Goal: Task Accomplishment & Management: Use online tool/utility

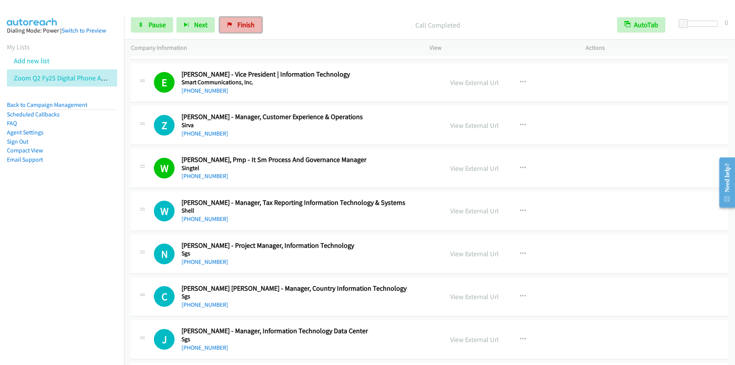
click at [245, 28] on span "Finish" at bounding box center [245, 24] width 17 height 9
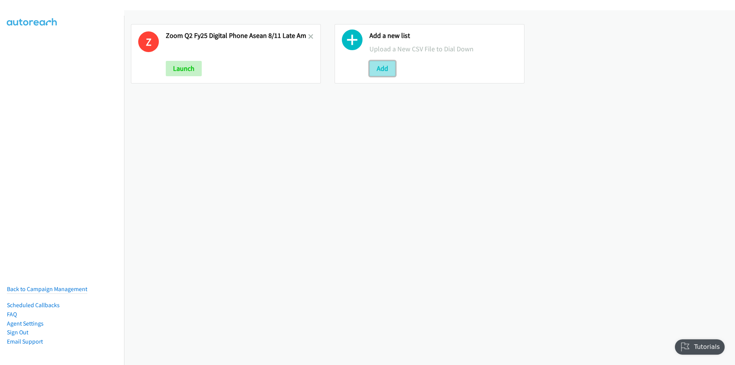
click at [374, 70] on button "Add" at bounding box center [382, 68] width 26 height 15
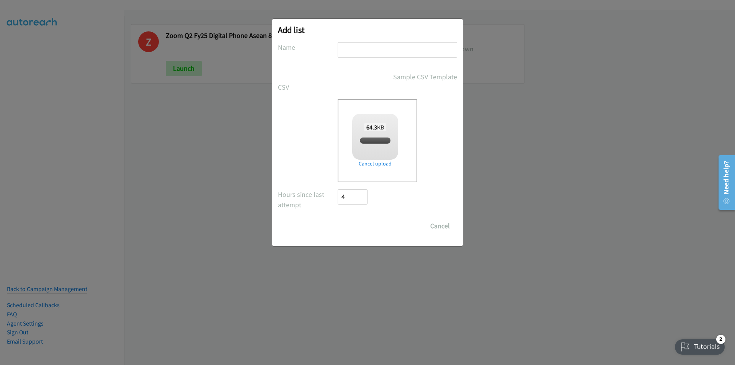
checkbox input "true"
click at [374, 50] on input "text" at bounding box center [397, 50] width 119 height 16
type input "HP FY25Q3 SEA SMB Broadbase - SG 8/11 PM"
click at [338, 218] on input "Save List" at bounding box center [358, 225] width 40 height 15
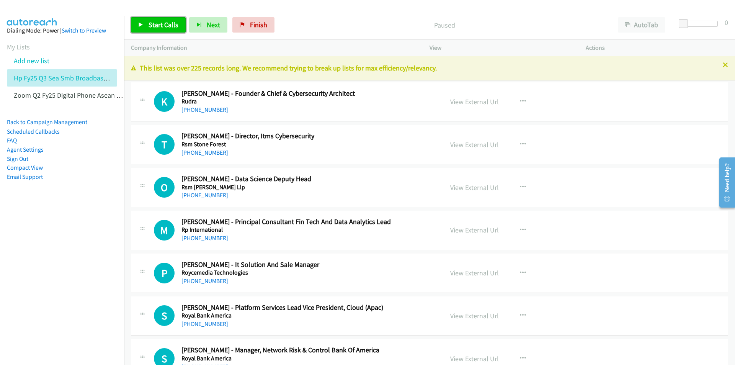
click at [163, 27] on span "Start Calls" at bounding box center [164, 24] width 30 height 9
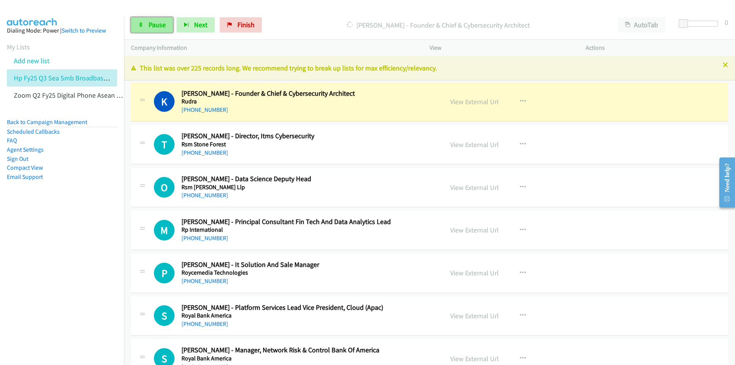
click at [162, 26] on span "Pause" at bounding box center [157, 24] width 17 height 9
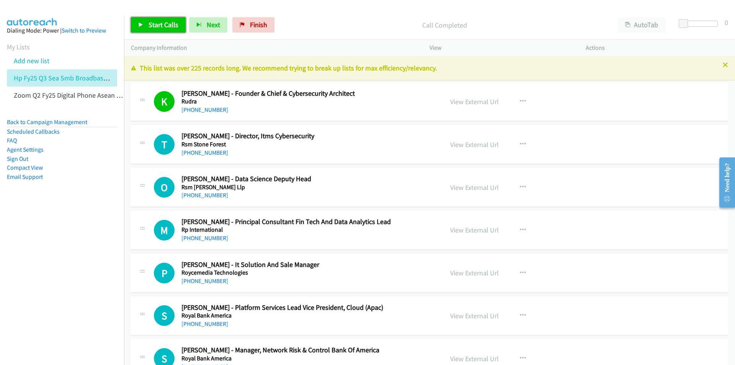
click at [148, 23] on link "Start Calls" at bounding box center [158, 24] width 55 height 15
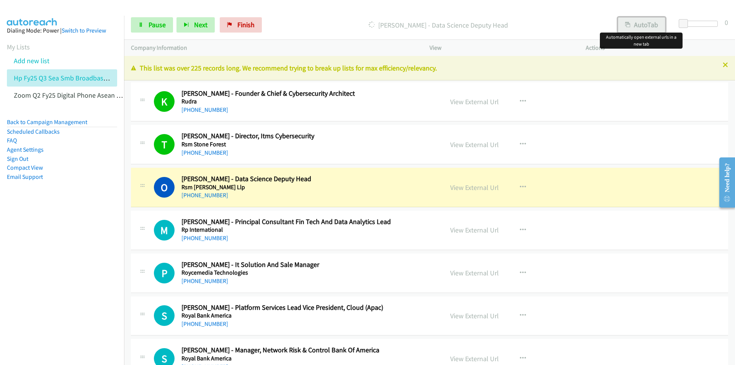
click at [644, 24] on button "AutoTab" at bounding box center [641, 24] width 47 height 15
click at [324, 23] on p "Dialing Ow Siong - Data Science Deputy Head" at bounding box center [437, 25] width 331 height 10
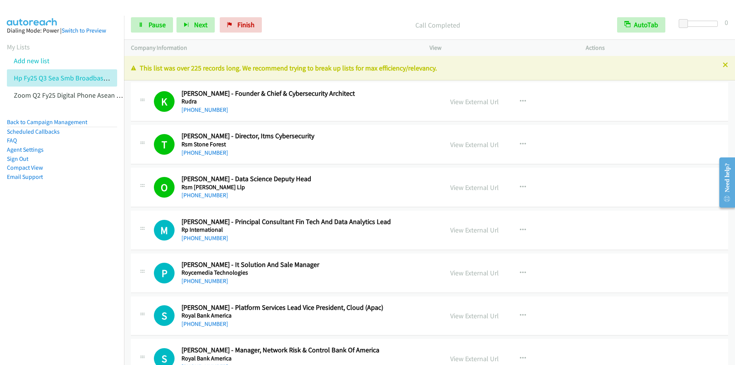
click at [310, 26] on p "Call Completed" at bounding box center [437, 25] width 331 height 10
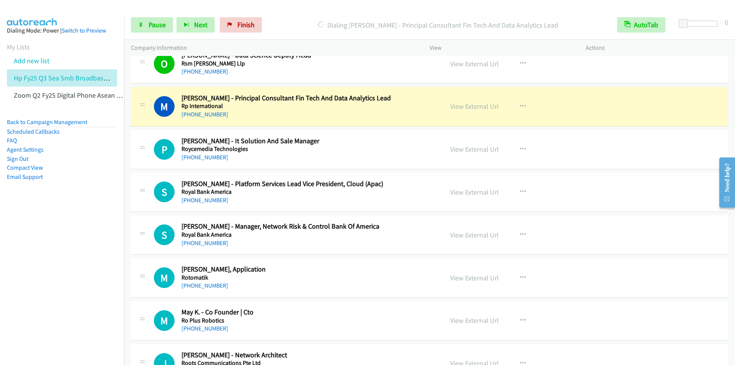
scroll to position [115, 0]
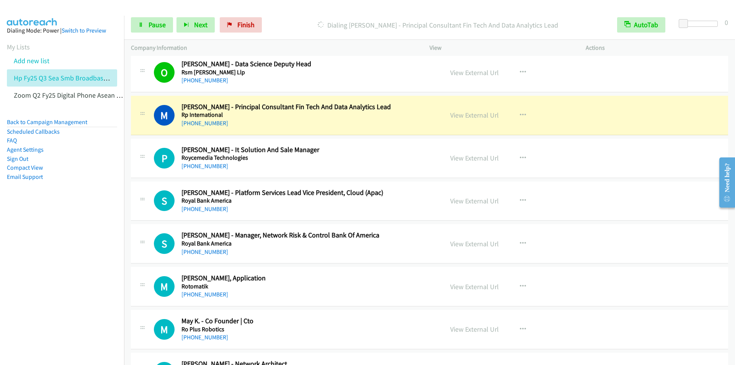
click at [326, 12] on div "Start Calls Pause Next Finish Dialing Michael Hodson - Principal Consultant Fin…" at bounding box center [429, 24] width 611 height 29
click at [642, 24] on button "AutoTab" at bounding box center [641, 24] width 48 height 15
click at [639, 24] on button "AutoTab" at bounding box center [641, 24] width 47 height 15
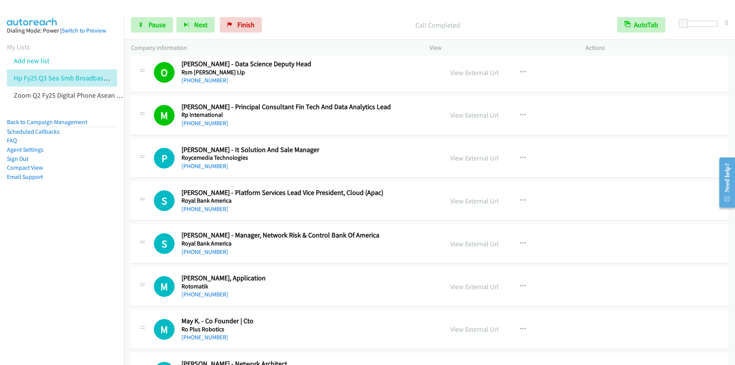
click at [321, 14] on div "Start Calls Pause Next Finish Call Completed AutoTab AutoTab 0" at bounding box center [429, 24] width 611 height 29
click at [361, 15] on div "Start Calls Pause Next Finish Call Completed AutoTab AutoTab 0" at bounding box center [429, 24] width 611 height 29
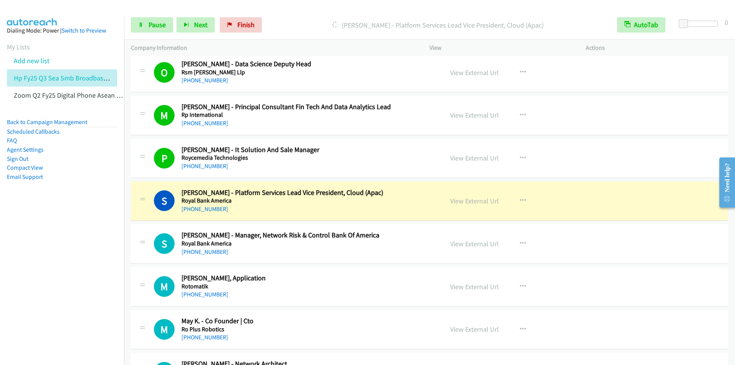
click at [284, 14] on div "Start Calls Pause Next Finish Dialing Shaheer Shamsi - Platform Services Lead V…" at bounding box center [429, 24] width 611 height 29
click at [639, 20] on button "AutoTab" at bounding box center [641, 24] width 48 height 15
click at [639, 24] on button "AutoTab" at bounding box center [641, 24] width 47 height 15
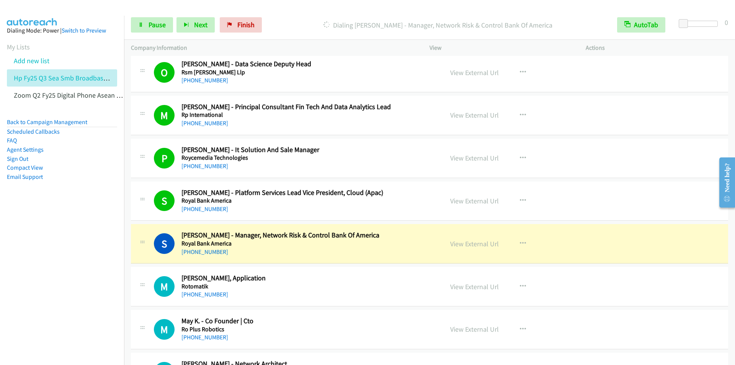
click at [310, 10] on main "Start Calls Pause Next Finish Dialing Sherly Babians - Manager, Network Risk & …" at bounding box center [367, 18] width 735 height 36
click at [70, 252] on nav "Dialing Mode: Power | Switch to Preview My Lists Add new list Hp Fy25 Q3 Sea Sm…" at bounding box center [62, 198] width 124 height 365
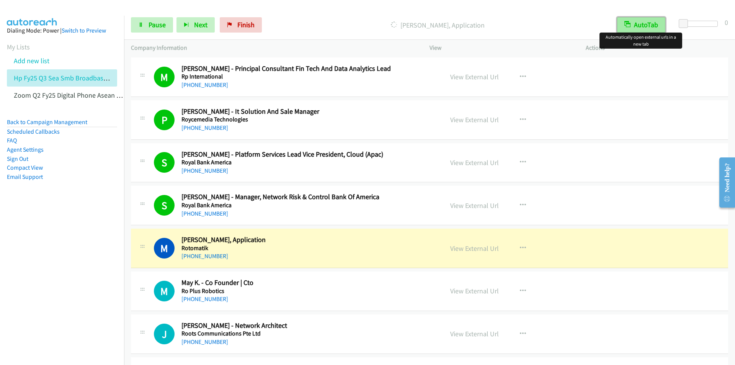
click at [632, 21] on button "AutoTab" at bounding box center [641, 24] width 48 height 15
click at [641, 24] on button "AutoTab" at bounding box center [641, 24] width 47 height 15
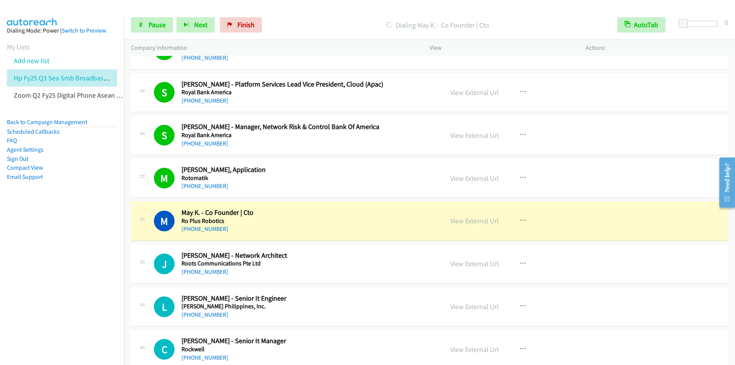
scroll to position [344, 0]
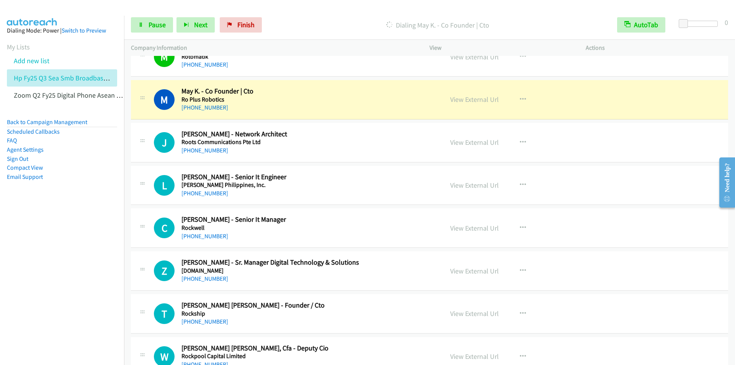
click at [328, 16] on div "Start Calls Pause Next Finish Dialing May K. - Co Founder | Cto AutoTab AutoTab…" at bounding box center [429, 24] width 611 height 29
click at [154, 26] on span "Pause" at bounding box center [157, 24] width 17 height 9
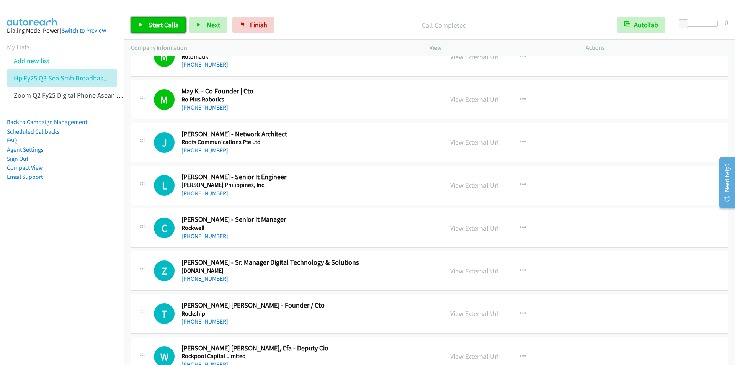
click at [164, 24] on span "Start Calls" at bounding box center [164, 24] width 30 height 9
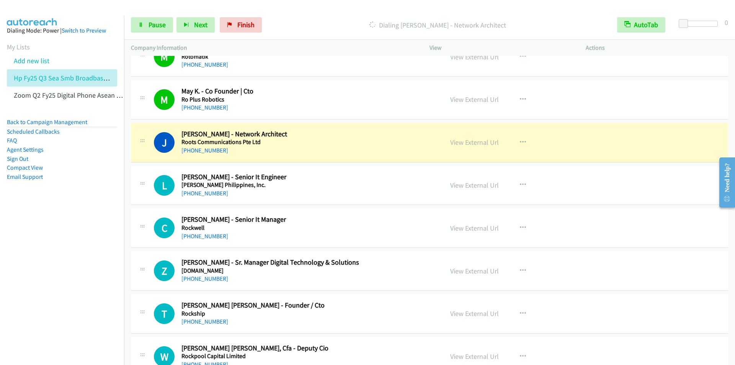
click at [335, 14] on div "Start Calls Pause Next Finish Dialing Jonathan Yeo - Network Architect AutoTab …" at bounding box center [429, 24] width 611 height 29
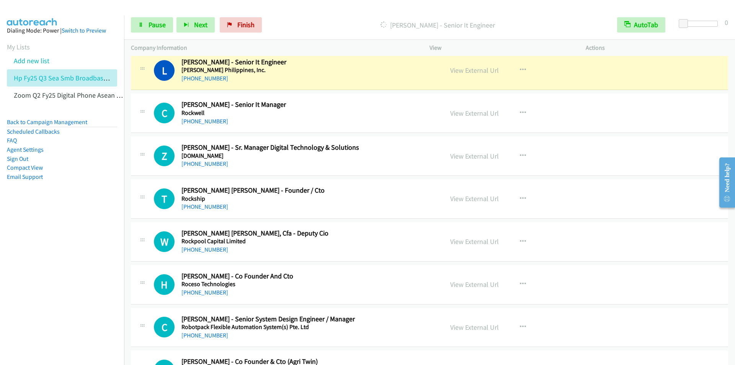
scroll to position [421, 0]
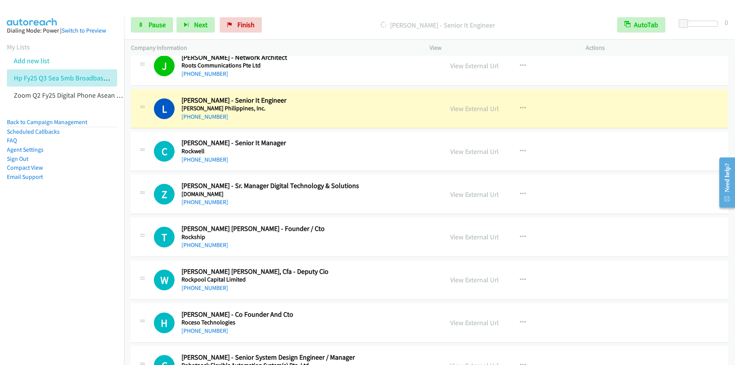
click at [324, 20] on p "Dialing Lee Duncan - Senior It Engineer" at bounding box center [437, 25] width 331 height 10
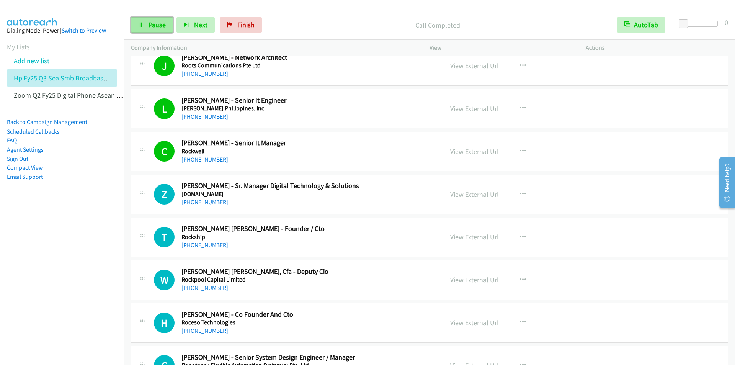
click at [153, 26] on span "Pause" at bounding box center [157, 24] width 17 height 9
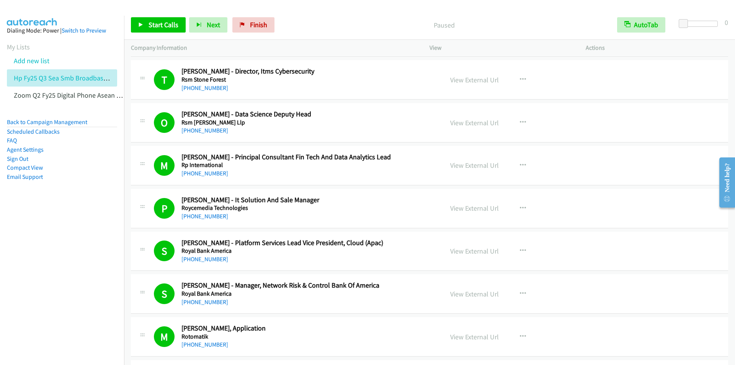
scroll to position [115, 0]
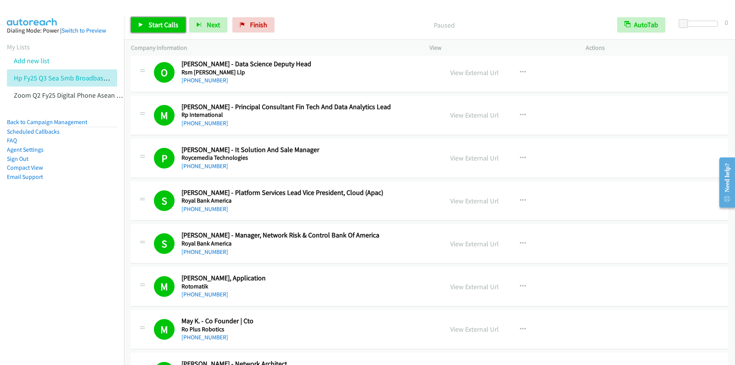
click at [156, 22] on span "Start Calls" at bounding box center [164, 24] width 30 height 9
click at [308, 18] on div "Call Completed" at bounding box center [437, 24] width 345 height 15
click at [207, 24] on button "Next" at bounding box center [195, 24] width 38 height 15
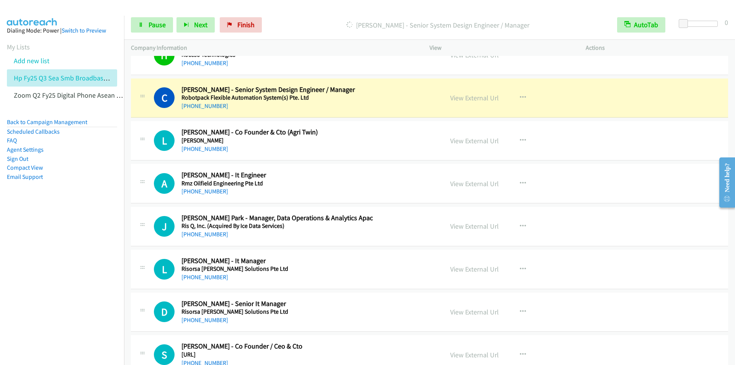
scroll to position [689, 0]
click at [326, 21] on p "Dialing Chen Wei Yi - Senior System Design Engineer / Manager" at bounding box center [437, 25] width 331 height 10
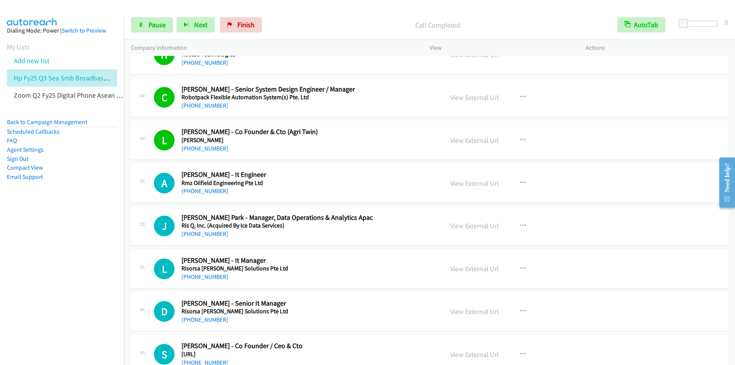
click at [322, 7] on div at bounding box center [364, 14] width 728 height 29
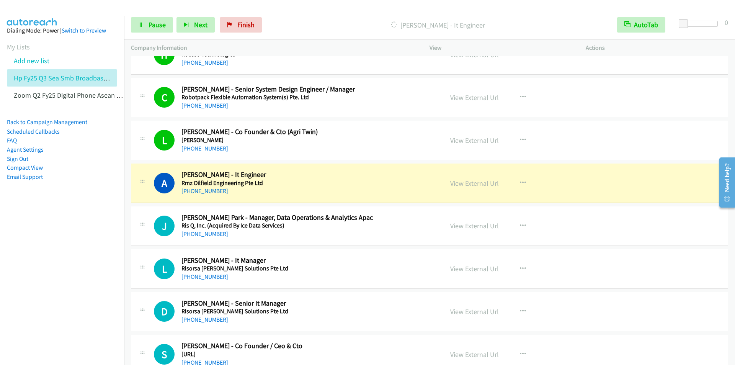
drag, startPoint x: 319, startPoint y: 16, endPoint x: 319, endPoint y: 13, distance: 3.8
click at [319, 15] on div "Start Calls Pause Next Finish Dialing Aravindh Sekar - It Engineer AutoTab Auto…" at bounding box center [429, 24] width 611 height 29
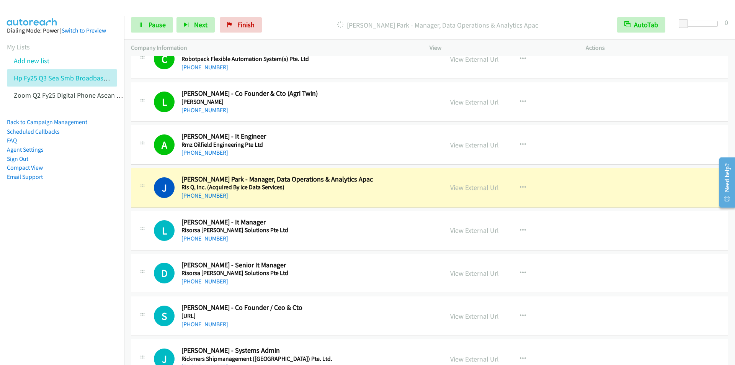
scroll to position [842, 0]
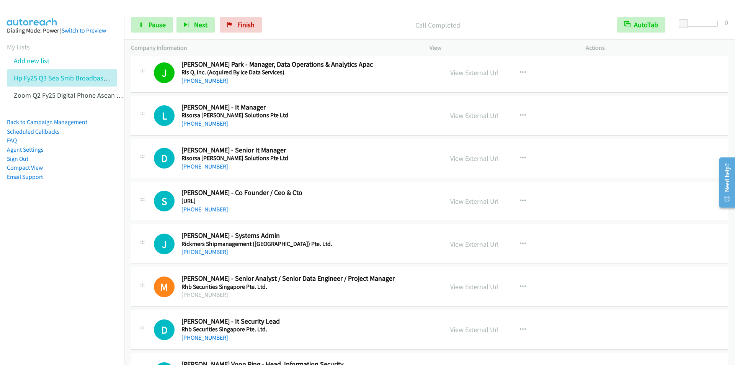
click at [302, 14] on div "Start Calls Pause Next Finish Call Completed AutoTab AutoTab 0" at bounding box center [429, 24] width 611 height 29
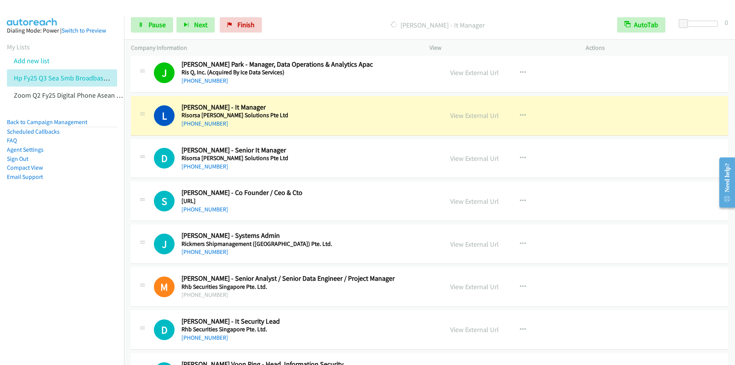
scroll to position [880, 0]
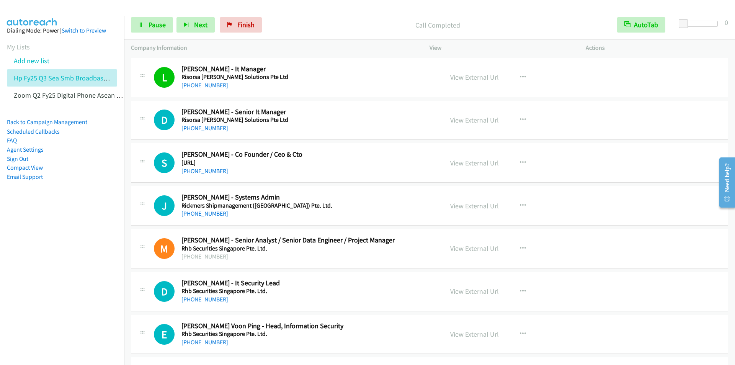
drag, startPoint x: 343, startPoint y: 13, endPoint x: 335, endPoint y: 13, distance: 8.0
click at [343, 12] on div "Start Calls Pause Next Finish Call Completed AutoTab AutoTab 0" at bounding box center [429, 24] width 611 height 29
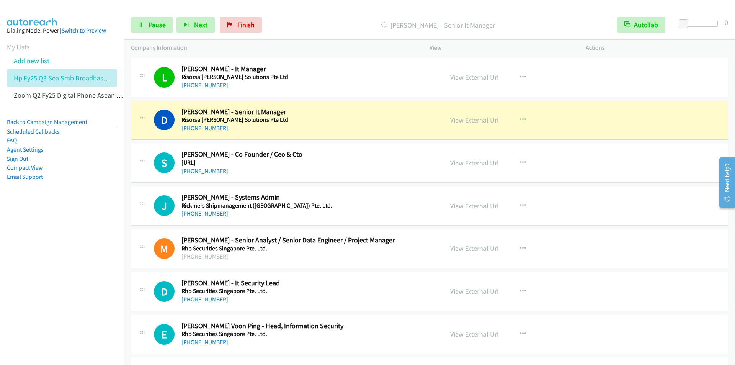
click at [330, 24] on p "Dialing Daan Beumer - Senior It Manager" at bounding box center [437, 25] width 331 height 10
click at [309, 6] on div at bounding box center [364, 14] width 728 height 29
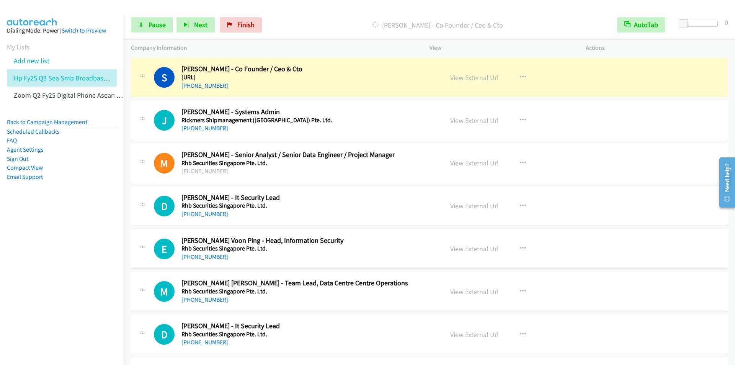
scroll to position [957, 0]
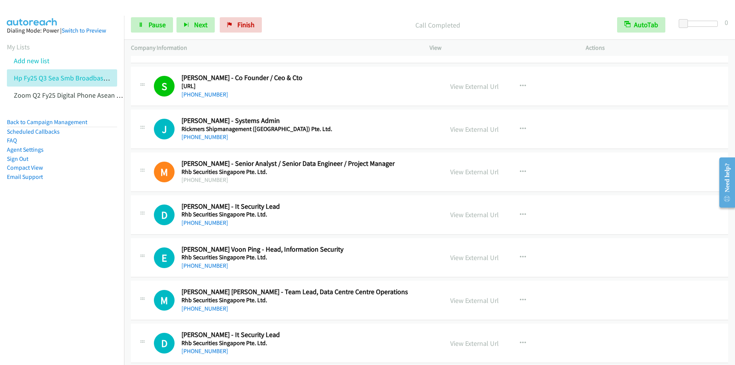
click at [380, 10] on main "Start Calls Pause Next Finish Call Completed AutoTab AutoTab 0 Company Informat…" at bounding box center [367, 18] width 735 height 36
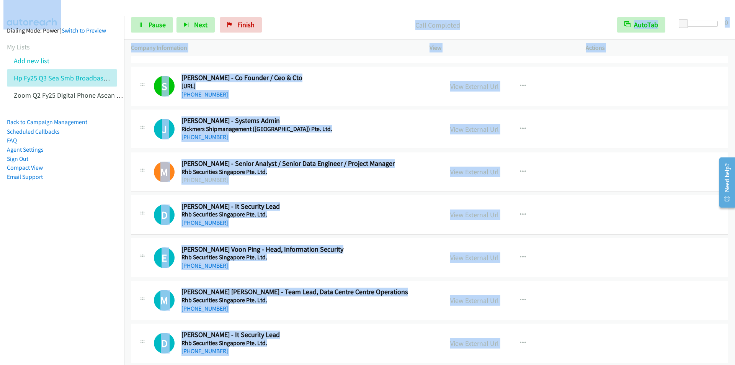
click at [320, 25] on p "Call Completed" at bounding box center [437, 25] width 331 height 10
click at [322, 24] on p "Call Completed" at bounding box center [437, 25] width 331 height 10
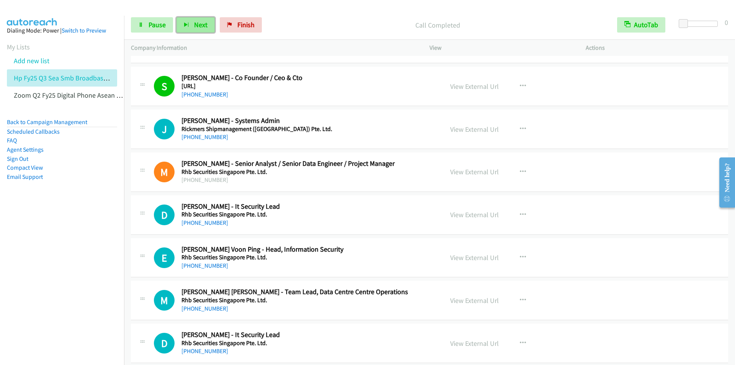
click at [194, 25] on span "Next" at bounding box center [200, 24] width 13 height 9
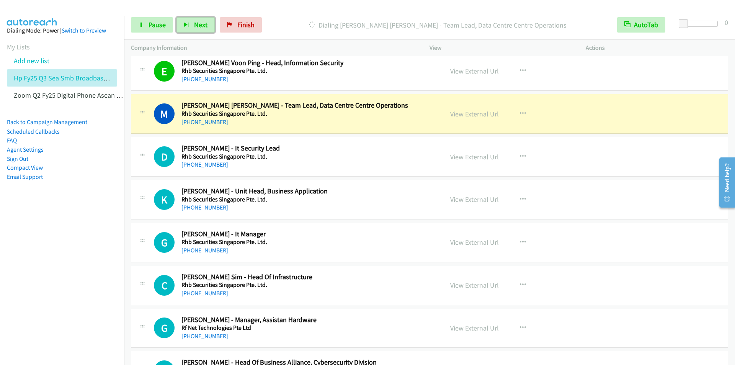
scroll to position [1187, 0]
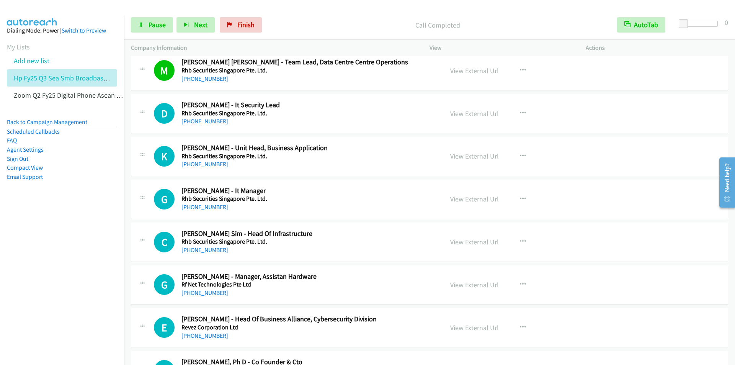
click at [323, 10] on main "Start Calls Pause Next Finish Call Completed AutoTab AutoTab 0 Company Informat…" at bounding box center [367, 18] width 735 height 36
click at [60, 321] on nav "Dialing Mode: Power | Switch to Preview My Lists Add new list Hp Fy25 Q3 Sea Sm…" at bounding box center [62, 198] width 124 height 365
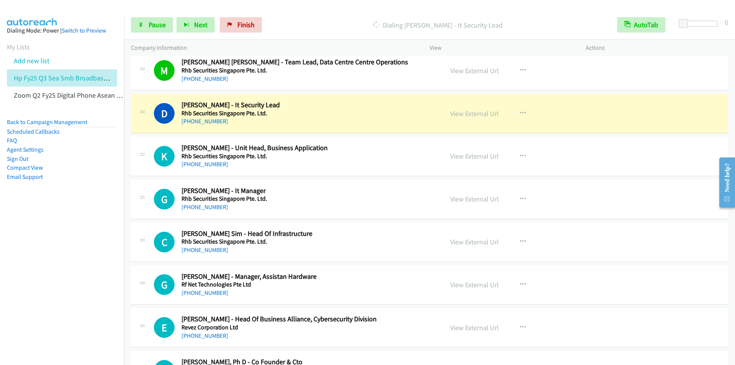
click at [315, 12] on div "Start Calls Pause Next Finish Dialing Dennis Chia - It Security Lead AutoTab Au…" at bounding box center [429, 24] width 611 height 29
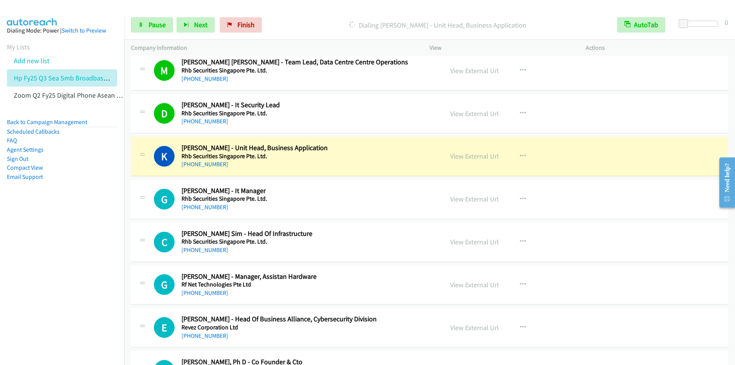
click at [340, 109] on h5 "Rhb Securities Singapore Pte. Ltd." at bounding box center [307, 113] width 252 height 8
click at [304, 11] on div "Start Calls Pause Next Finish Dialing Karthikeyan Veerakumar - Unit Head, Busin…" at bounding box center [429, 24] width 611 height 29
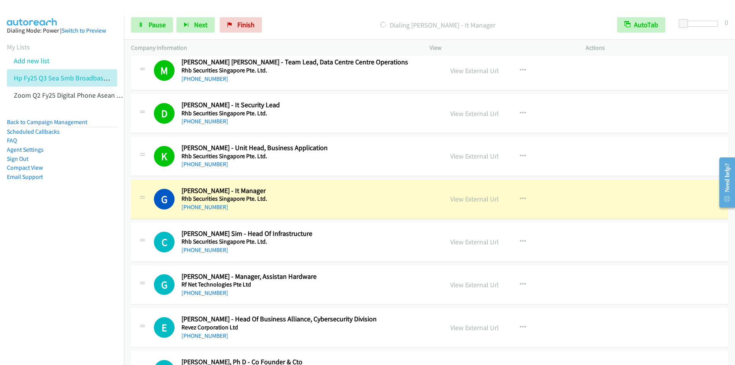
click at [357, 10] on div at bounding box center [364, 14] width 728 height 29
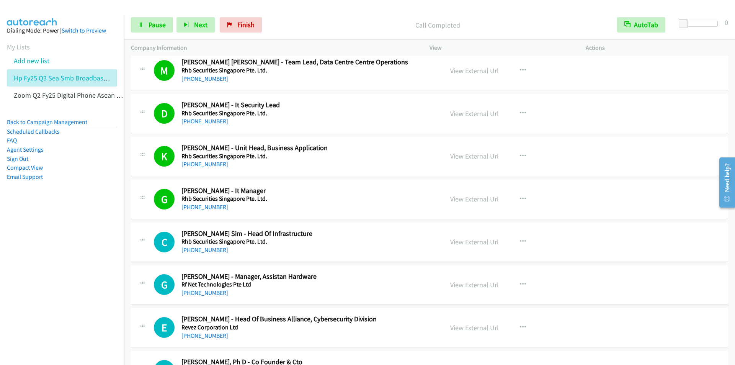
click at [330, 19] on div "Call Completed" at bounding box center [437, 24] width 345 height 15
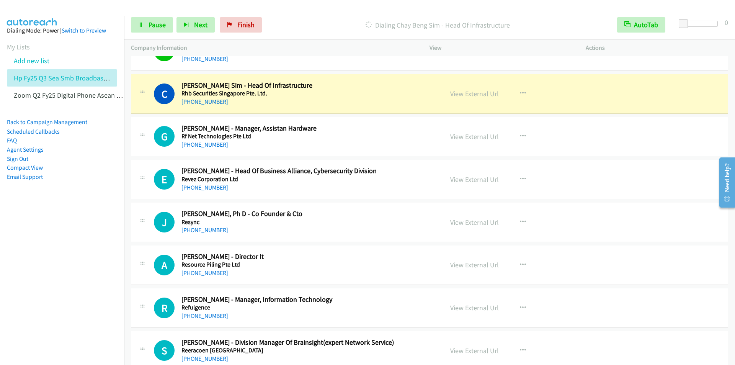
scroll to position [1340, 0]
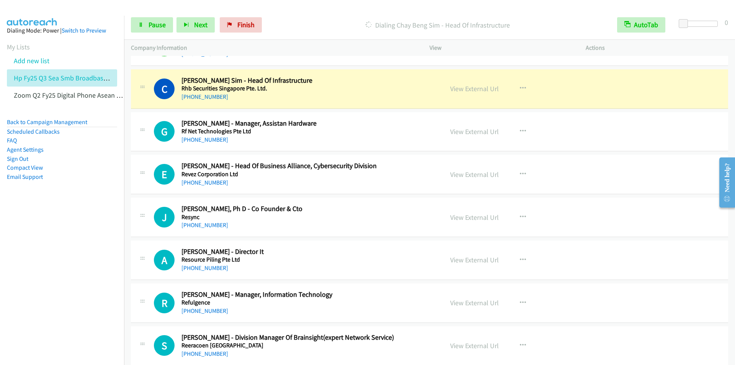
click at [298, 15] on div "Start Calls Pause Next Finish Dialing Chay Beng Sim - Head Of Infrastructure Au…" at bounding box center [429, 24] width 611 height 29
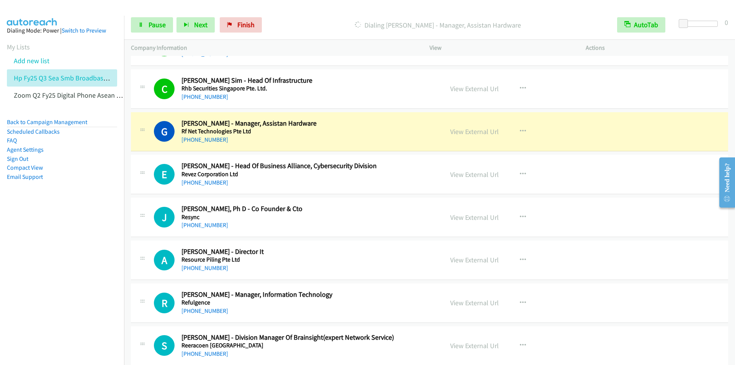
click at [310, 27] on p "Dialing Geok Tan - Manager, Assistan Hardware" at bounding box center [437, 25] width 331 height 10
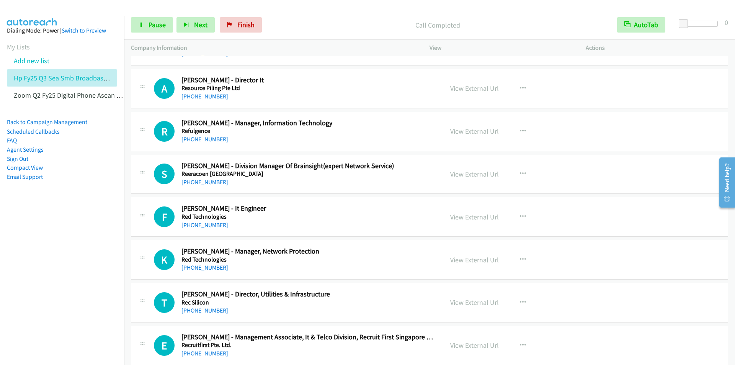
scroll to position [1531, 0]
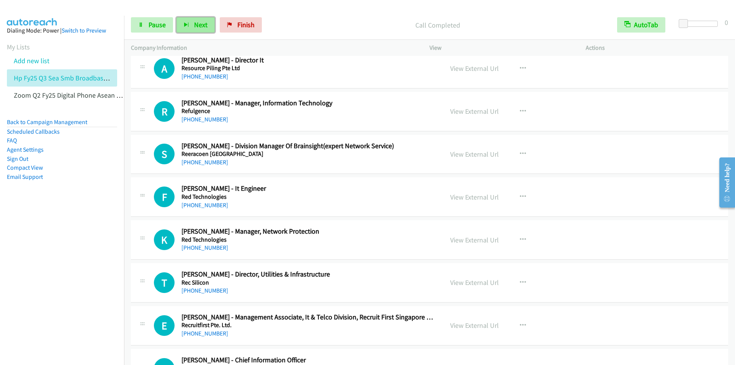
click at [198, 26] on span "Next" at bounding box center [200, 24] width 13 height 9
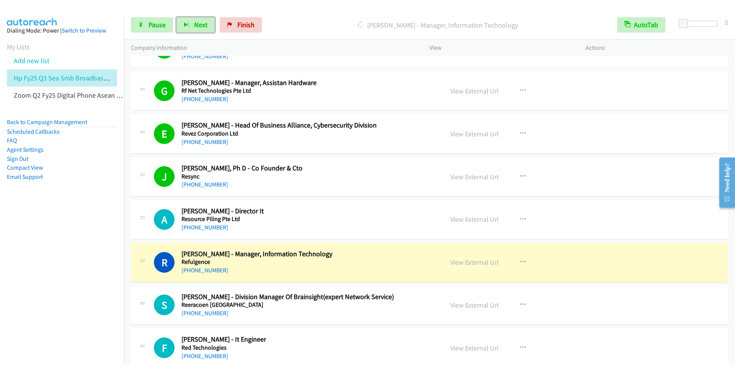
scroll to position [1378, 0]
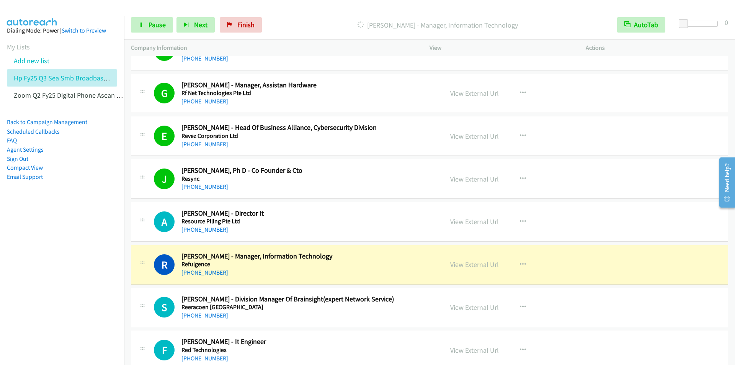
click at [296, 10] on div at bounding box center [364, 14] width 728 height 29
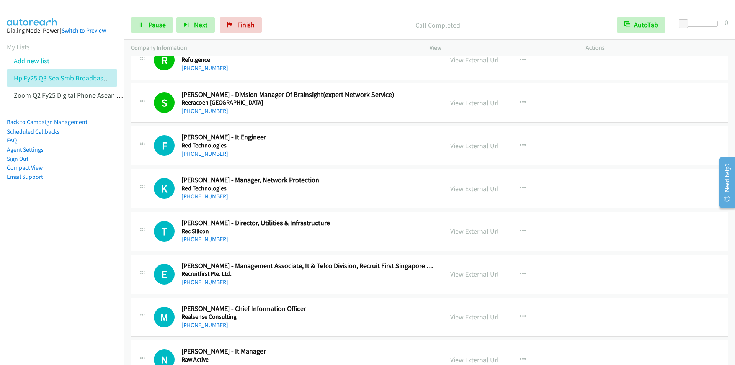
scroll to position [1608, 0]
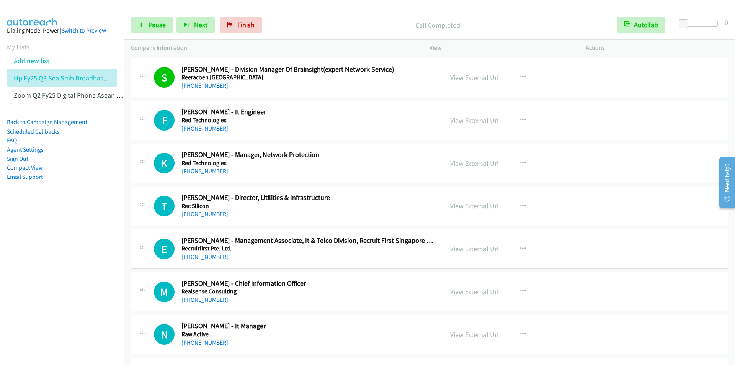
click at [371, 9] on div at bounding box center [364, 14] width 728 height 29
click at [371, 22] on p "Call Completed" at bounding box center [437, 25] width 331 height 10
click at [199, 30] on button "Next" at bounding box center [195, 24] width 38 height 15
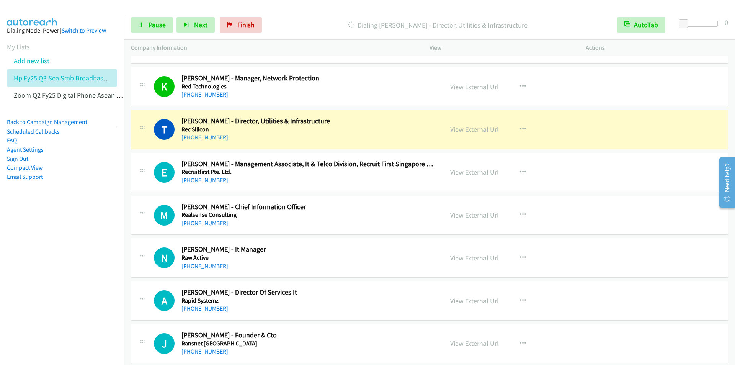
scroll to position [1722, 0]
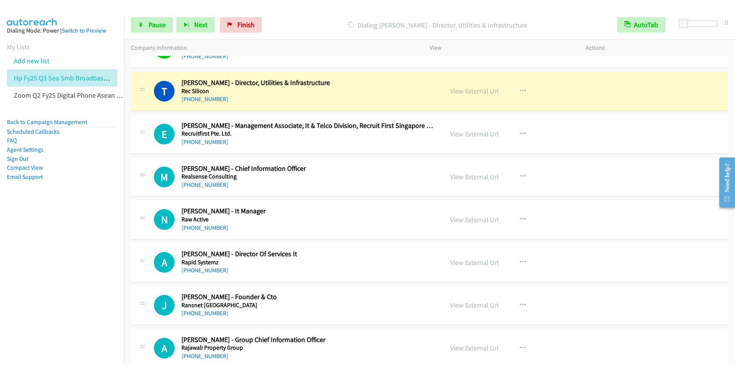
click at [307, 16] on div "Start Calls Pause Next Finish Dialing Ting Goh - Director, Utilities & Infrastr…" at bounding box center [429, 24] width 611 height 29
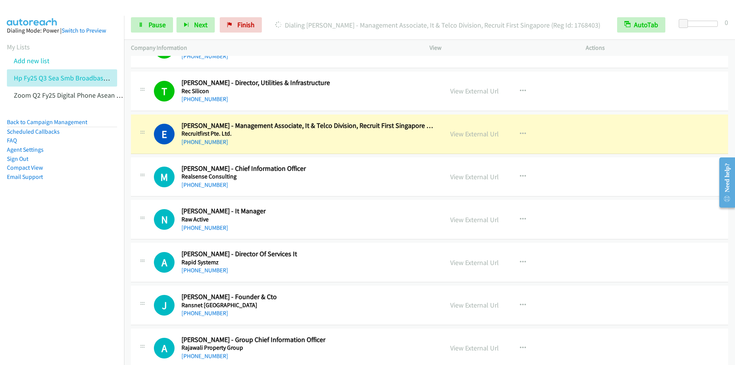
click at [357, 16] on div "Start Calls Pause Next Finish Dialing Eunice Leong - Management Associate, It &…" at bounding box center [429, 24] width 611 height 29
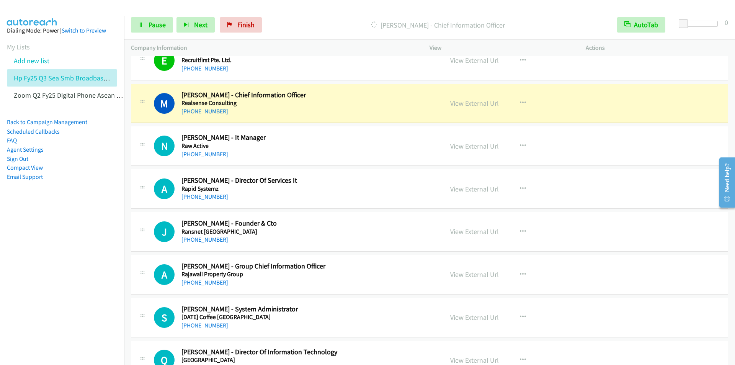
scroll to position [1799, 0]
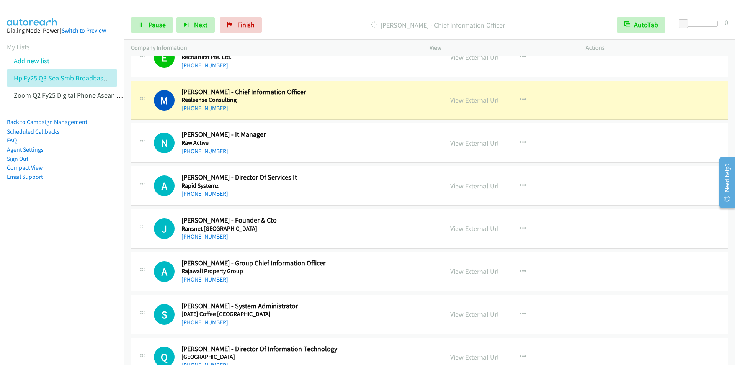
click at [332, 16] on div "Start Calls Pause Next Finish Dialing Mainaksh Singh - Chief Information Office…" at bounding box center [429, 24] width 611 height 29
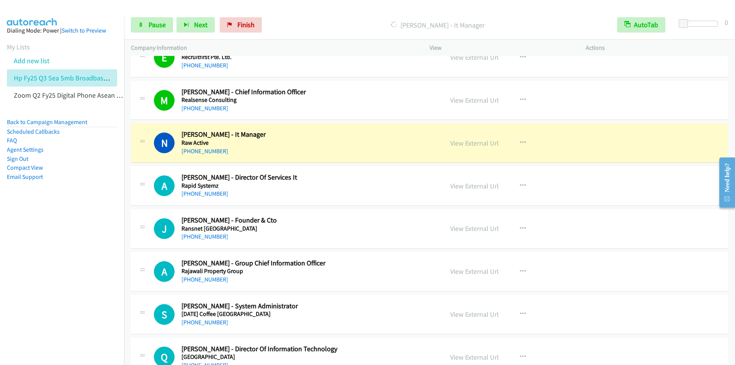
click at [305, 20] on p "Dialing Nico Chan - It Manager" at bounding box center [437, 25] width 331 height 10
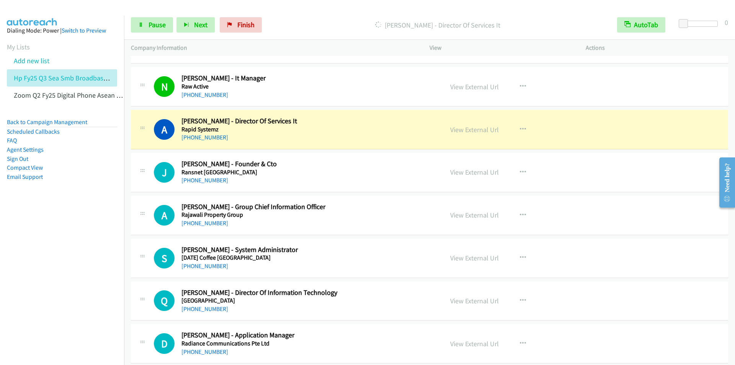
scroll to position [1876, 0]
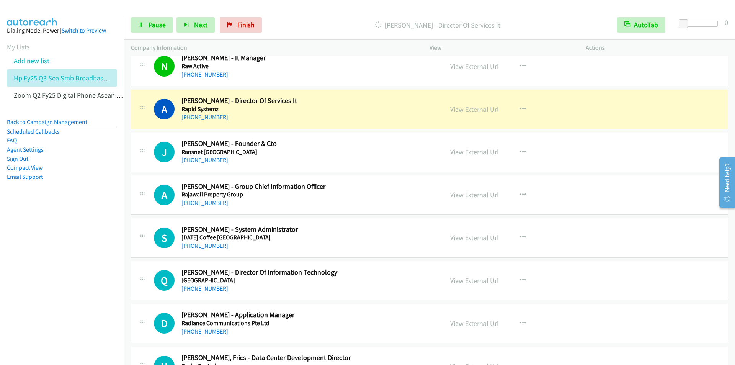
click at [335, 19] on div "Dialing Amjith Ali - Director Of Services It" at bounding box center [437, 24] width 345 height 15
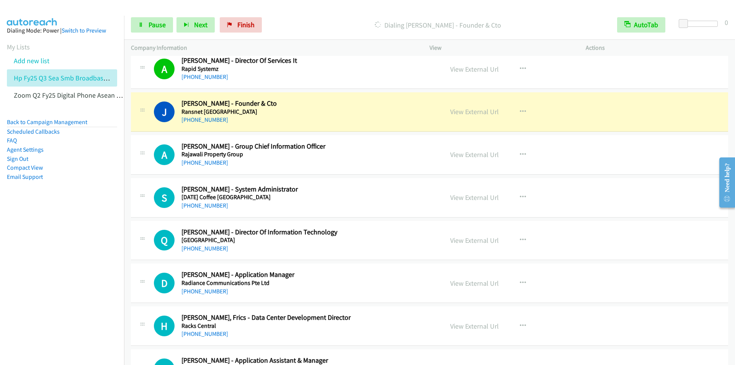
scroll to position [1952, 0]
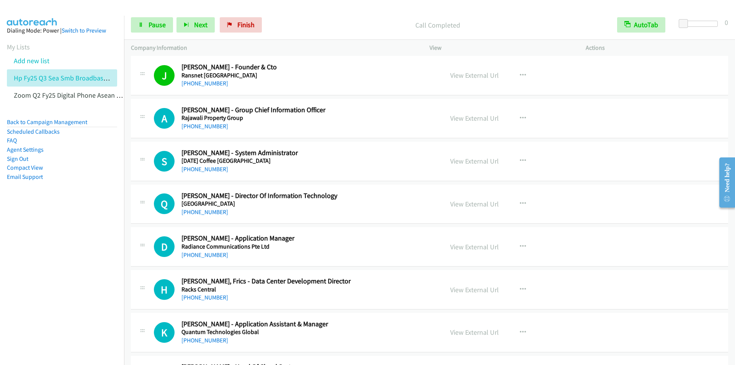
click at [331, 13] on div "Start Calls Pause Next Finish Call Completed AutoTab AutoTab 0" at bounding box center [429, 24] width 611 height 29
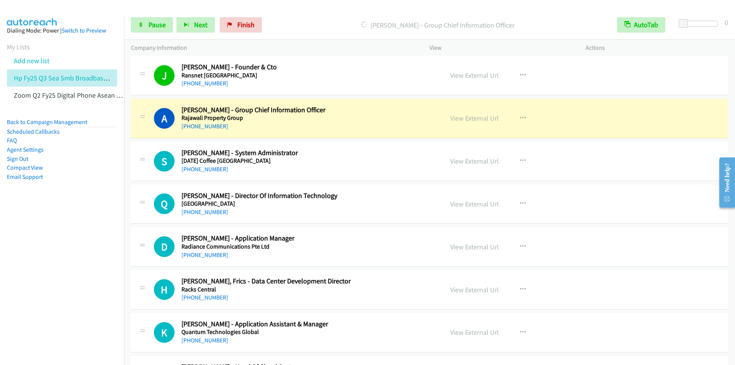
click at [299, 31] on div "Dialing Alwin Low - Group Chief Information Officer" at bounding box center [437, 24] width 345 height 15
click at [323, 13] on div "Start Calls Pause Next Finish Dialing Alwin Low - Group Chief Information Offic…" at bounding box center [429, 24] width 611 height 29
click at [313, 17] on div "Dialing Alwin Low - Group Chief Information Officer" at bounding box center [437, 24] width 345 height 15
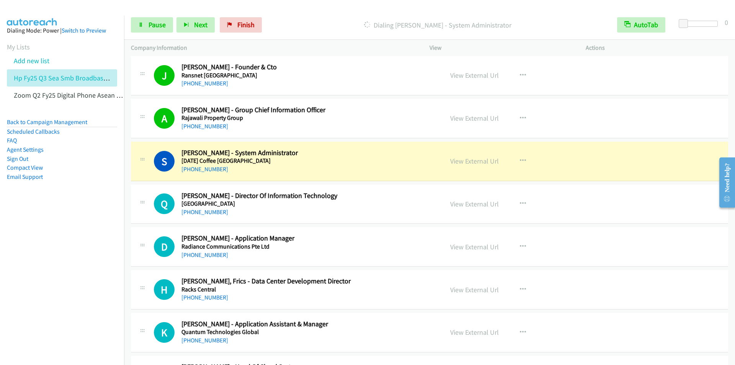
click at [306, 13] on div "Start Calls Pause Next Finish Dialing Sandra Galung - System Administrator Auto…" at bounding box center [429, 24] width 611 height 29
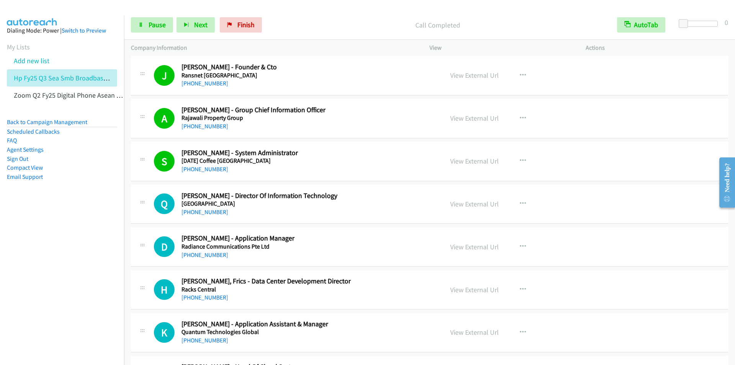
click at [294, 27] on p "Call Completed" at bounding box center [437, 25] width 331 height 10
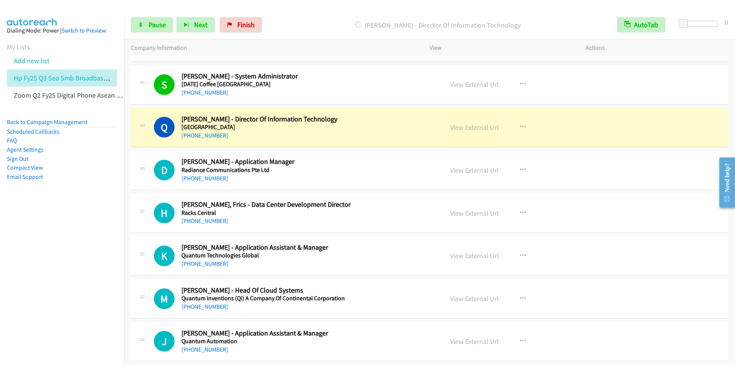
scroll to position [2067, 0]
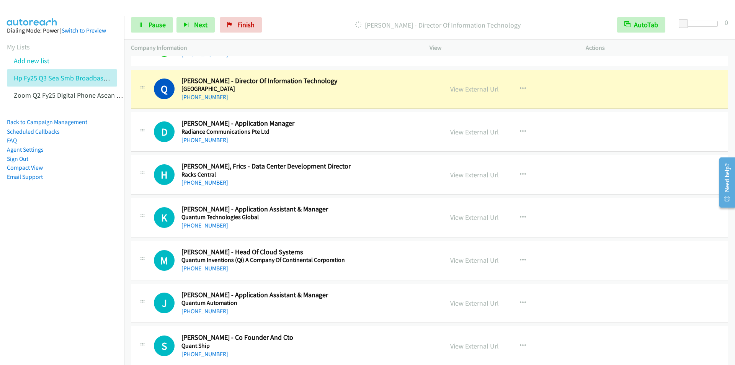
click at [326, 22] on p "Dialing Quincy Tan - Director Of Information Technology" at bounding box center [437, 25] width 331 height 10
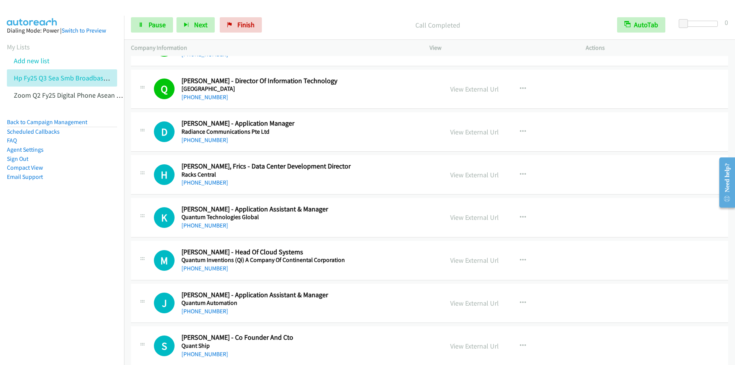
click at [298, 20] on p "Call Completed" at bounding box center [437, 25] width 331 height 10
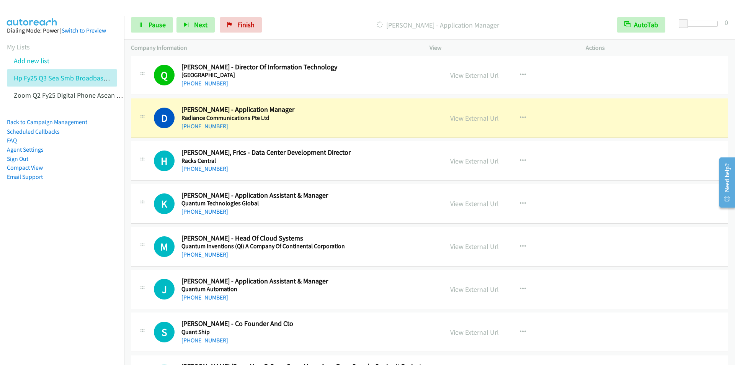
scroll to position [2105, 0]
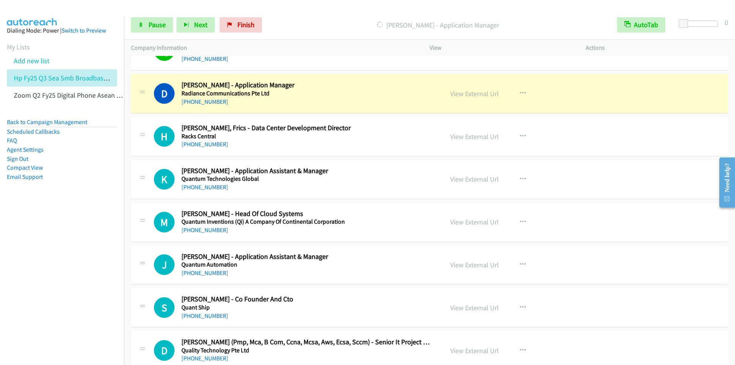
click at [300, 23] on p "Dialing Durai Samy - Application Manager" at bounding box center [437, 25] width 331 height 10
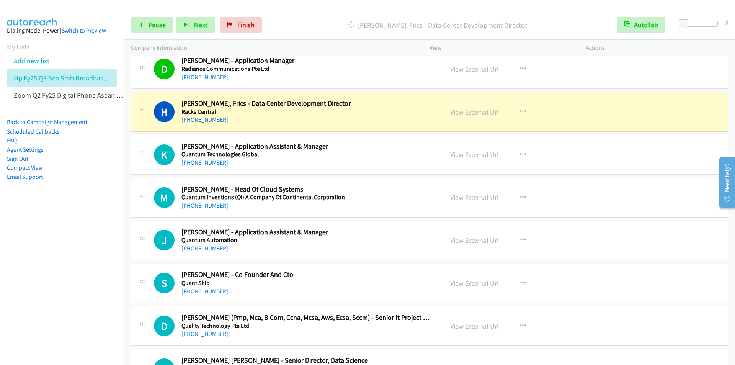
scroll to position [2143, 0]
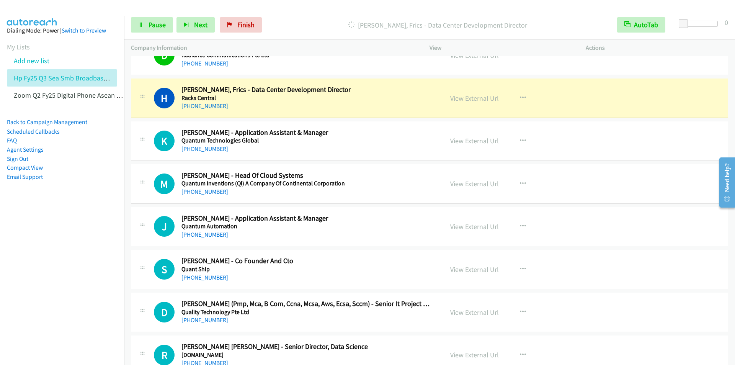
click at [383, 91] on h2 "Han He Chen, Frics - Data Center Development Director" at bounding box center [307, 89] width 252 height 9
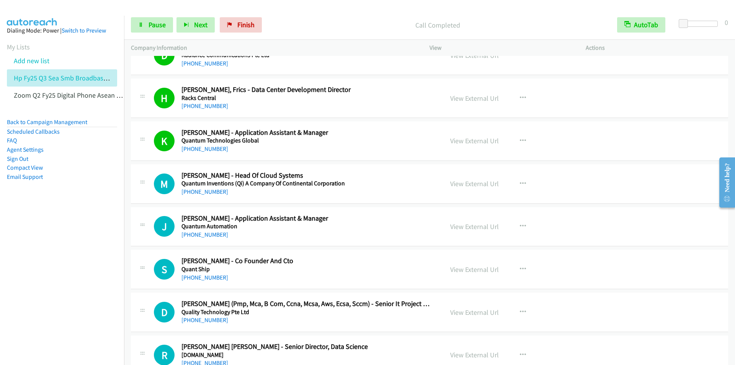
click at [317, 16] on div "Start Calls Pause Next Finish Call Completed AutoTab AutoTab 0" at bounding box center [429, 24] width 611 height 29
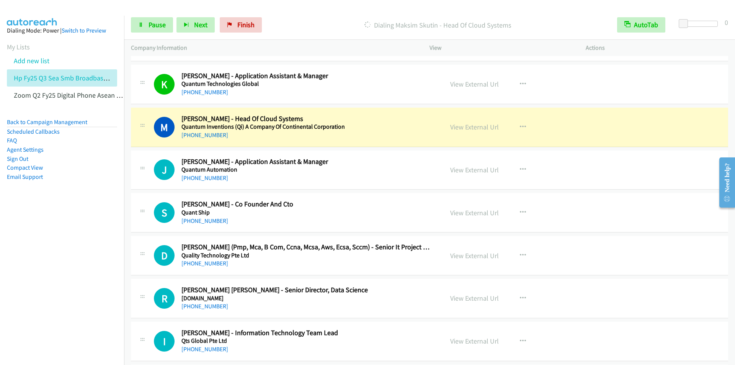
scroll to position [2258, 0]
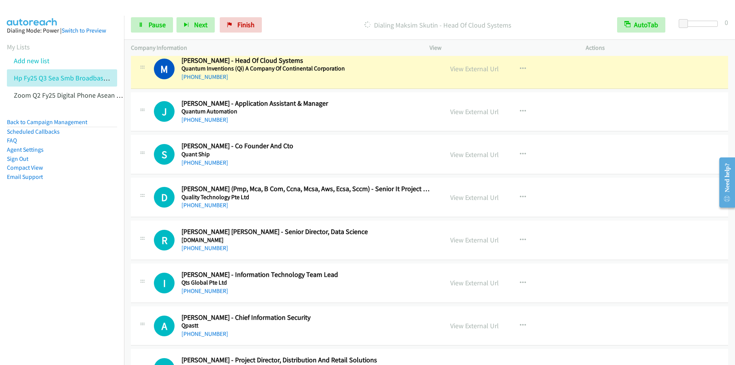
click at [317, 23] on p "Dialing Maksim Skutin - Head Of Cloud Systems" at bounding box center [437, 25] width 331 height 10
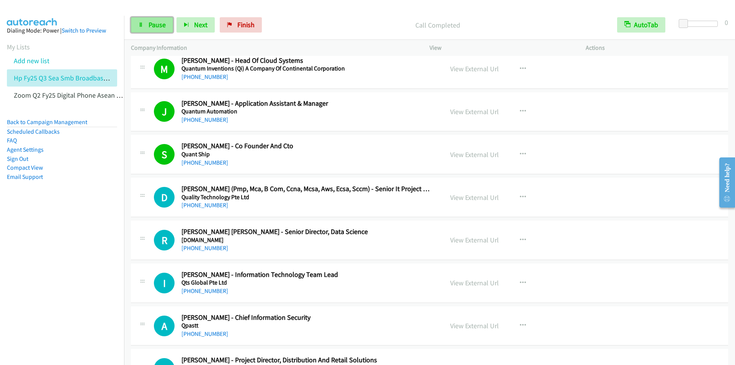
click at [145, 20] on link "Pause" at bounding box center [152, 24] width 42 height 15
click at [147, 24] on link "Start Calls" at bounding box center [158, 24] width 55 height 15
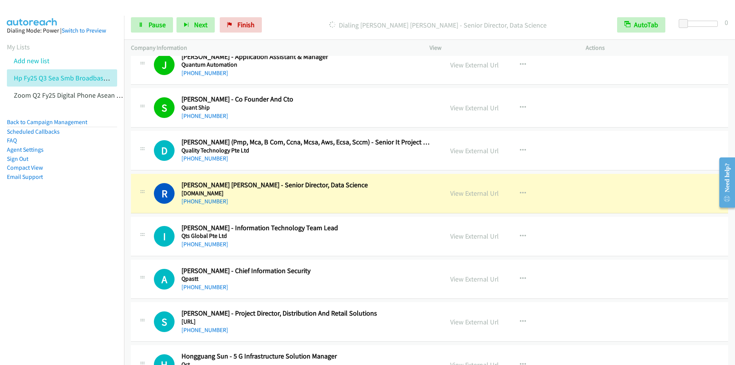
scroll to position [2373, 0]
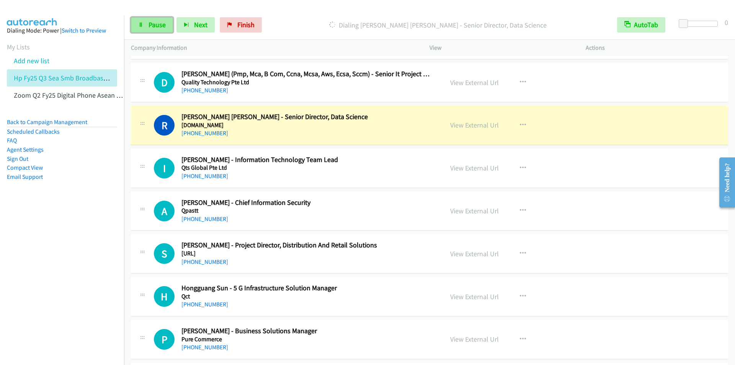
click at [149, 27] on span "Pause" at bounding box center [157, 24] width 17 height 9
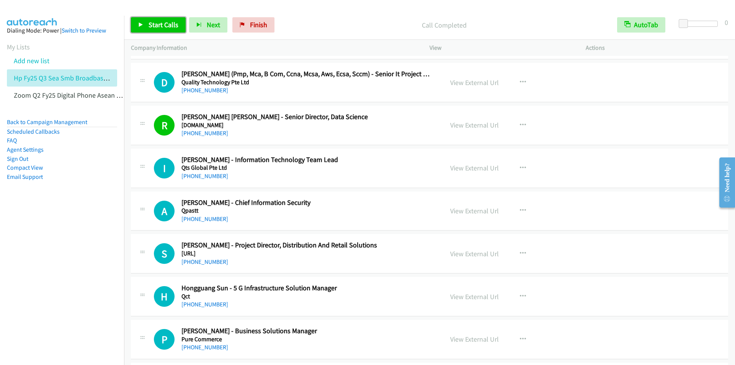
click at [154, 27] on span "Start Calls" at bounding box center [164, 24] width 30 height 9
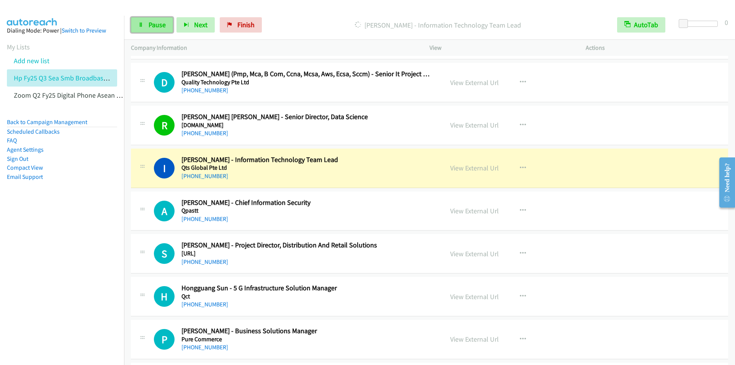
click at [157, 24] on span "Pause" at bounding box center [157, 24] width 17 height 9
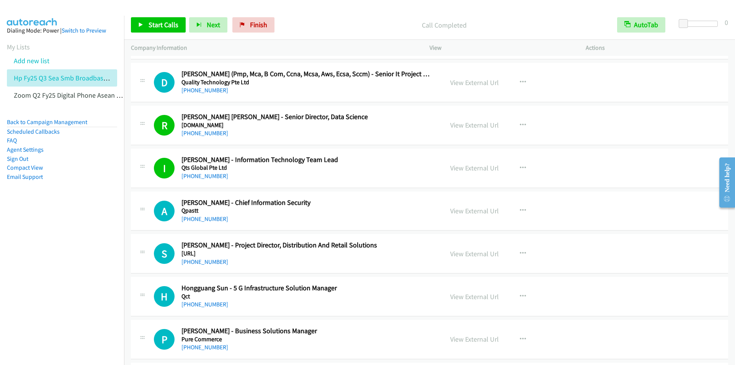
click at [370, 21] on p "Call Completed" at bounding box center [444, 25] width 318 height 10
click at [164, 24] on span "Start Calls" at bounding box center [164, 24] width 30 height 9
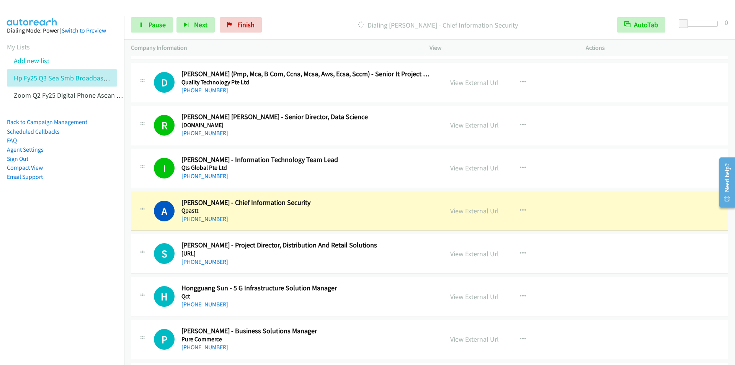
drag, startPoint x: 313, startPoint y: 23, endPoint x: 335, endPoint y: 16, distance: 23.2
click at [313, 22] on p "Dialing Angela Ng - Chief Information Security" at bounding box center [437, 25] width 331 height 10
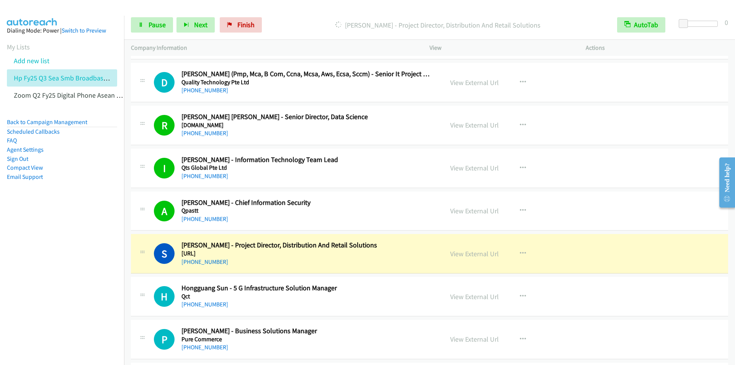
click at [309, 15] on div "Start Calls Pause Next Finish Dialing Samuel Leong - Project Director, Distribu…" at bounding box center [429, 24] width 611 height 29
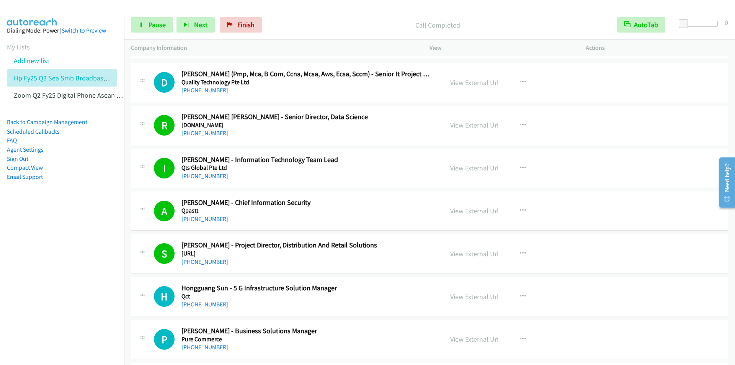
drag, startPoint x: 307, startPoint y: 18, endPoint x: 308, endPoint y: 12, distance: 5.8
click at [308, 18] on div "Call Completed" at bounding box center [437, 24] width 345 height 15
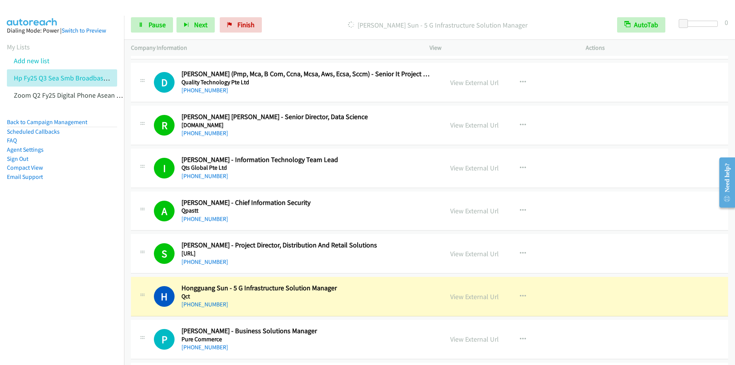
click at [302, 15] on div "Start Calls Pause Next Finish Dialing Hongguang Sun - 5 G Infrastructure Soluti…" at bounding box center [429, 24] width 611 height 29
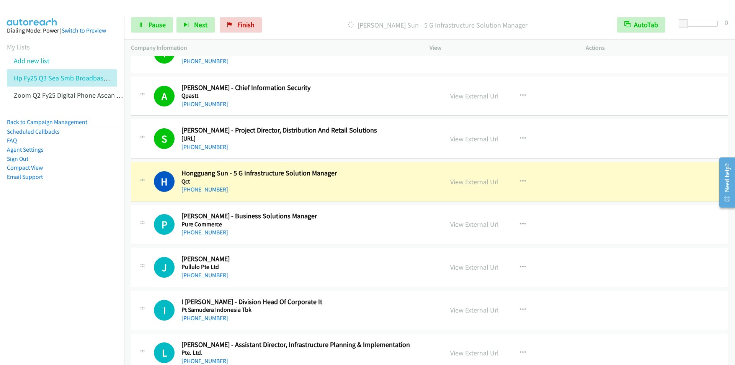
scroll to position [2564, 0]
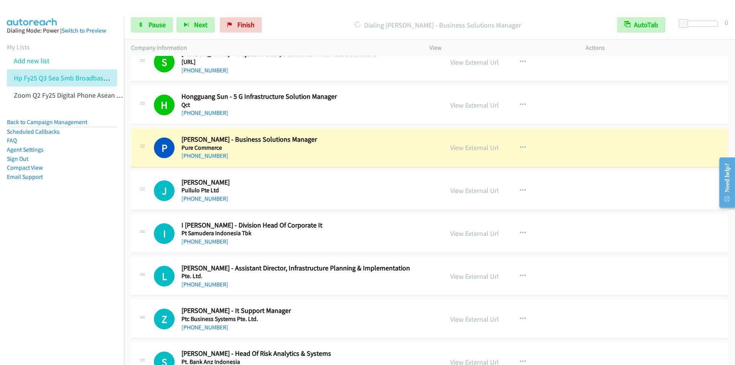
click at [390, 104] on h5 "Qct" at bounding box center [307, 105] width 252 height 8
click at [306, 4] on main "Start Calls Pause Next Finish Dialing Pearly Yeo - Business Solutions Manager A…" at bounding box center [367, 18] width 735 height 36
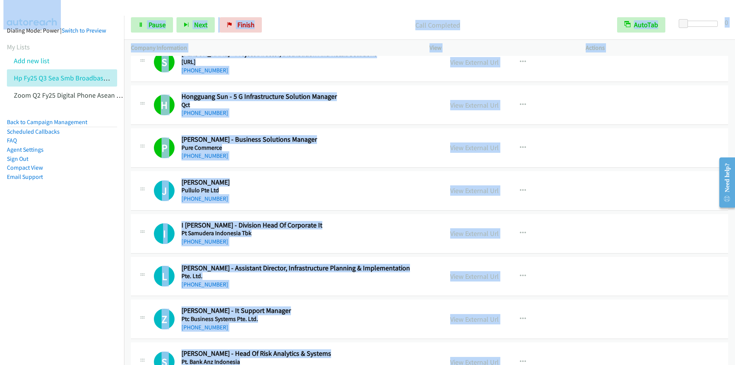
click at [289, 10] on div at bounding box center [364, 14] width 728 height 29
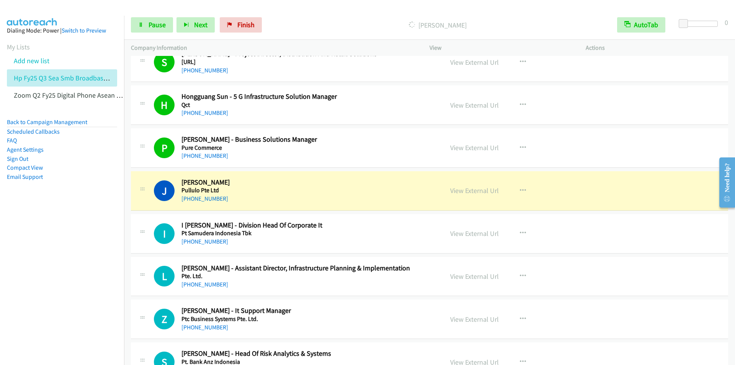
click at [304, 19] on div "Dialing Jon Cheng - Cto" at bounding box center [437, 24] width 345 height 15
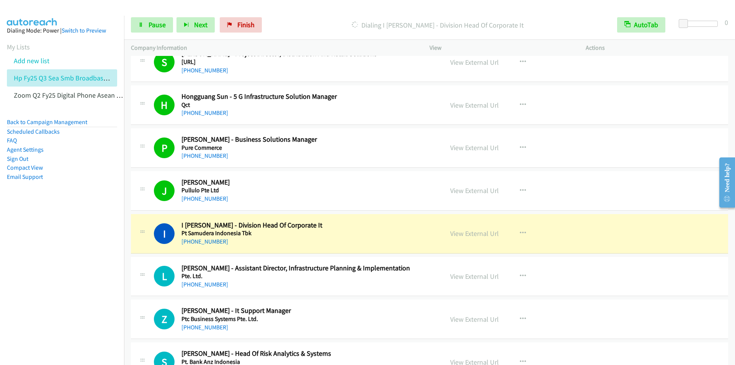
drag, startPoint x: 377, startPoint y: 194, endPoint x: 552, endPoint y: 186, distance: 174.7
click at [324, 18] on div "Dialing I Kadek Didik Wijaya - Division Head Of Corporate It" at bounding box center [437, 24] width 345 height 15
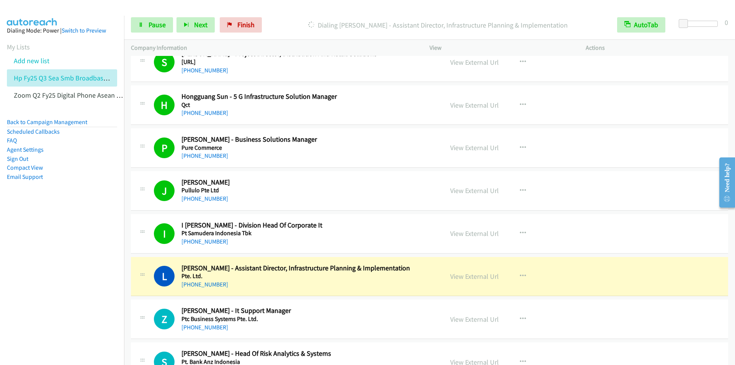
click at [304, 18] on div "Dialing Lai Chun Tay - Assistant Director, Infrastructure Planning & Implementa…" at bounding box center [437, 24] width 345 height 15
click at [274, 13] on div "Start Calls Pause Next Finish Dialing Lai Chun Tay - Assistant Director, Infras…" at bounding box center [429, 24] width 611 height 29
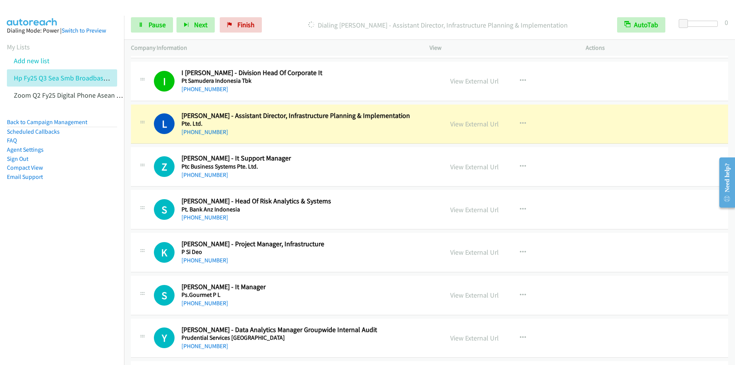
scroll to position [2718, 0]
click at [295, 8] on div at bounding box center [364, 14] width 728 height 29
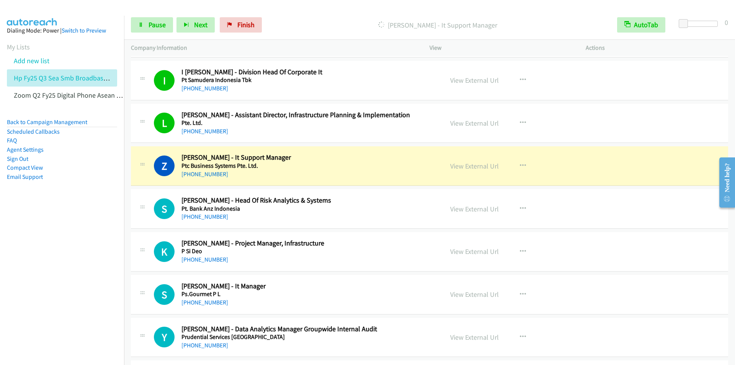
click at [321, 14] on div "Start Calls Pause Next Finish Dialing Zaq Zamri - It Support Manager AutoTab Au…" at bounding box center [429, 24] width 611 height 29
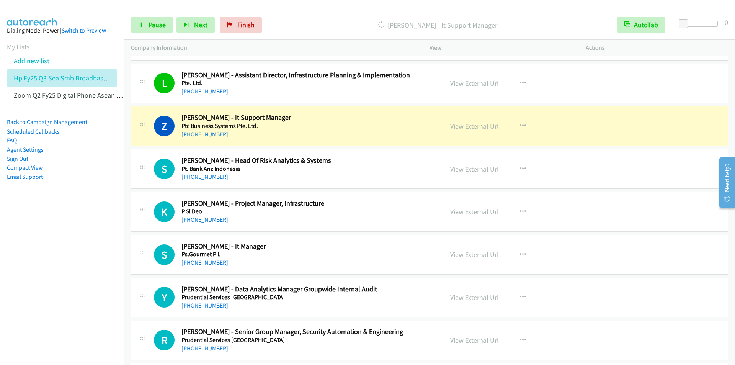
scroll to position [2794, 0]
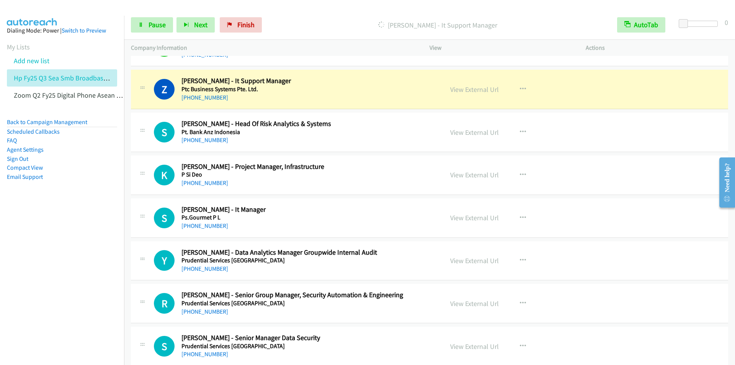
click at [336, 23] on p "Dialing Zaq Zamri - It Support Manager" at bounding box center [437, 25] width 331 height 10
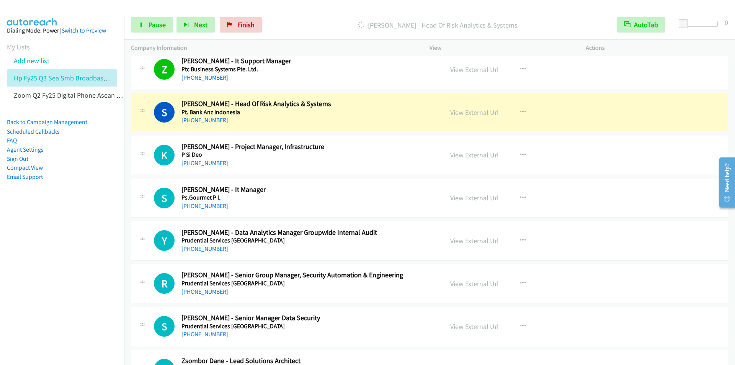
scroll to position [2832, 0]
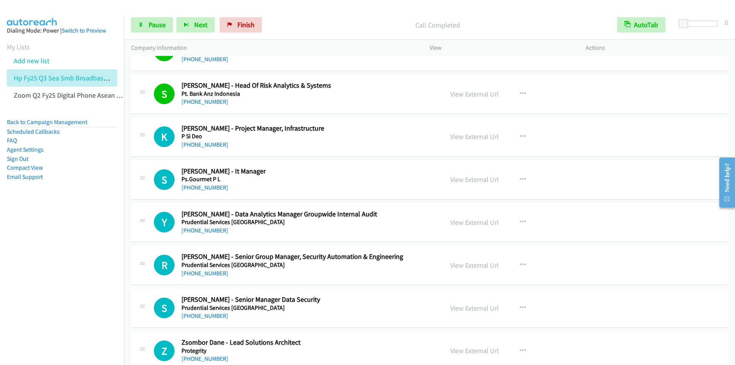
click at [301, 6] on div at bounding box center [364, 14] width 728 height 29
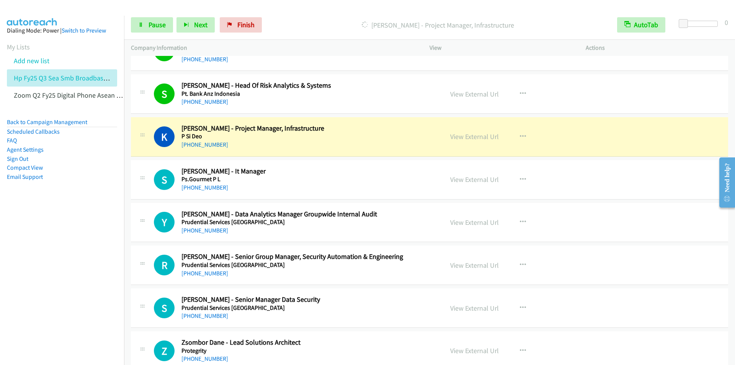
scroll to position [2871, 0]
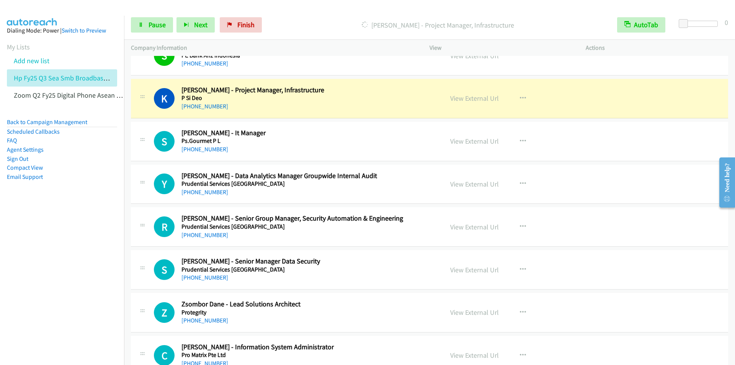
click at [311, 16] on div "Start Calls Pause Next Finish Dialing Kumar Kaliappan - Project Manager, Infras…" at bounding box center [429, 24] width 611 height 29
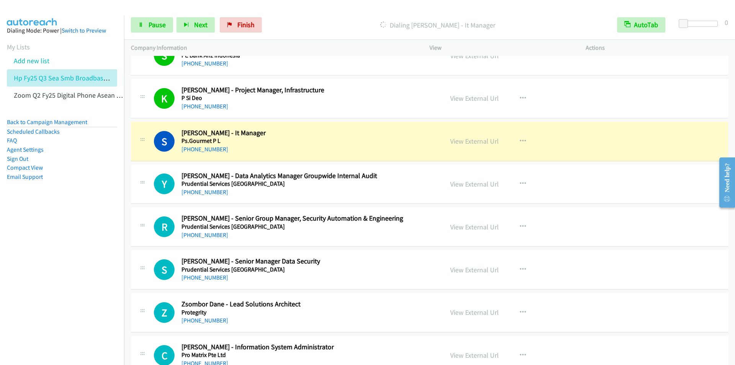
click at [326, 18] on div "Dialing Siang Looi - It Manager" at bounding box center [437, 24] width 345 height 15
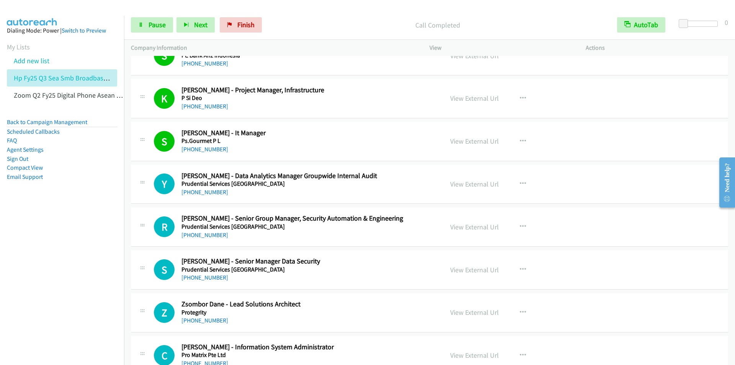
click at [339, 18] on div "Call Completed" at bounding box center [437, 24] width 345 height 15
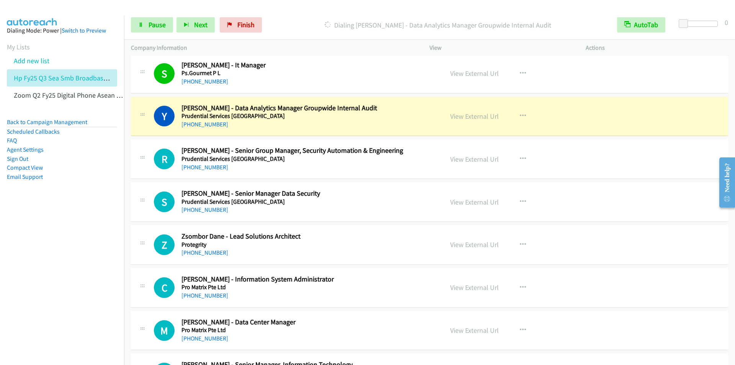
scroll to position [2947, 0]
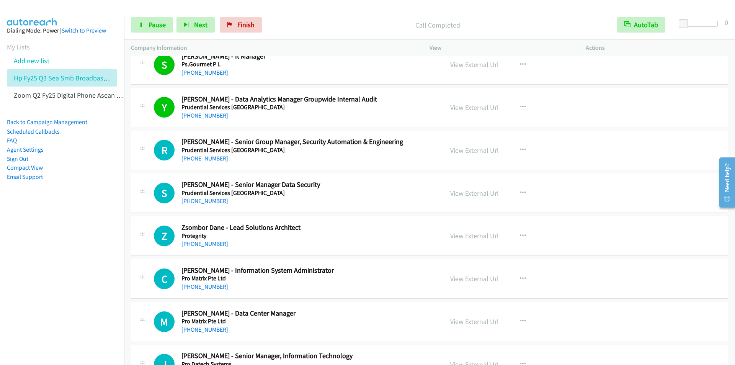
click at [358, 13] on div "Start Calls Pause Next Finish Call Completed AutoTab AutoTab 0" at bounding box center [429, 24] width 611 height 29
click at [193, 23] on button "Next" at bounding box center [195, 24] width 38 height 15
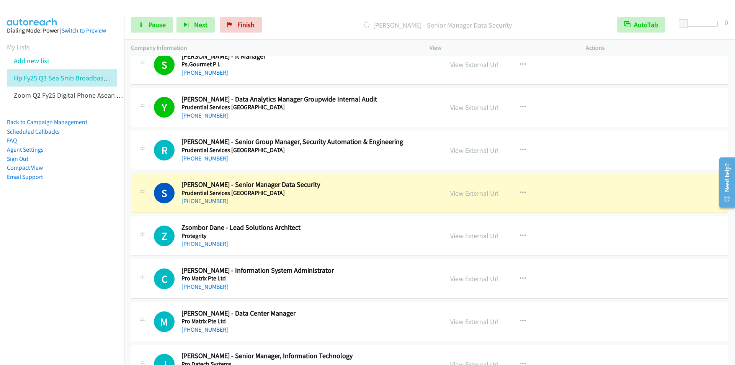
click at [391, 11] on div "Start Calls Pause Next Finish Dialing Shu Xian Lee - Senior Manager Data Securi…" at bounding box center [429, 24] width 611 height 29
click at [147, 27] on link "Pause" at bounding box center [152, 24] width 42 height 15
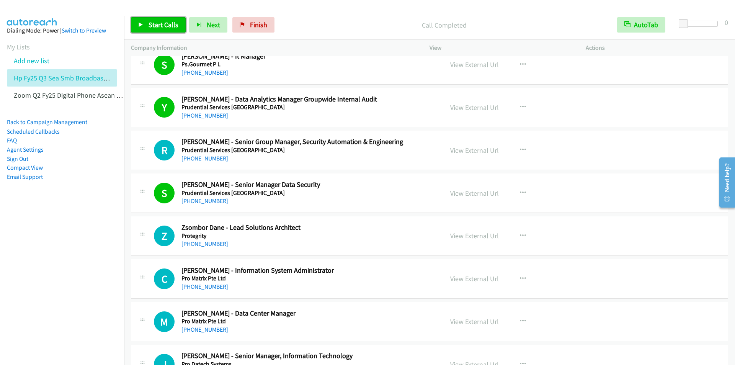
click at [155, 21] on span "Start Calls" at bounding box center [164, 24] width 30 height 9
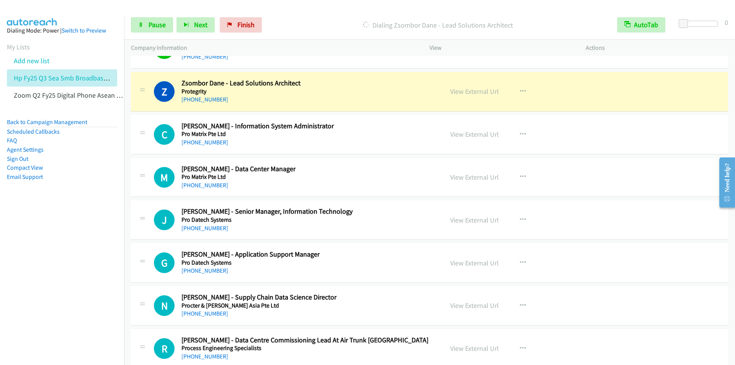
scroll to position [3100, 0]
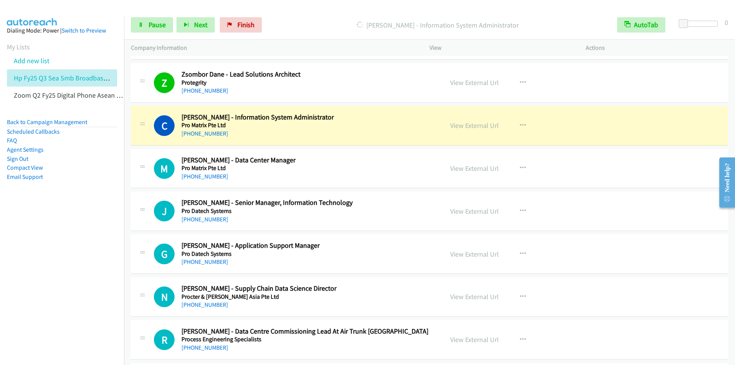
click at [311, 18] on div "Dialing Carson Ngoo - Information System Administrator" at bounding box center [437, 24] width 345 height 15
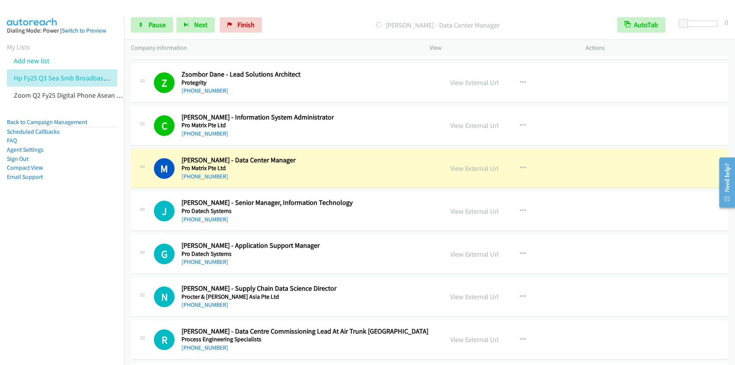
click at [320, 11] on div "Start Calls Pause Next Finish Dialing Muhammad Fadli Bin Jaafar - Data Center M…" at bounding box center [429, 24] width 611 height 29
click at [160, 30] on link "Pause" at bounding box center [152, 24] width 42 height 15
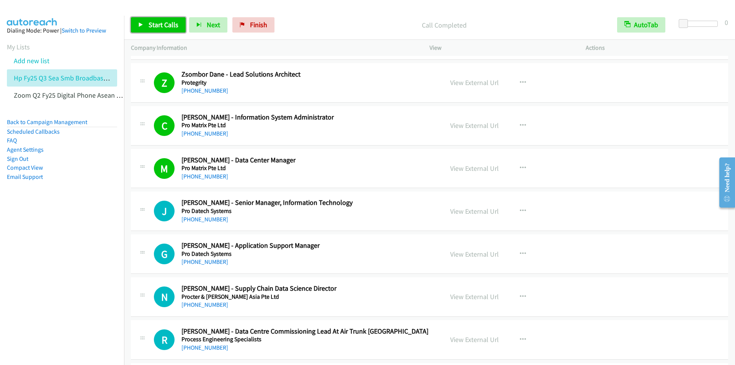
click at [151, 27] on span "Start Calls" at bounding box center [164, 24] width 30 height 9
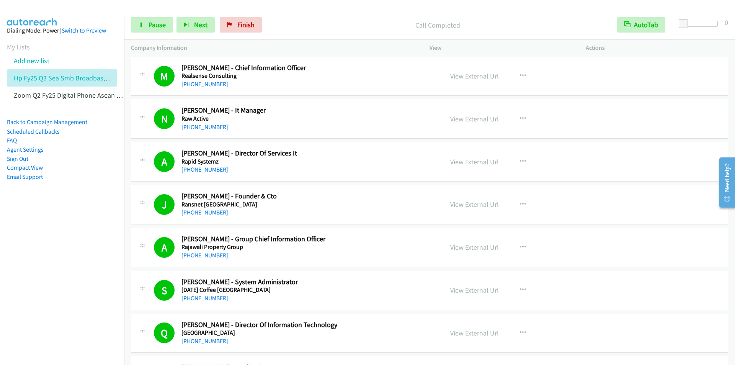
scroll to position [1876, 0]
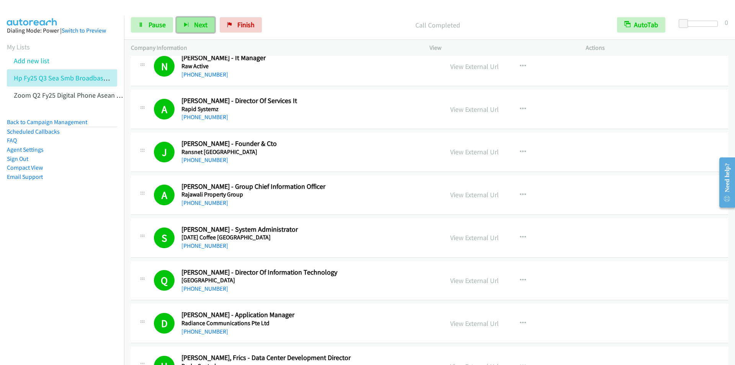
click at [202, 24] on span "Next" at bounding box center [200, 24] width 13 height 9
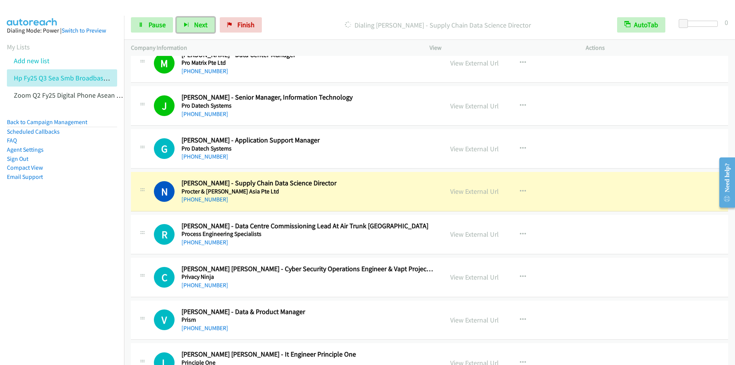
scroll to position [3215, 0]
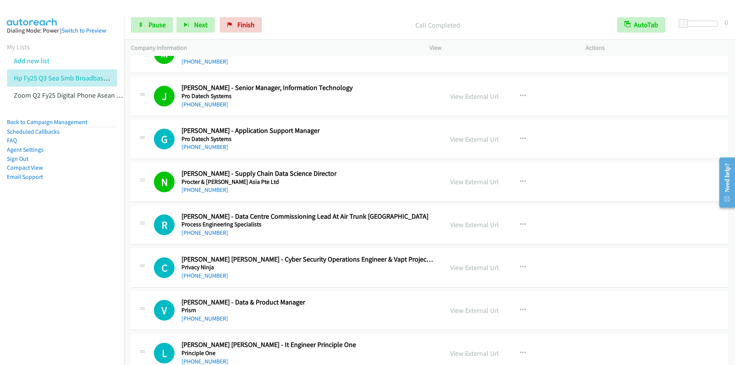
click at [304, 22] on p "Call Completed" at bounding box center [437, 25] width 331 height 10
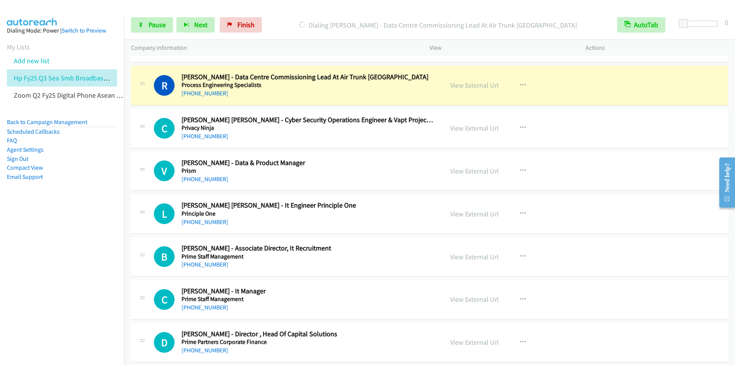
scroll to position [3368, 0]
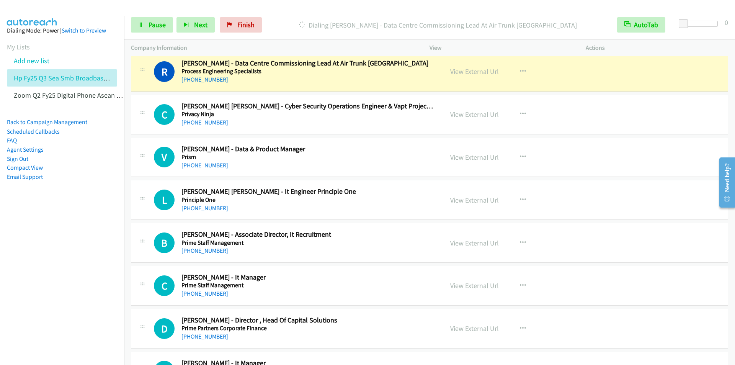
click at [32, 295] on nav "Dialing Mode: Power | Switch to Preview My Lists Add new list Hp Fy25 Q3 Sea Sm…" at bounding box center [62, 198] width 124 height 365
drag, startPoint x: 476, startPoint y: 71, endPoint x: 459, endPoint y: 73, distance: 16.9
click at [459, 73] on link "View External Url" at bounding box center [474, 71] width 49 height 9
click at [156, 23] on span "Pause" at bounding box center [157, 24] width 17 height 9
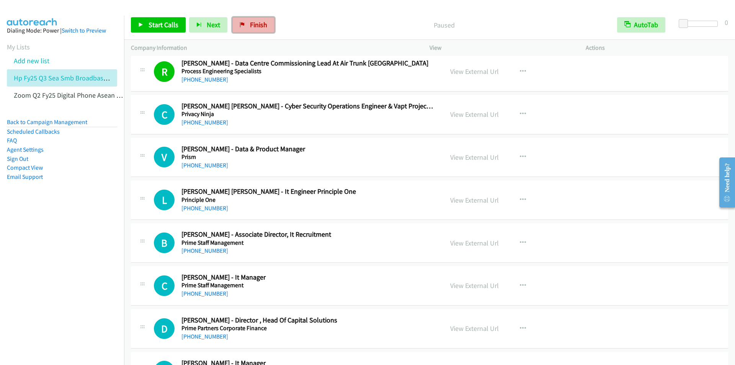
click at [254, 26] on span "Finish" at bounding box center [258, 24] width 17 height 9
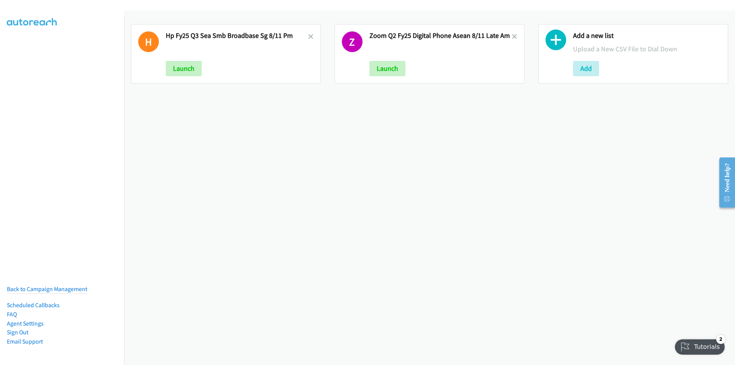
click at [305, 165] on div "H Hp Fy25 Q3 Sea Smb Broadbase Sg 8/11 Pm Launch Z Zoom Q2 Fy25 Digital Phone A…" at bounding box center [429, 187] width 611 height 354
click at [579, 69] on button "Add" at bounding box center [586, 68] width 26 height 15
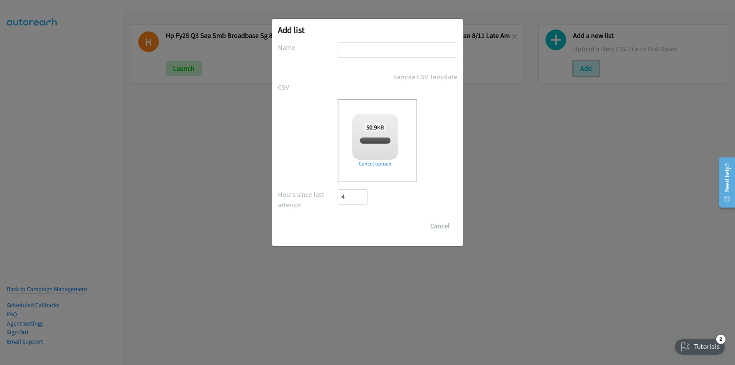
checkbox input "true"
click at [377, 49] on input "text" at bounding box center [397, 50] width 119 height 16
type input "SG Broadbase 8/11 252PM"
click at [354, 222] on input "Save List" at bounding box center [358, 225] width 40 height 15
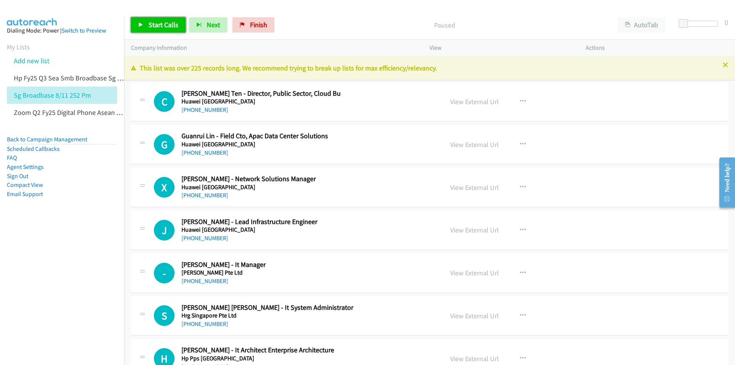
click at [172, 21] on span "Start Calls" at bounding box center [164, 24] width 30 height 9
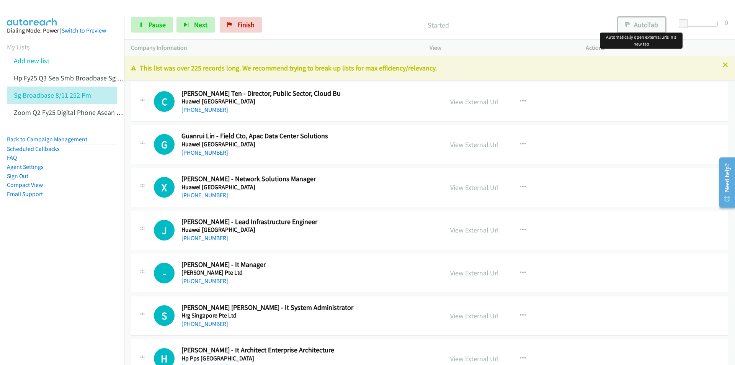
click at [642, 23] on button "AutoTab" at bounding box center [641, 24] width 47 height 15
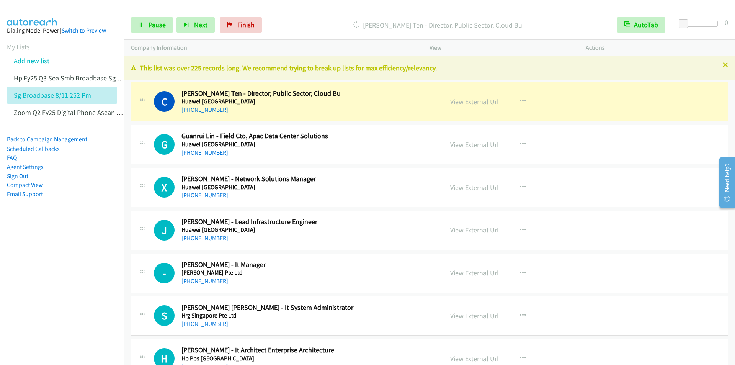
click at [319, 19] on div "Dialing Chern Chiang Ten - Director, Public Sector, Cloud Bu" at bounding box center [437, 24] width 345 height 15
click at [69, 316] on nav "Dialing Mode: Power | Switch to Preview My Lists Add new list Hp Fy25 Q3 Sea Sm…" at bounding box center [62, 198] width 124 height 365
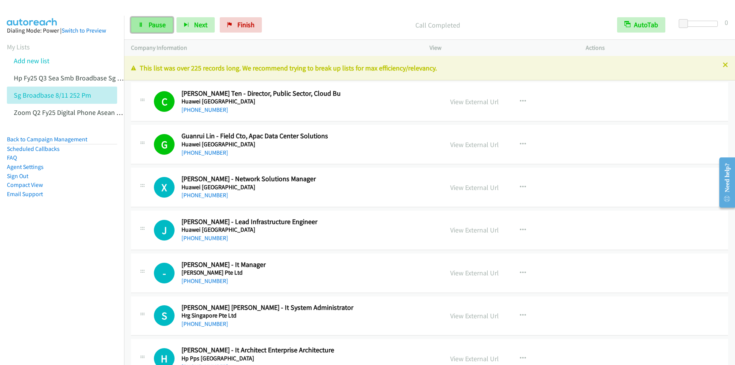
click at [152, 25] on span "Pause" at bounding box center [157, 24] width 17 height 9
click at [160, 26] on span "Start Calls" at bounding box center [164, 24] width 30 height 9
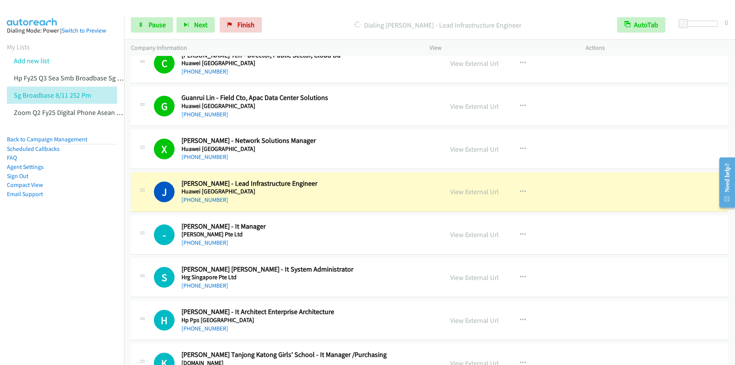
scroll to position [115, 0]
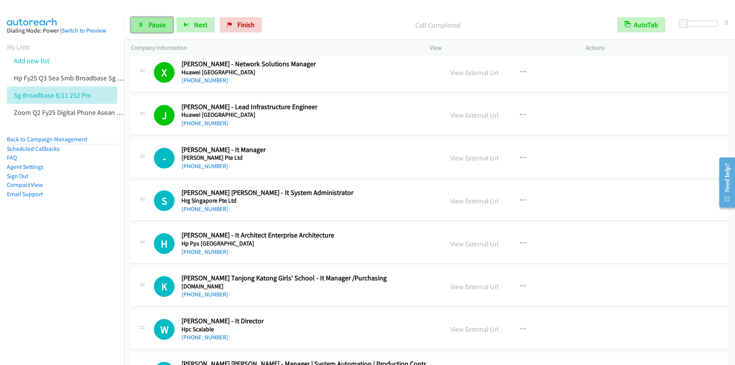
click at [152, 24] on span "Pause" at bounding box center [157, 24] width 17 height 9
click at [158, 28] on span "Start Calls" at bounding box center [164, 24] width 30 height 9
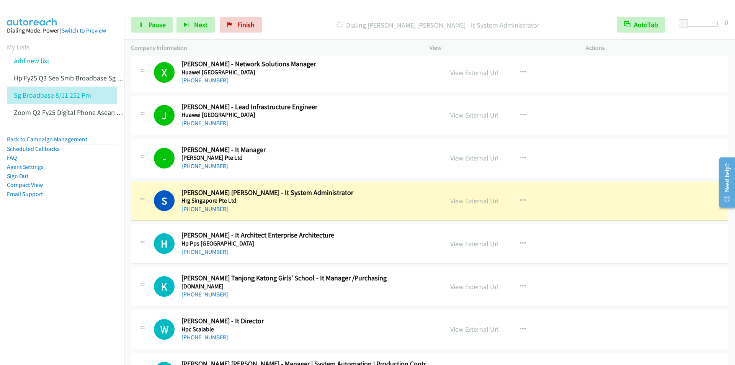
click at [326, 21] on p "Dialing Shean Terk Chan - It System Administrator" at bounding box center [437, 25] width 331 height 10
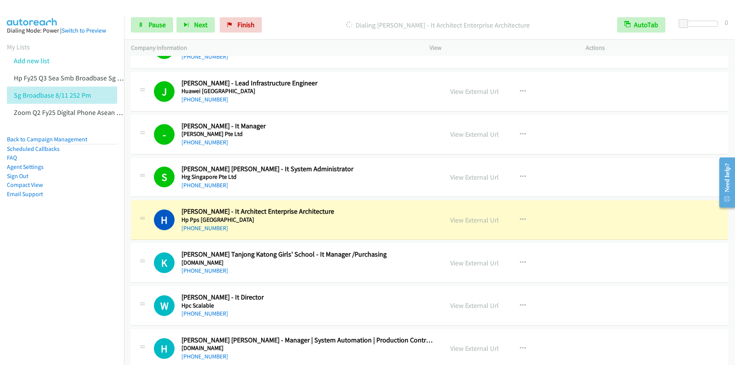
scroll to position [268, 0]
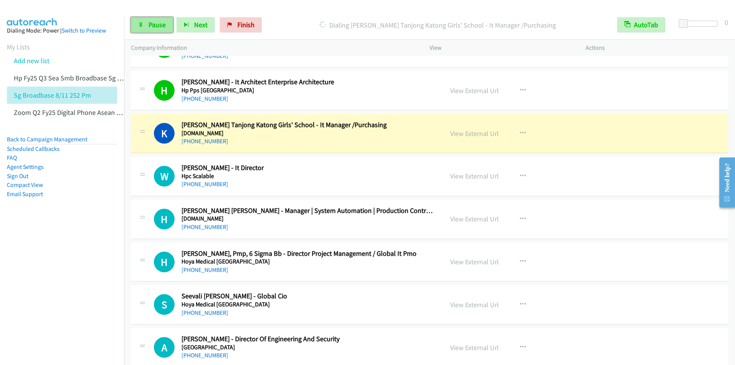
click at [155, 23] on span "Pause" at bounding box center [157, 24] width 17 height 9
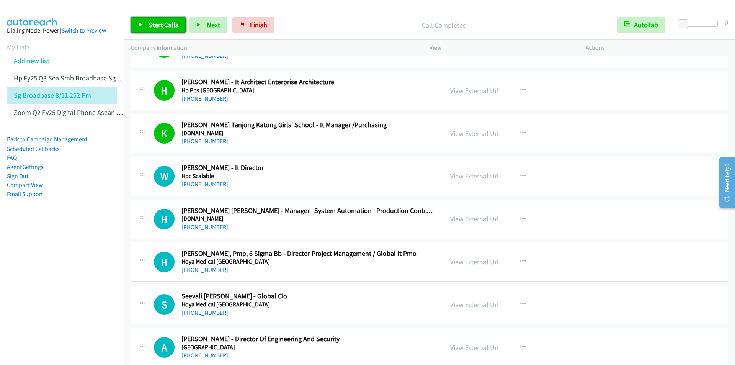
click at [154, 33] on link "Start Calls" at bounding box center [158, 24] width 55 height 15
click at [202, 24] on span "Next" at bounding box center [200, 24] width 13 height 9
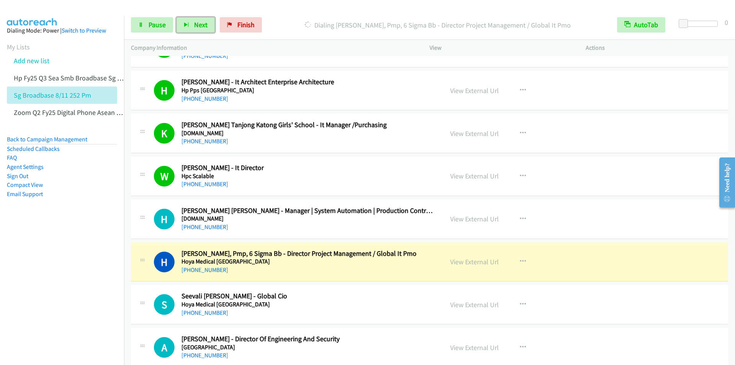
scroll to position [383, 0]
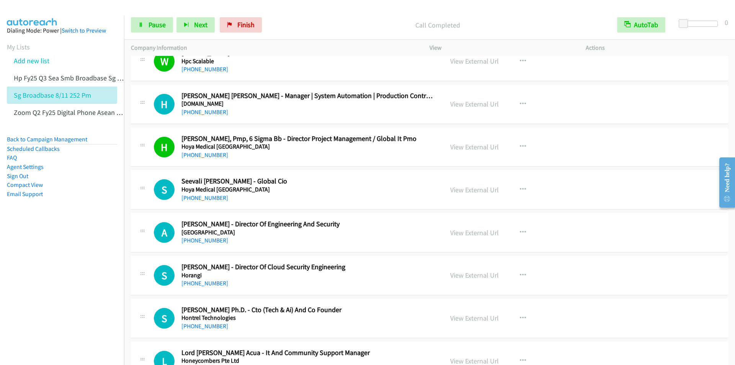
click at [373, 14] on div "Start Calls Pause Next Finish Call Completed AutoTab AutoTab 0" at bounding box center [429, 24] width 611 height 29
click at [301, 12] on div "Start Calls Pause Next Finish Call Completed AutoTab AutoTab 0" at bounding box center [429, 24] width 611 height 29
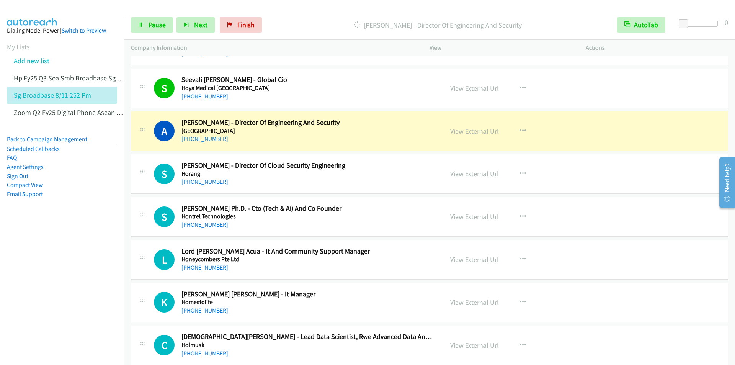
scroll to position [498, 0]
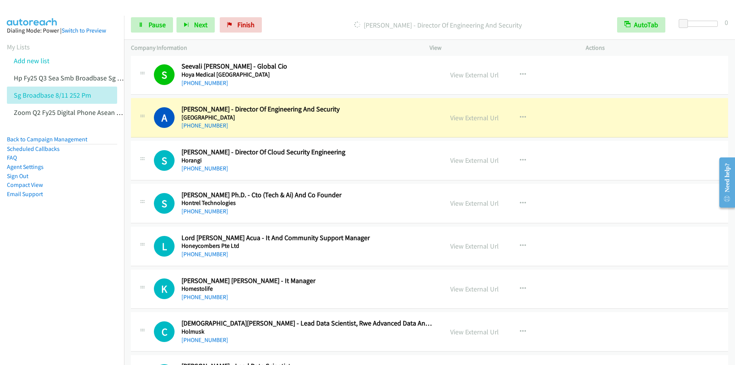
click at [318, 14] on div "Start Calls Pause Next Finish Dialing Abdullah Yusop - Director Of Engineering …" at bounding box center [429, 24] width 611 height 29
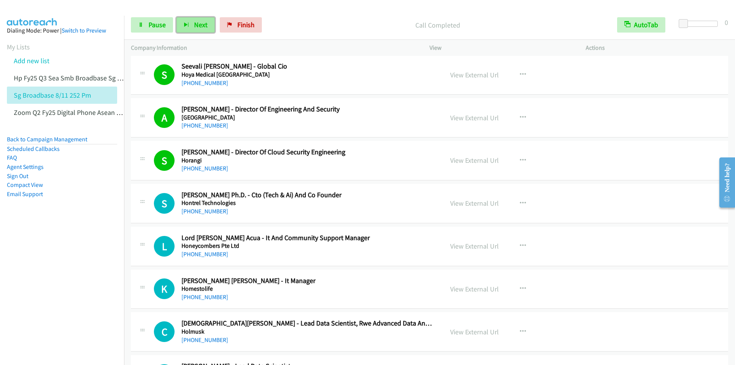
click at [191, 26] on button "Next" at bounding box center [195, 24] width 38 height 15
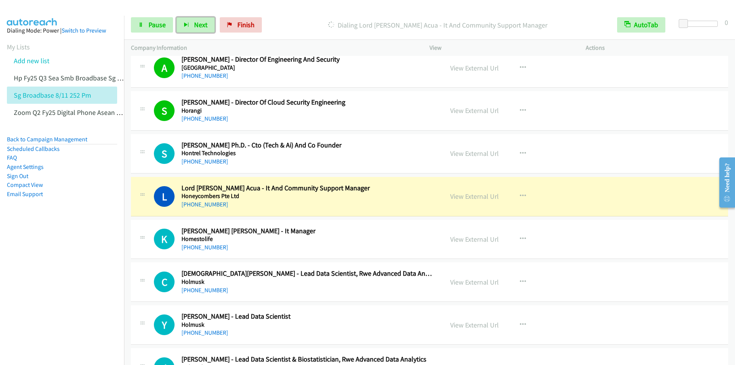
scroll to position [612, 0]
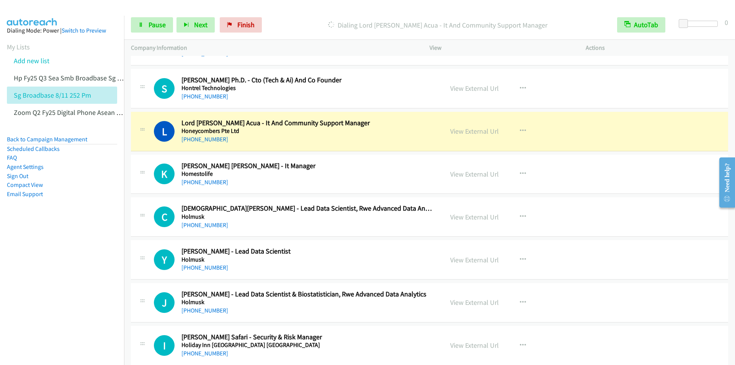
click at [333, 16] on div "Start Calls Pause Next Finish Dialing Lord Dennis Joplin Acua - It And Communit…" at bounding box center [429, 24] width 611 height 29
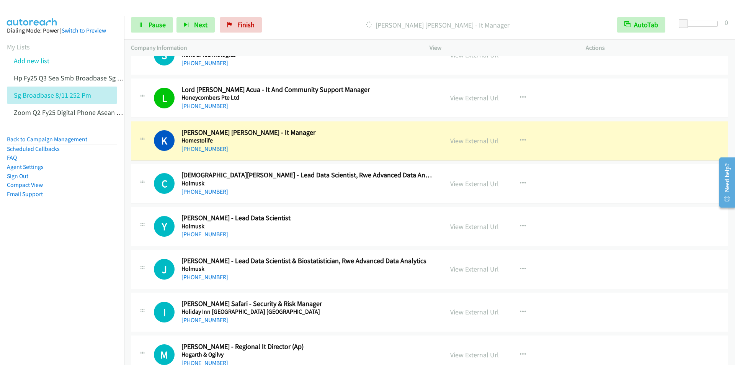
scroll to position [689, 0]
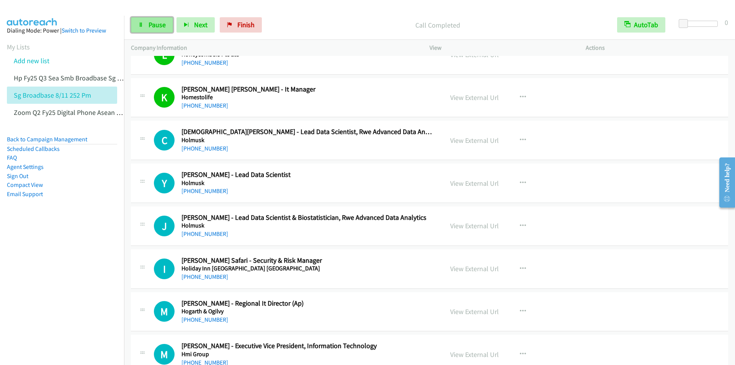
click at [151, 28] on span "Pause" at bounding box center [157, 24] width 17 height 9
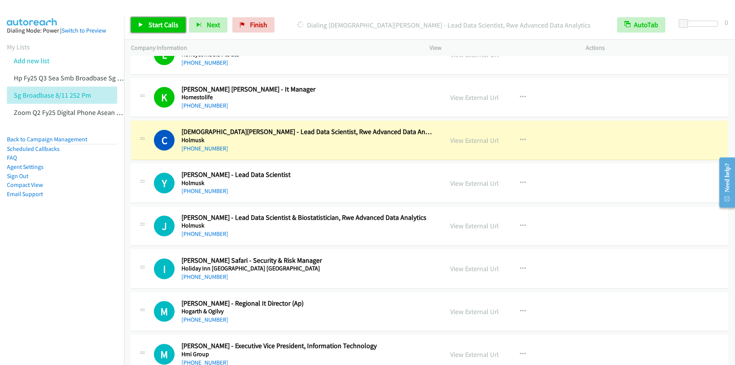
click at [162, 21] on span "Start Calls" at bounding box center [164, 24] width 30 height 9
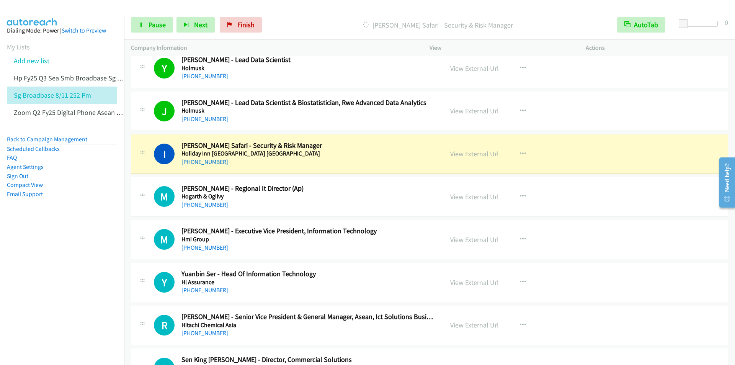
scroll to position [880, 0]
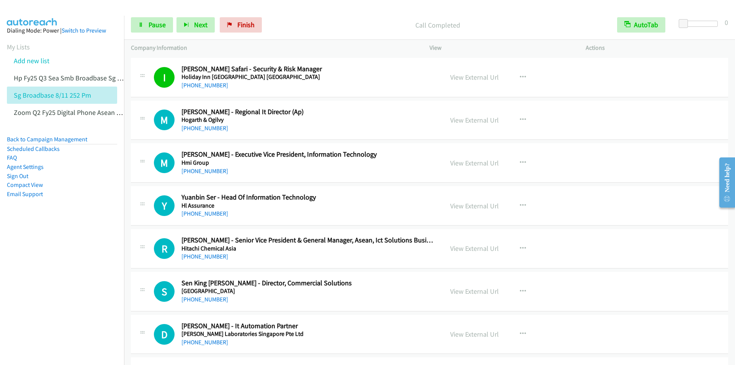
drag, startPoint x: 357, startPoint y: 15, endPoint x: 388, endPoint y: 6, distance: 32.6
click at [363, 13] on div "Start Calls Pause Next Finish Call Completed AutoTab AutoTab 0" at bounding box center [429, 24] width 611 height 29
click at [197, 26] on span "Next" at bounding box center [200, 24] width 13 height 9
click at [200, 26] on span "Next" at bounding box center [200, 24] width 13 height 9
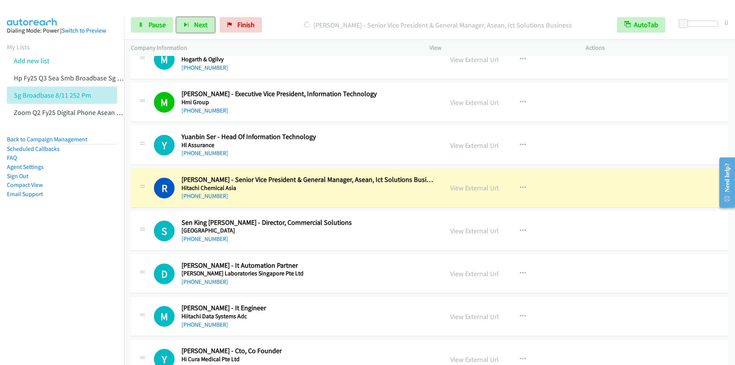
scroll to position [1033, 0]
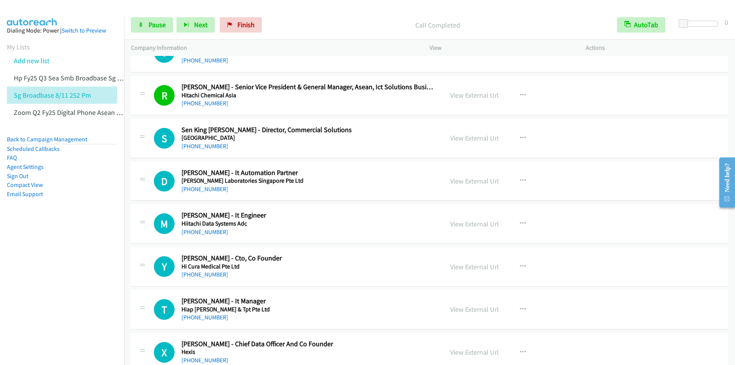
click at [347, 26] on p "Call Completed" at bounding box center [437, 25] width 331 height 10
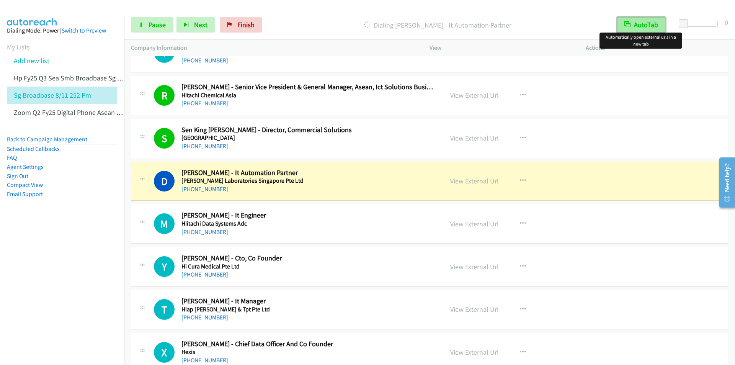
click at [640, 26] on button "AutoTab" at bounding box center [641, 24] width 48 height 15
click at [640, 26] on button "AutoTab" at bounding box center [641, 24] width 47 height 15
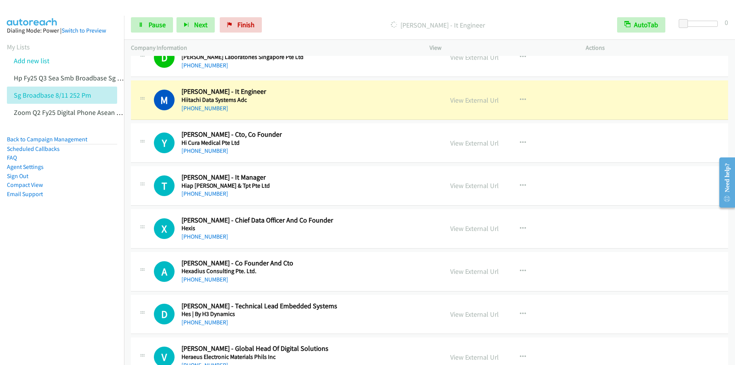
scroll to position [1148, 0]
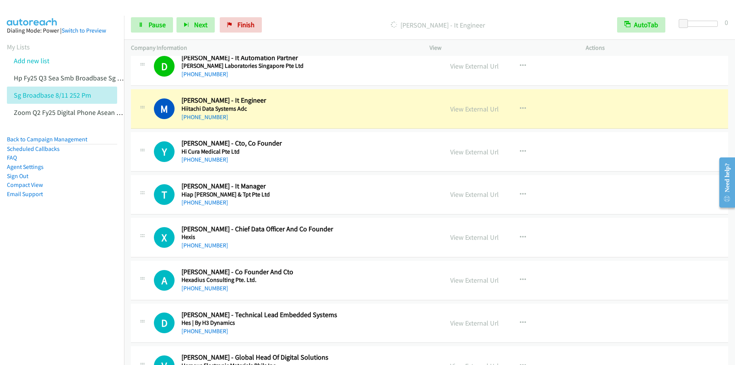
click at [331, 23] on p "Dialing Marcus Yeo - It Engineer" at bounding box center [437, 25] width 331 height 10
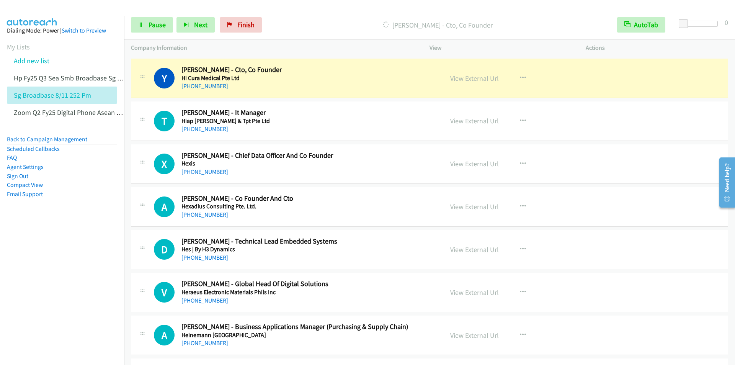
scroll to position [1225, 0]
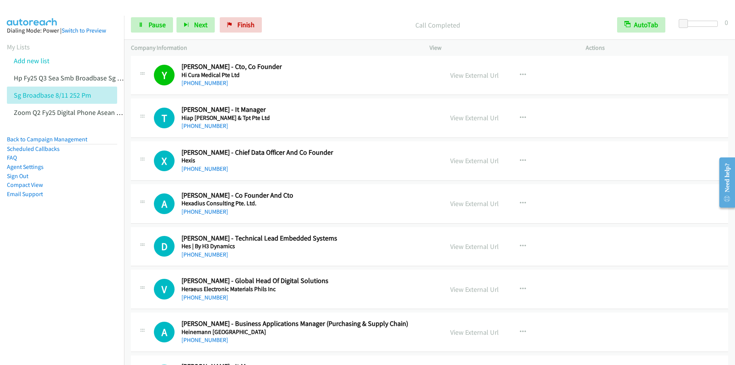
click at [297, 28] on p "Call Completed" at bounding box center [437, 25] width 331 height 10
click at [149, 31] on link "Pause" at bounding box center [152, 24] width 42 height 15
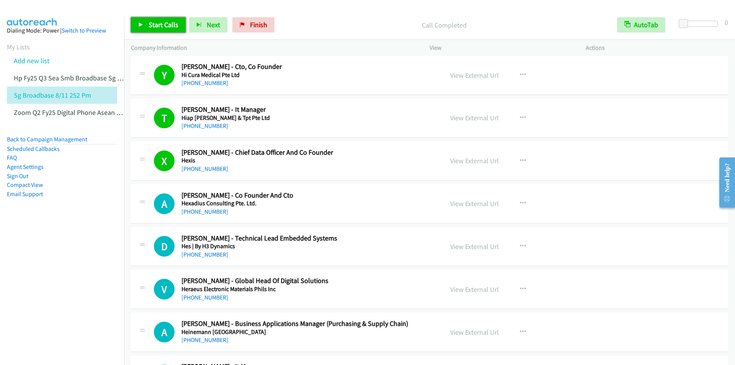
click at [160, 26] on span "Start Calls" at bounding box center [164, 24] width 30 height 9
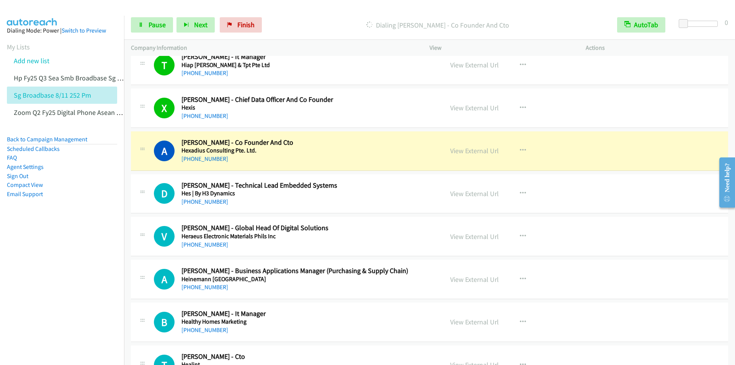
scroll to position [1340, 0]
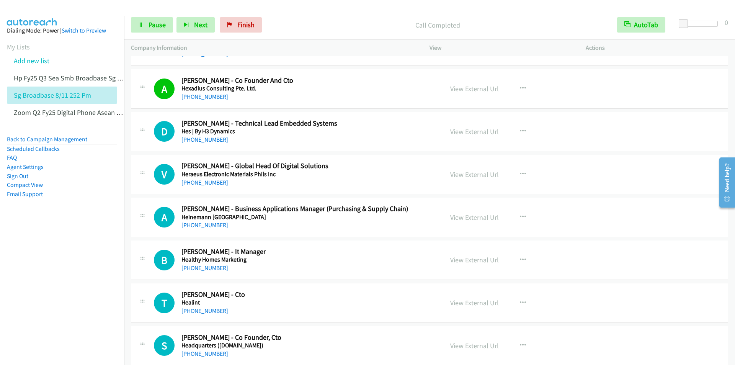
click at [361, 39] on div "Start Calls Pause Next Finish Call Completed AutoTab AutoTab 0" at bounding box center [429, 24] width 611 height 29
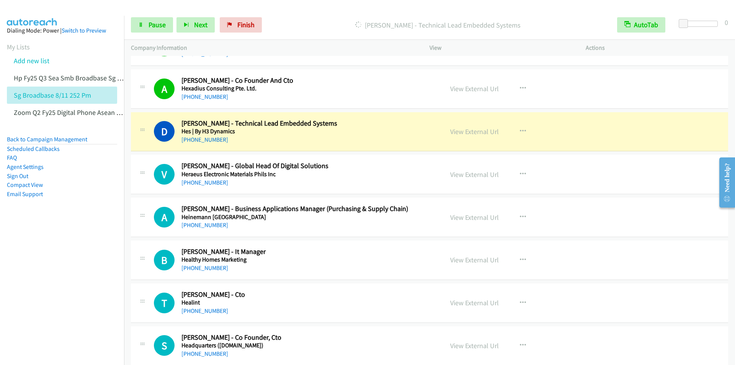
scroll to position [1225, 0]
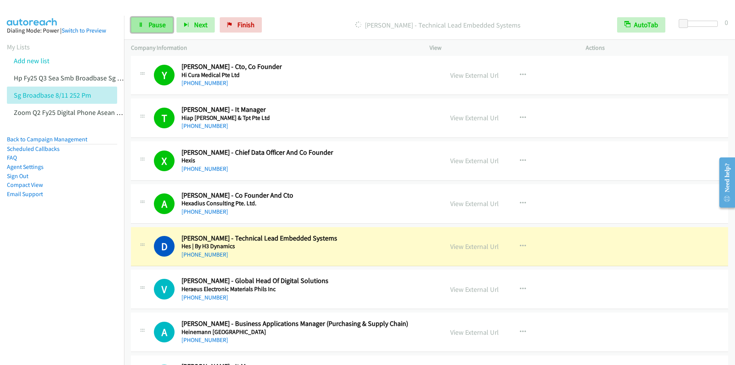
click at [154, 25] on span "Pause" at bounding box center [157, 24] width 17 height 9
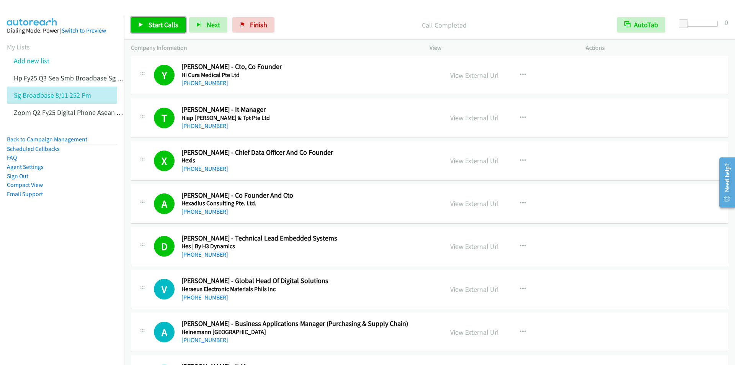
click at [160, 22] on span "Start Calls" at bounding box center [164, 24] width 30 height 9
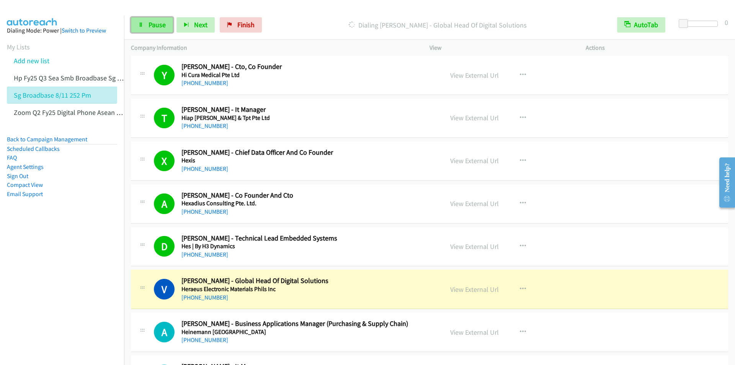
click at [162, 24] on span "Pause" at bounding box center [157, 24] width 17 height 9
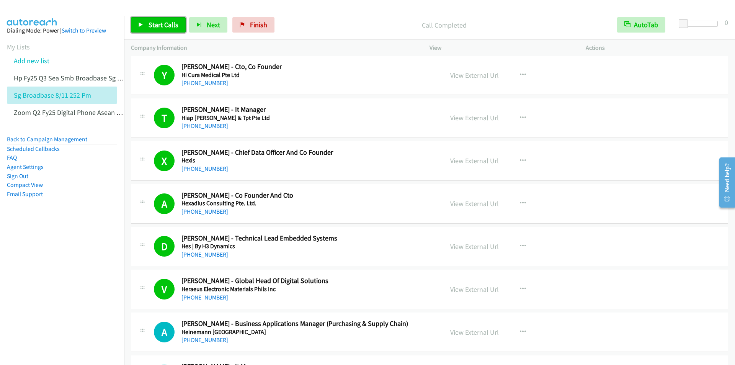
click at [153, 20] on span "Start Calls" at bounding box center [164, 24] width 30 height 9
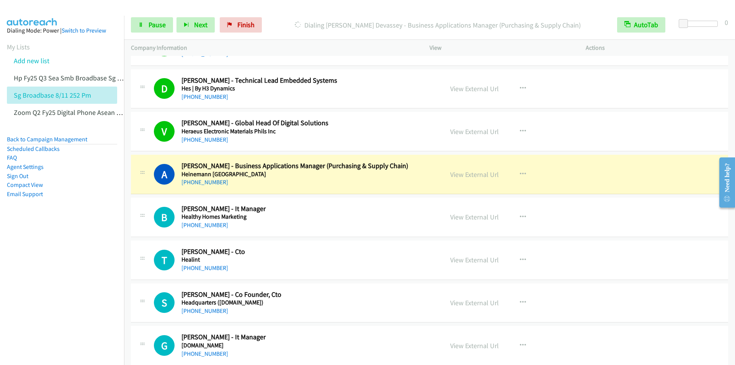
scroll to position [1454, 0]
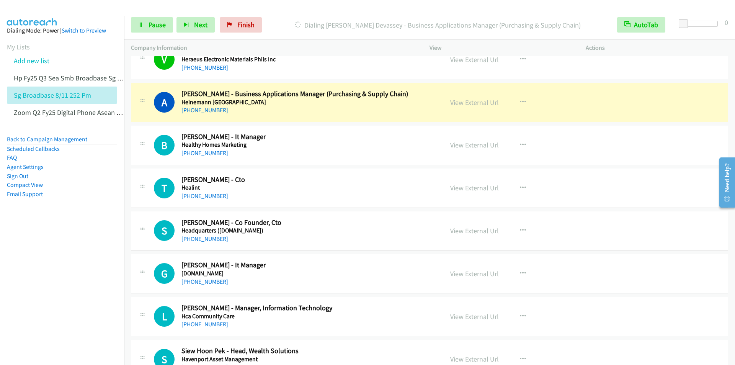
click at [354, 18] on div "Dialing Anne Mercy Thaikal Devassey - Business Applications Manager (Purchasing…" at bounding box center [437, 24] width 345 height 15
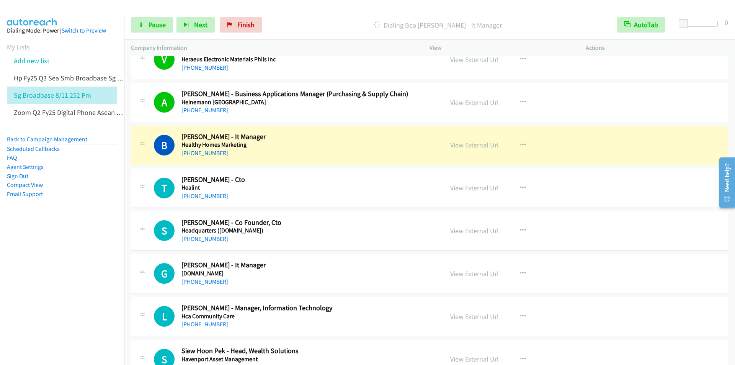
click at [324, 21] on p "Dialing Bea Nadine Danao - It Manager" at bounding box center [437, 25] width 331 height 10
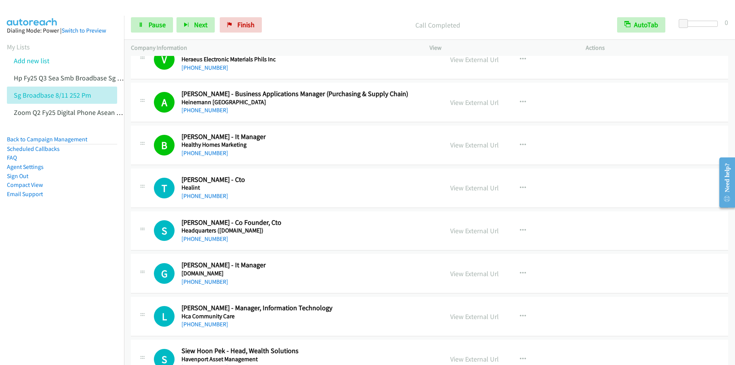
click at [321, 13] on div "Start Calls Pause Next Finish Call Completed AutoTab AutoTab 0" at bounding box center [429, 24] width 611 height 29
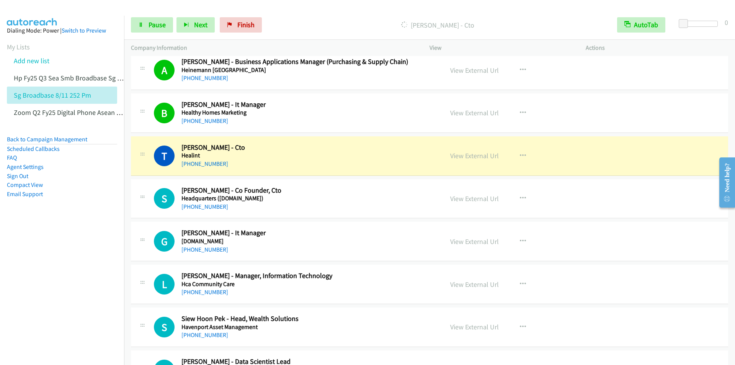
scroll to position [1569, 0]
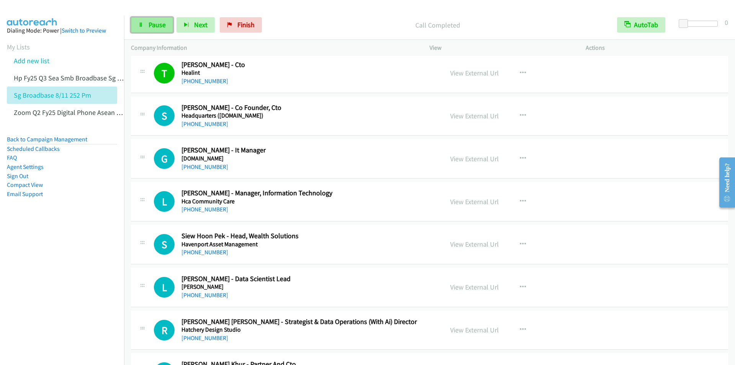
click at [157, 27] on span "Pause" at bounding box center [157, 24] width 17 height 9
click at [158, 28] on span "Start Calls" at bounding box center [164, 24] width 30 height 9
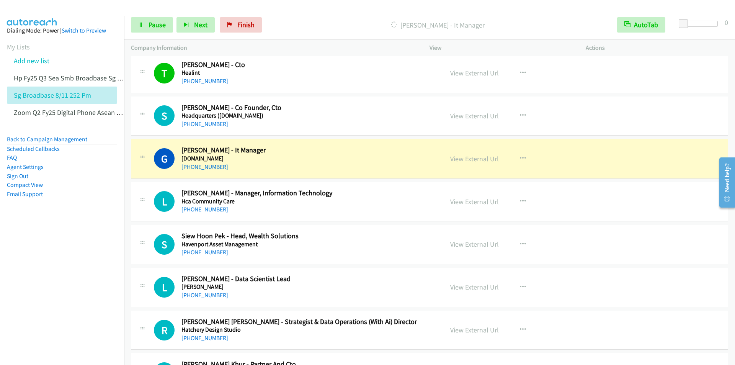
click at [365, 14] on div "Start Calls Pause Next Finish Dialing Guan Soh - It Manager AutoTab AutoTab 0" at bounding box center [429, 24] width 611 height 29
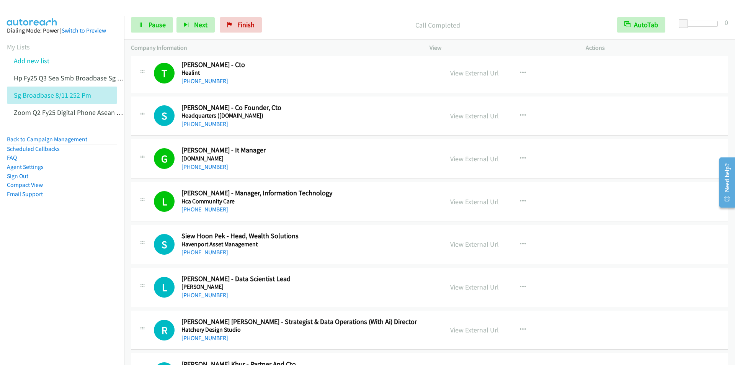
click at [339, 19] on div "Call Completed" at bounding box center [437, 24] width 345 height 15
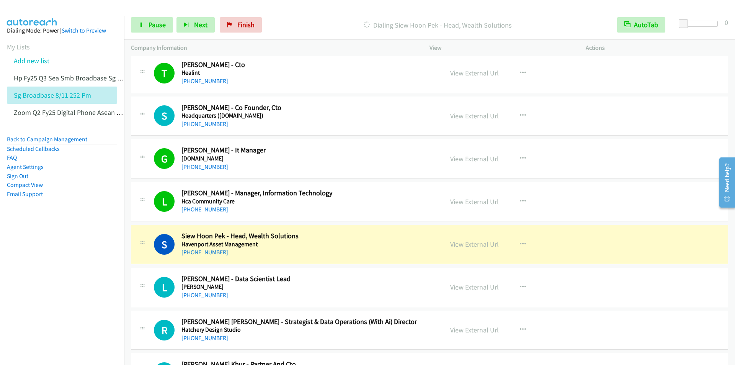
click at [313, 10] on div at bounding box center [364, 14] width 728 height 29
click at [309, 24] on p "Dialing Siew Hoon Pek - Head, Wealth Solutions" at bounding box center [437, 25] width 331 height 10
click at [302, 15] on div "Start Calls Pause Next Finish Dialing Siew Hoon Pek - Head, Wealth Solutions Au…" at bounding box center [429, 24] width 611 height 29
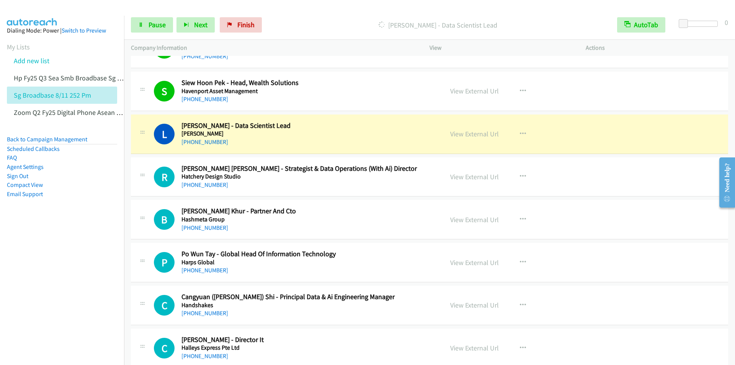
scroll to position [1761, 0]
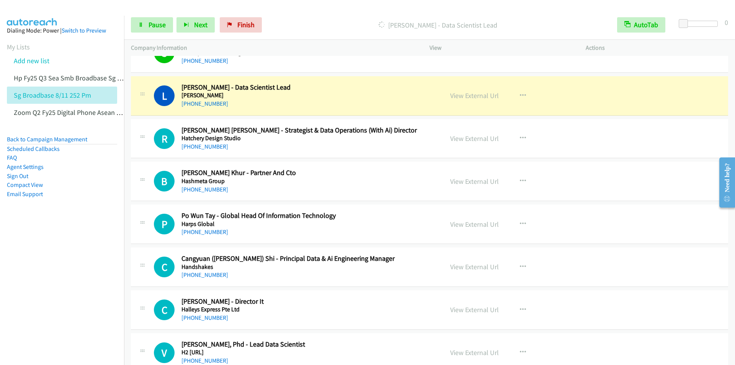
click at [317, 13] on div "Start Calls Pause Next Finish Dialing Li Ming - Data Scientist Lead AutoTab Aut…" at bounding box center [429, 24] width 611 height 29
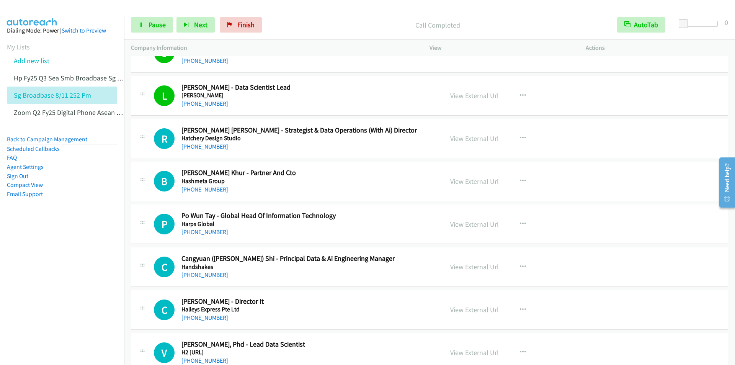
click at [342, 24] on p "Call Completed" at bounding box center [437, 25] width 331 height 10
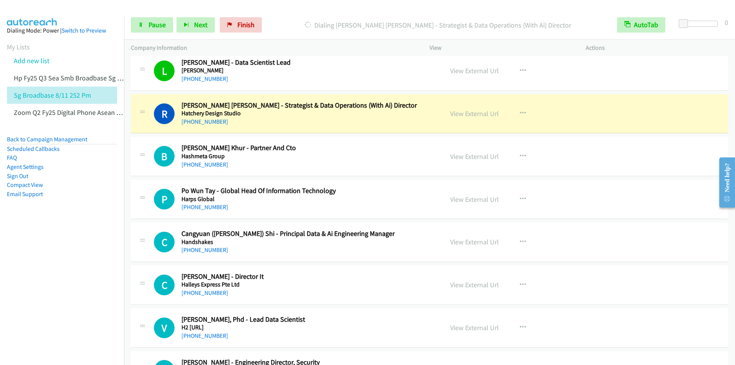
scroll to position [1799, 0]
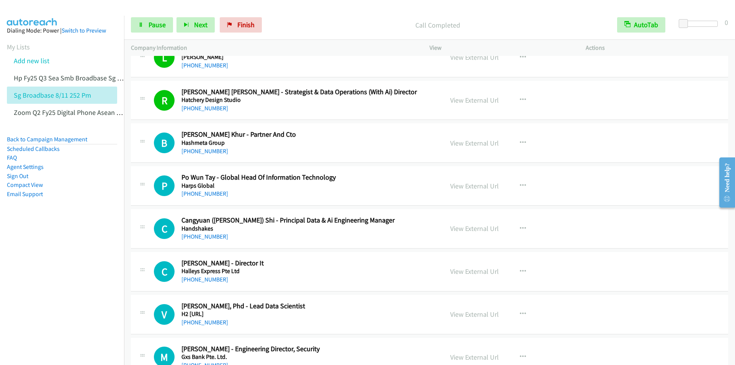
click at [300, 16] on div "Start Calls Pause Next Finish Call Completed AutoTab AutoTab 0" at bounding box center [429, 24] width 611 height 29
click at [320, 26] on p "Call Completed" at bounding box center [437, 25] width 331 height 10
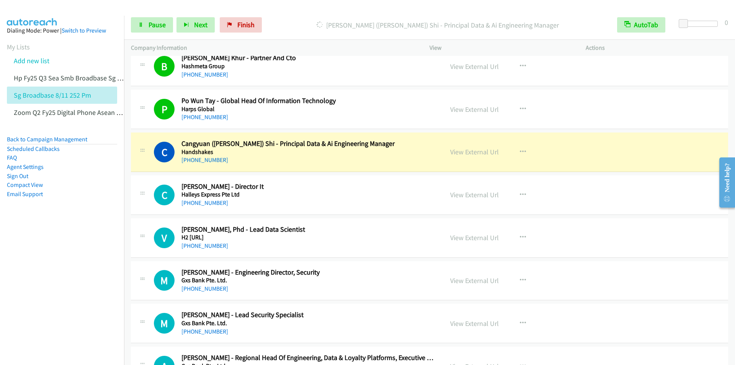
scroll to position [1952, 0]
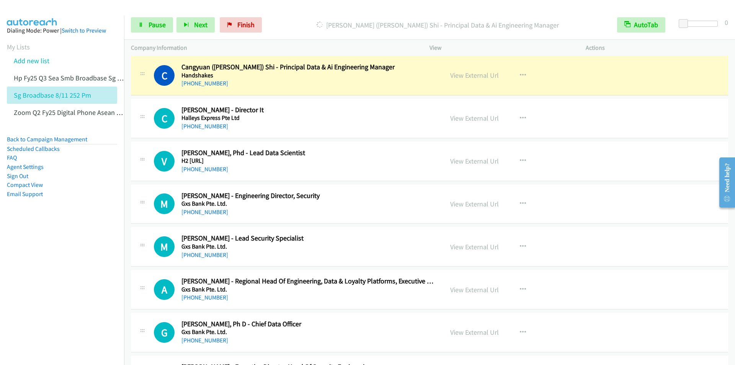
click at [289, 13] on div "Start Calls Pause Next Finish Dialing Cangyuan (Steven) Shi - Principal Data & …" at bounding box center [429, 24] width 611 height 29
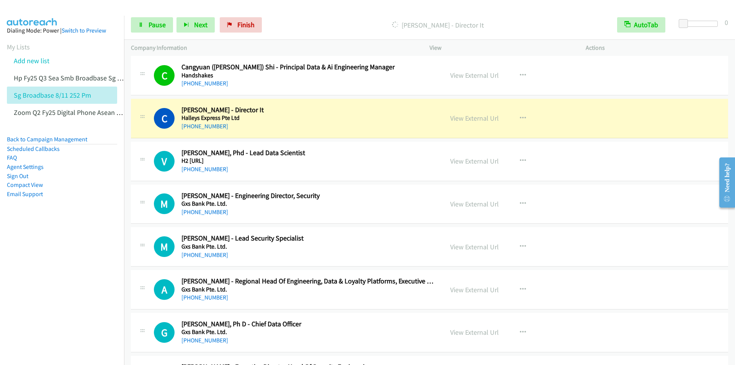
click at [328, 20] on p "Dialing Cyrille H L Teo - Director It" at bounding box center [437, 25] width 331 height 10
click at [289, 13] on div "Start Calls Pause Next Finish Dialing Cyrille H L Teo - Director It AutoTab Aut…" at bounding box center [429, 24] width 611 height 29
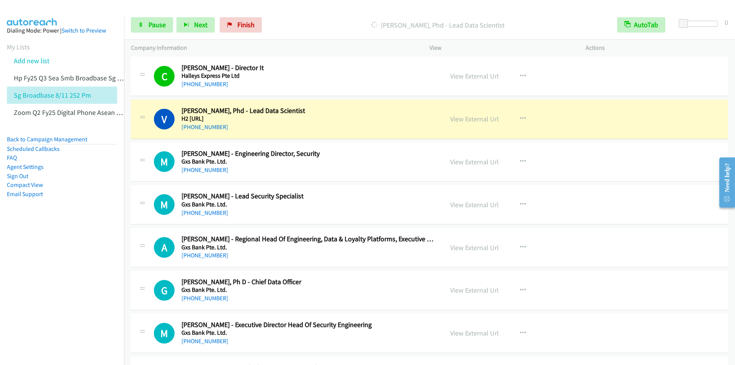
scroll to position [2029, 0]
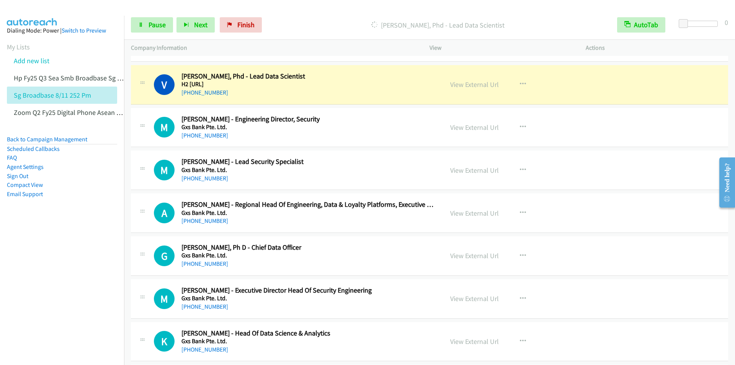
click at [321, 17] on div "Start Calls Pause Next Finish Dialing Vishal Sharma, Phd - Lead Data Scientist …" at bounding box center [429, 24] width 611 height 29
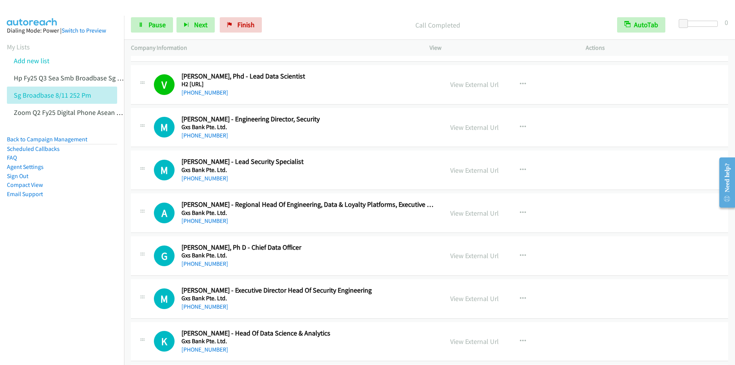
click at [310, 16] on div "Start Calls Pause Next Finish Call Completed AutoTab AutoTab 0" at bounding box center [429, 24] width 611 height 29
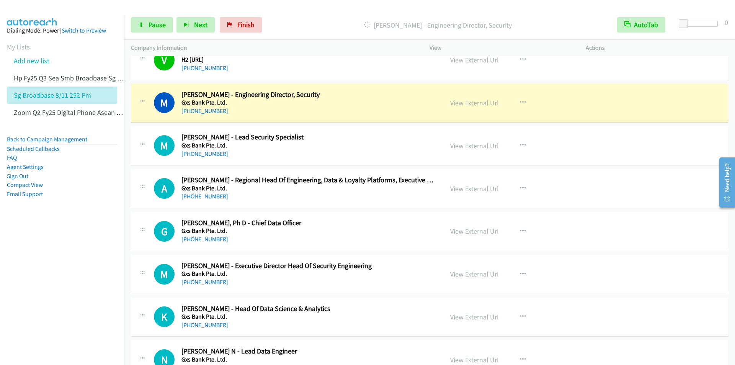
scroll to position [2067, 0]
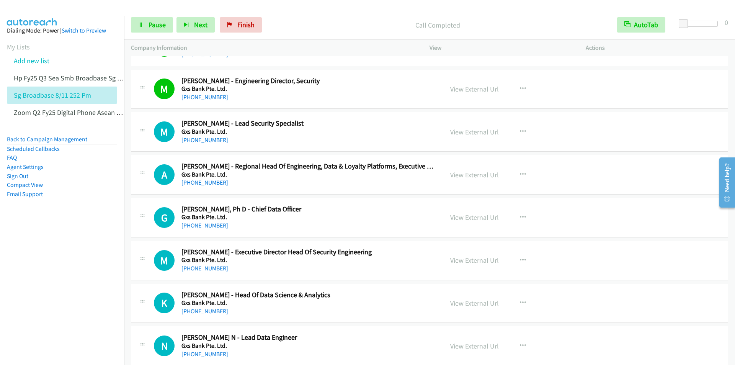
drag, startPoint x: 367, startPoint y: 9, endPoint x: 371, endPoint y: 8, distance: 4.3
click at [368, 9] on div at bounding box center [364, 14] width 728 height 29
click at [359, 33] on div "Call Completed" at bounding box center [437, 24] width 345 height 15
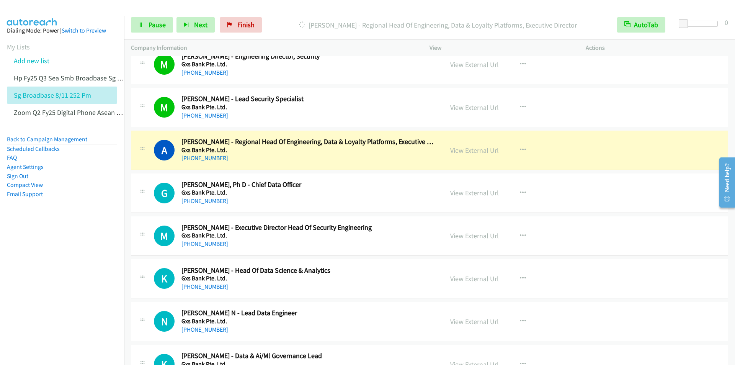
scroll to position [2105, 0]
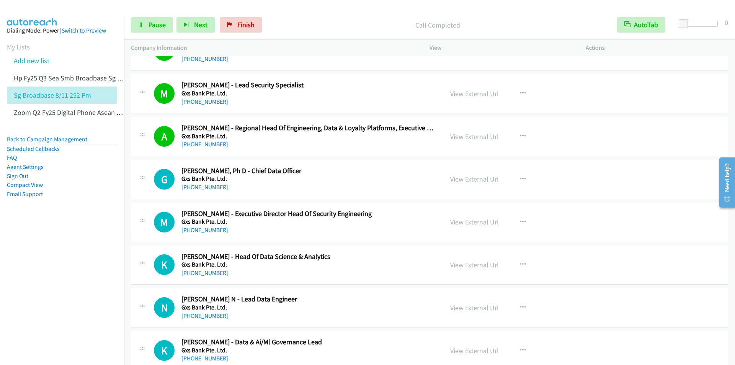
click at [320, 25] on p "Call Completed" at bounding box center [437, 25] width 331 height 10
click at [198, 28] on span "Next" at bounding box center [200, 24] width 13 height 9
click at [305, 16] on div "Start Calls Pause Next Finish Call Completed AutoTab AutoTab 0" at bounding box center [429, 24] width 611 height 29
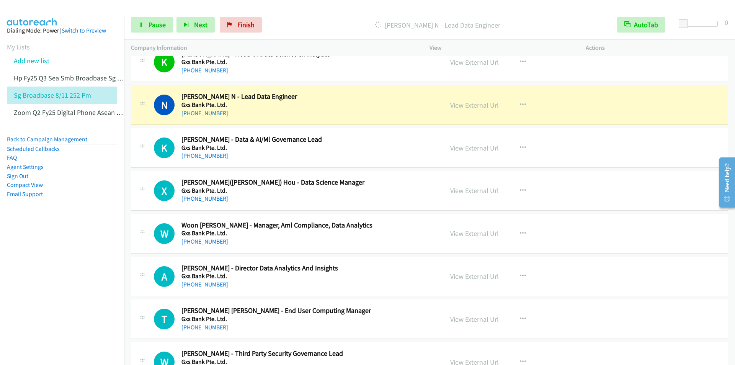
scroll to position [2297, 0]
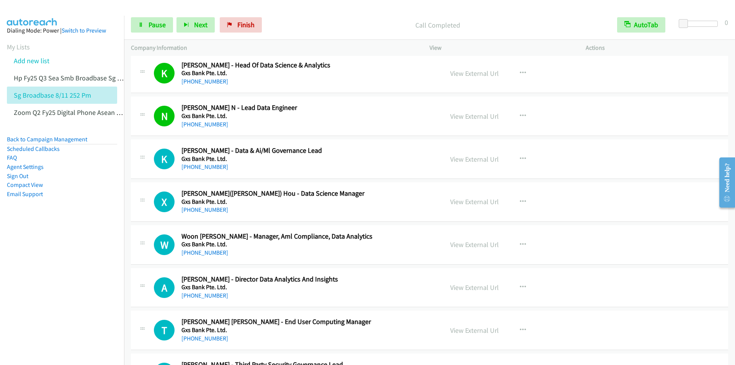
click at [341, 15] on div "Start Calls Pause Next Finish Call Completed AutoTab AutoTab 0" at bounding box center [429, 24] width 611 height 29
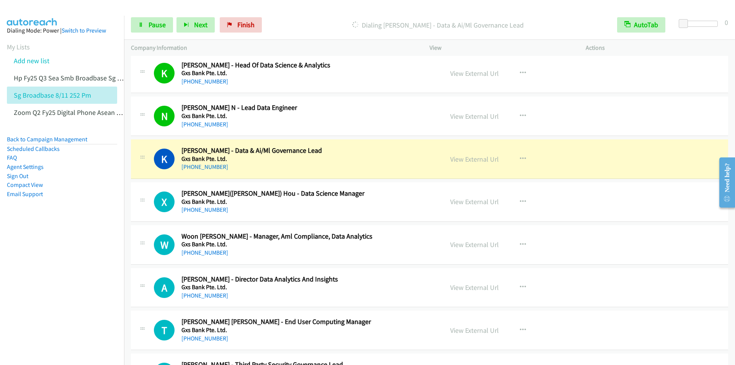
scroll to position [2373, 0]
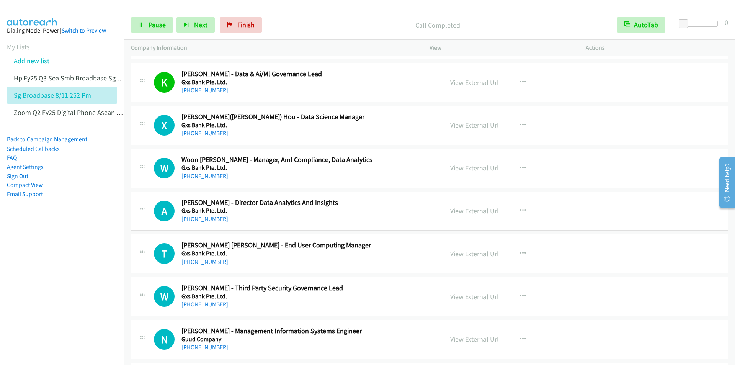
click at [336, 28] on p "Call Completed" at bounding box center [437, 25] width 331 height 10
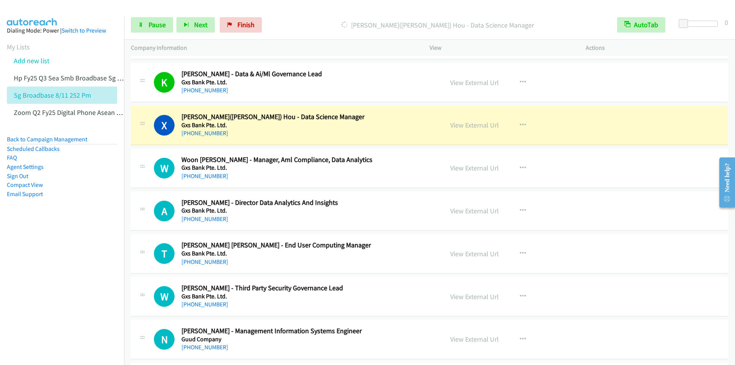
scroll to position [2411, 0]
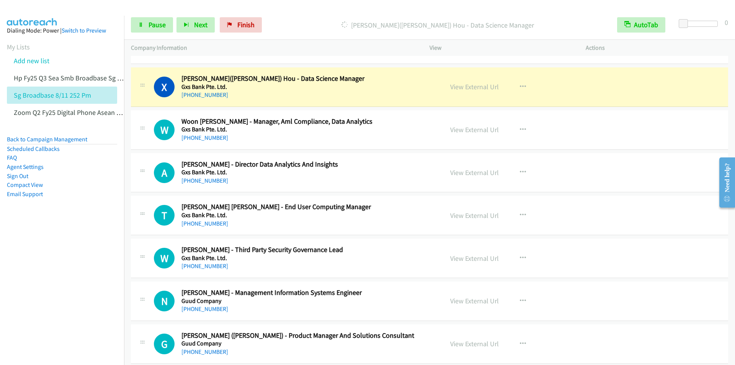
click at [322, 23] on p "Dialing Xiyuan(evan) Hou - Data Science Manager" at bounding box center [437, 25] width 331 height 10
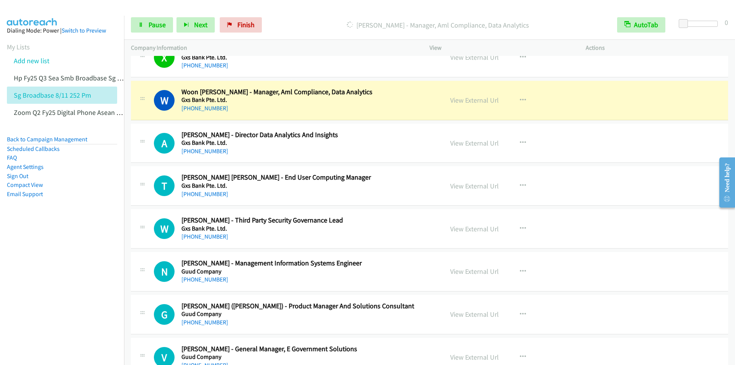
scroll to position [2450, 0]
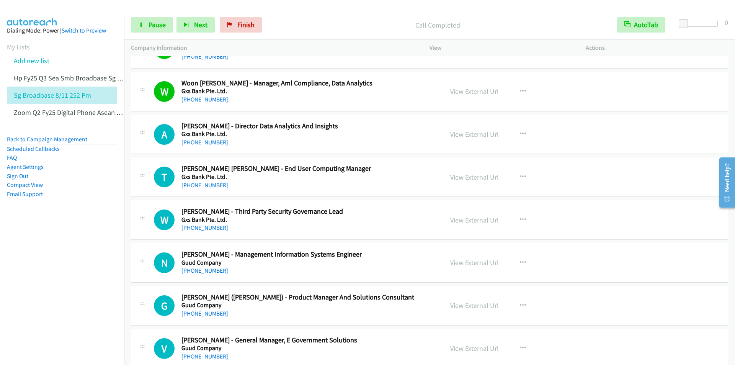
click at [323, 19] on div "Call Completed" at bounding box center [437, 24] width 345 height 15
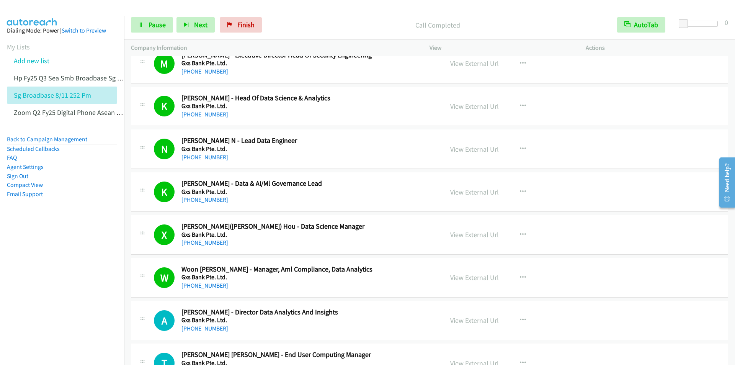
scroll to position [2143, 0]
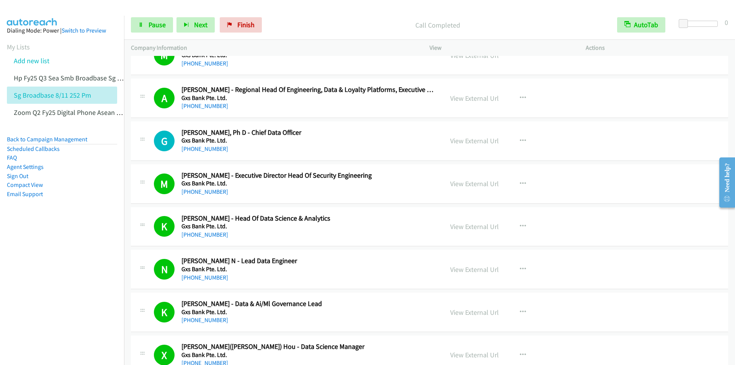
click at [339, 14] on div "Start Calls Pause Next Finish Call Completed AutoTab AutoTab 0" at bounding box center [429, 24] width 611 height 29
click at [198, 23] on span "Next" at bounding box center [200, 24] width 13 height 9
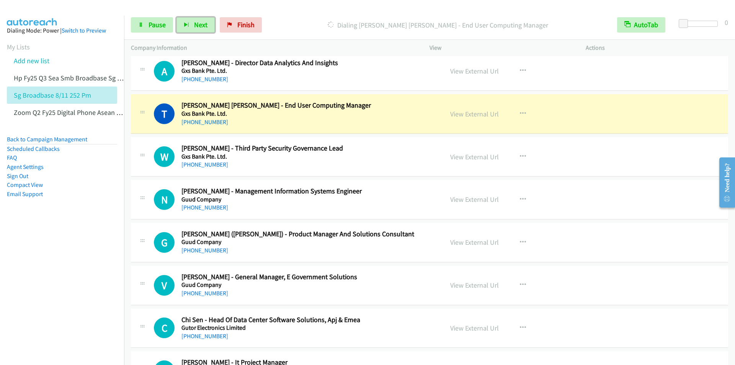
scroll to position [2526, 0]
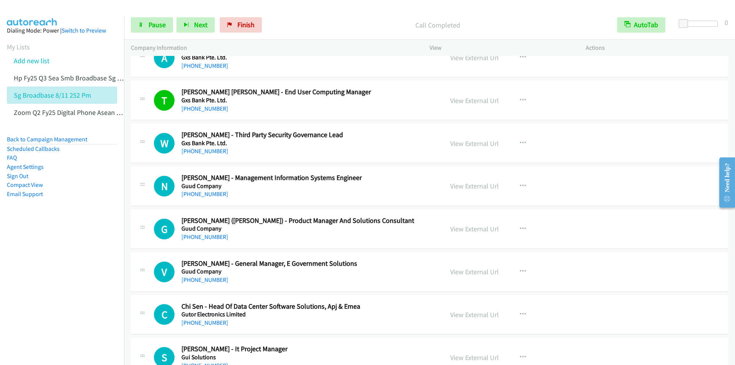
click at [297, 15] on div "Start Calls Pause Next Finish Call Completed AutoTab AutoTab 0" at bounding box center [429, 24] width 611 height 29
click at [339, 15] on div "Start Calls Pause Next Finish Call Completed AutoTab AutoTab 0" at bounding box center [429, 24] width 611 height 29
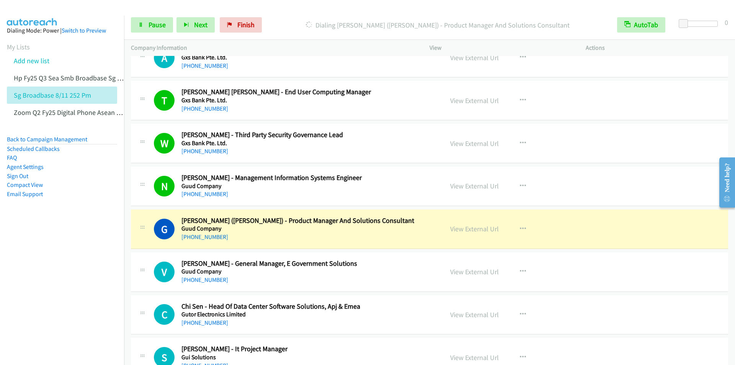
scroll to position [2641, 0]
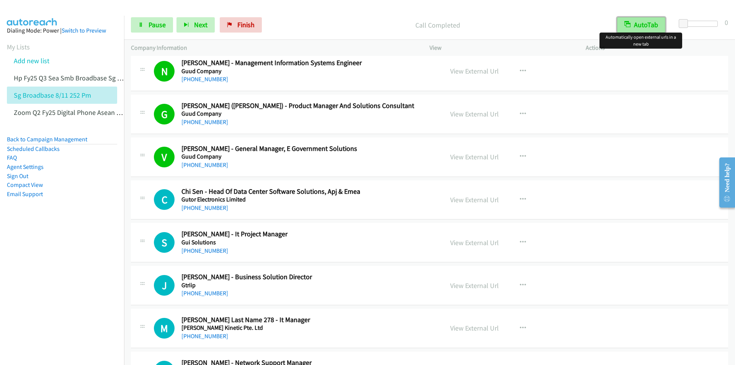
click at [643, 25] on button "AutoTab" at bounding box center [641, 24] width 48 height 15
drag, startPoint x: 385, startPoint y: 13, endPoint x: 476, endPoint y: 13, distance: 91.1
click at [386, 14] on div "Start Calls Pause Next Finish Call Completed AutoTab AutoTab 0" at bounding box center [429, 24] width 611 height 29
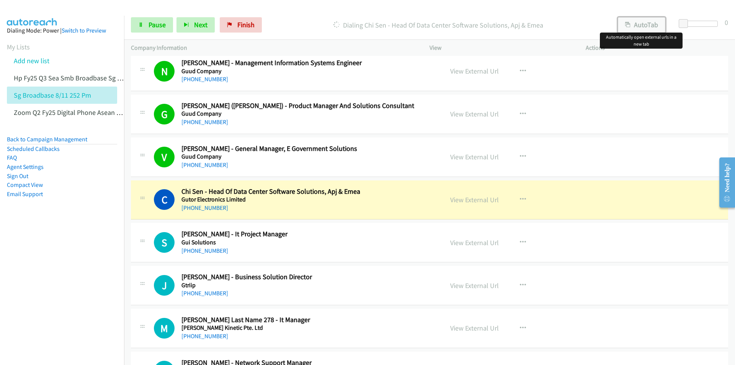
click at [654, 21] on button "AutoTab" at bounding box center [641, 24] width 47 height 15
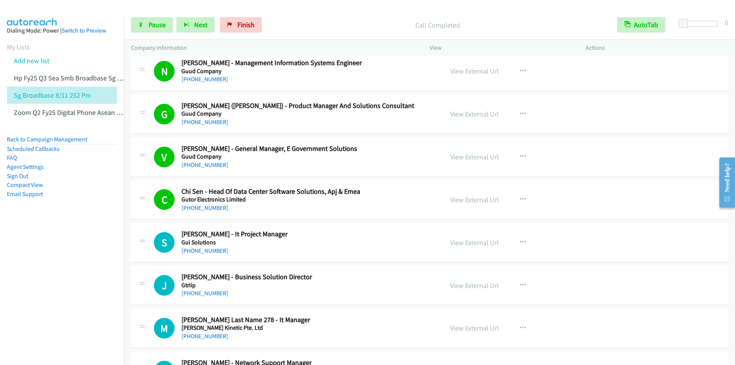
click at [323, 17] on div "Call Completed" at bounding box center [437, 24] width 345 height 15
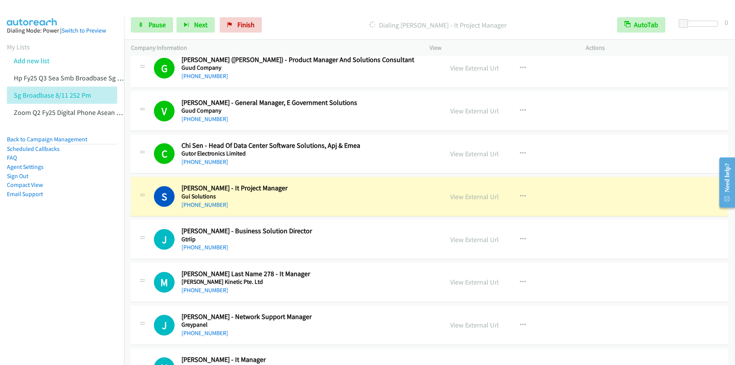
scroll to position [2756, 0]
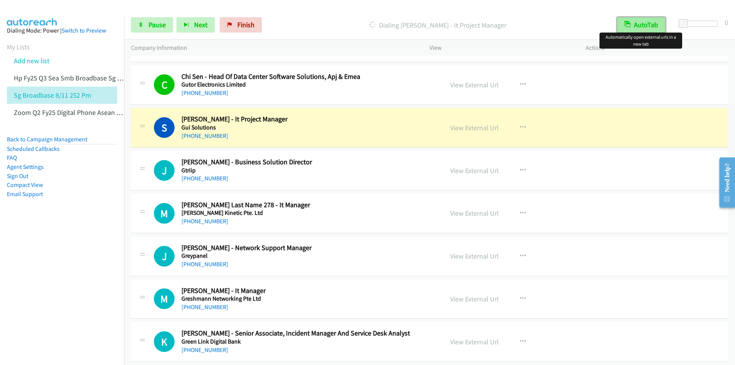
click at [651, 26] on button "AutoTab" at bounding box center [641, 24] width 48 height 15
click at [651, 26] on button "AutoTab" at bounding box center [641, 24] width 47 height 15
click at [334, 29] on p "Dialing Sudath Arangala - It Project Manager" at bounding box center [437, 25] width 331 height 10
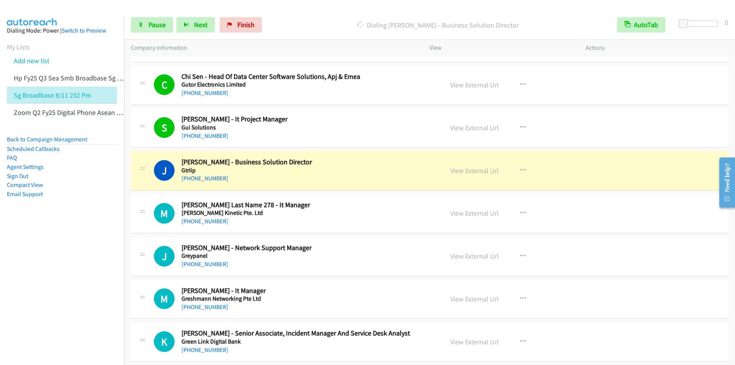
click at [304, 13] on div "Start Calls Pause Next Finish Dialing Jeff Wong - Business Solution Director Au…" at bounding box center [429, 24] width 611 height 29
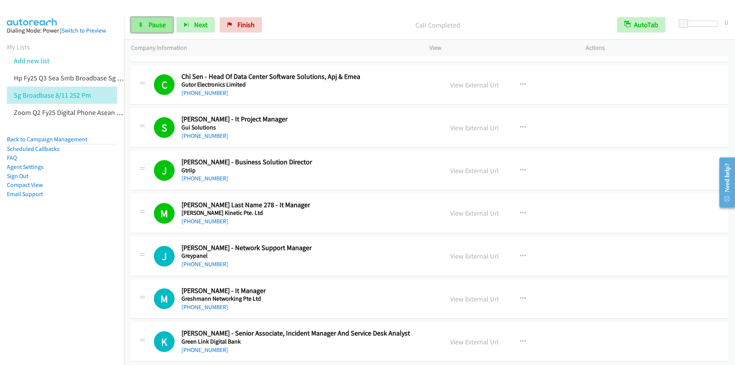
click at [159, 29] on span "Pause" at bounding box center [157, 24] width 17 height 9
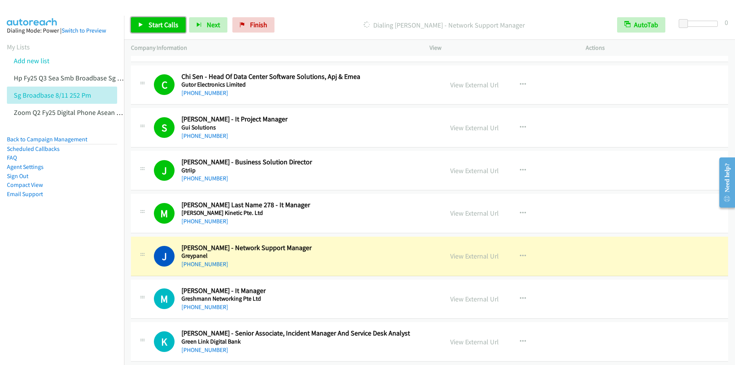
click at [158, 21] on span "Start Calls" at bounding box center [164, 24] width 30 height 9
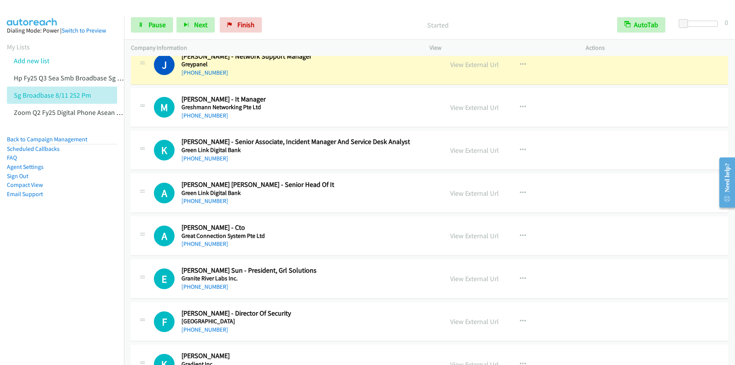
scroll to position [2909, 0]
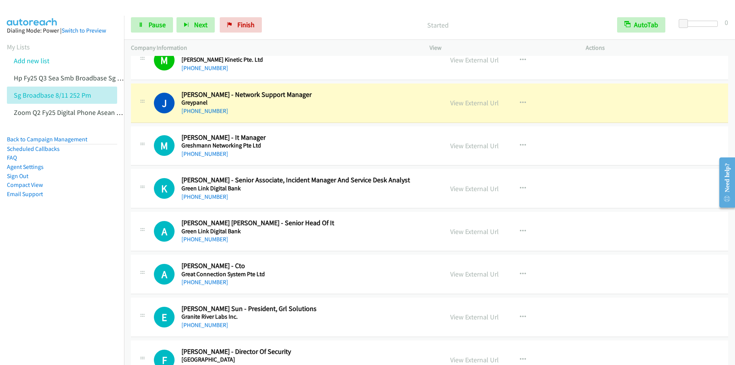
click at [294, 15] on div "Start Calls Pause Next Finish Started AutoTab AutoTab 0" at bounding box center [429, 24] width 611 height 29
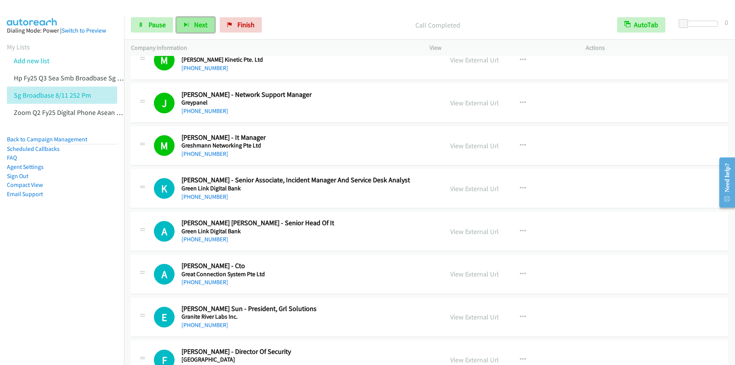
click at [199, 23] on span "Next" at bounding box center [200, 24] width 13 height 9
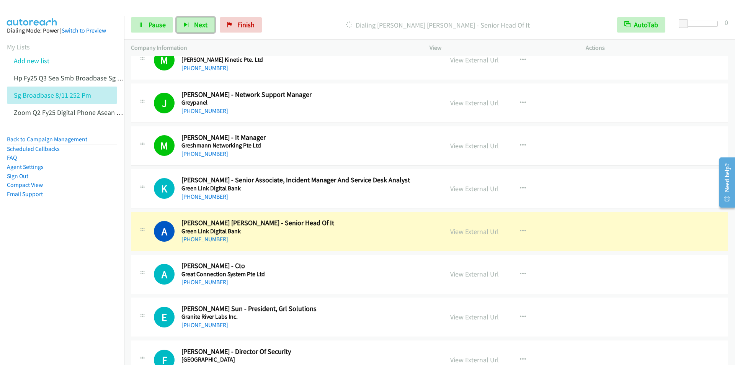
scroll to position [3024, 0]
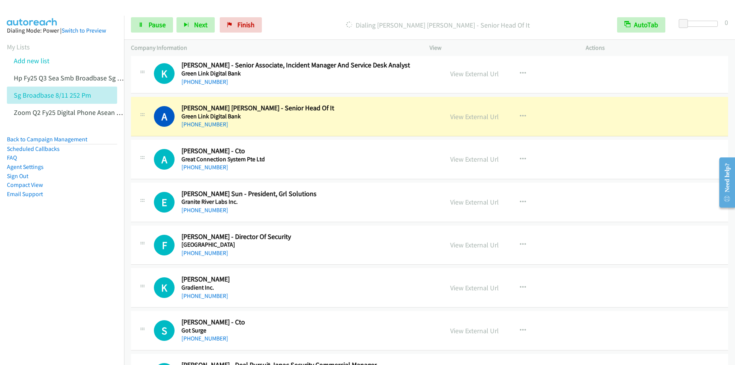
click at [318, 16] on div "Start Calls Pause Next Finish Dialing Andrew Xinjun Chen - Senior Head Of It Au…" at bounding box center [429, 24] width 611 height 29
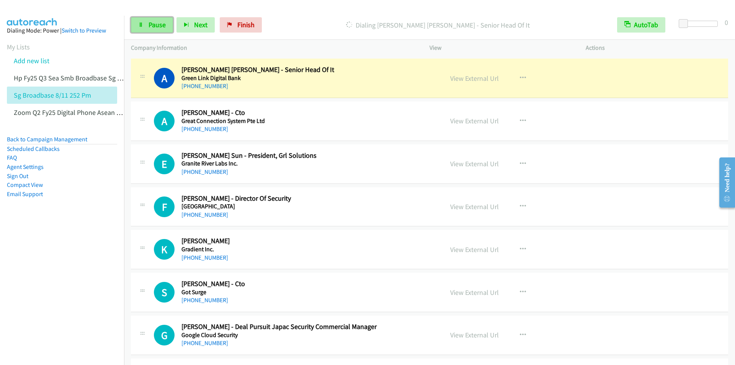
click at [155, 24] on span "Pause" at bounding box center [157, 24] width 17 height 9
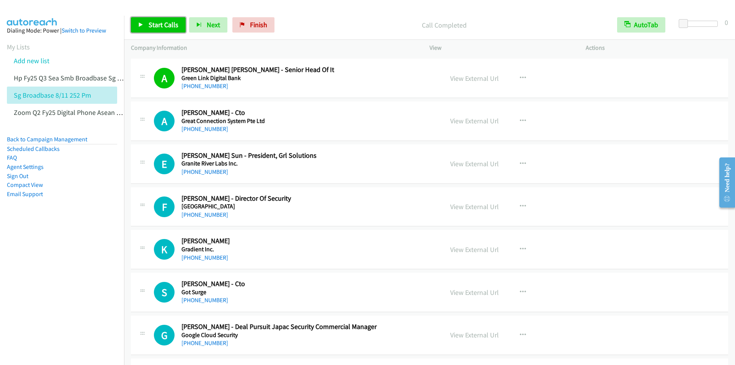
click at [158, 26] on span "Start Calls" at bounding box center [164, 24] width 30 height 9
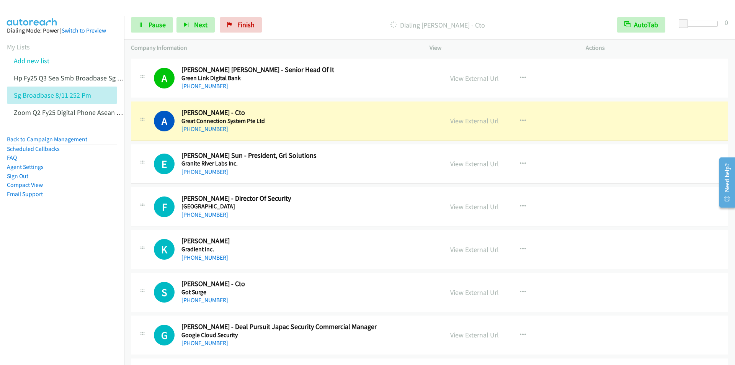
click at [335, 21] on p "Dialing Adrian Khoo - Cto" at bounding box center [437, 25] width 331 height 10
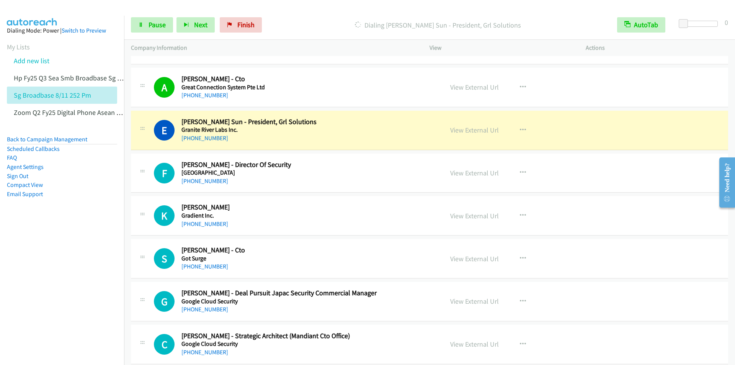
scroll to position [3139, 0]
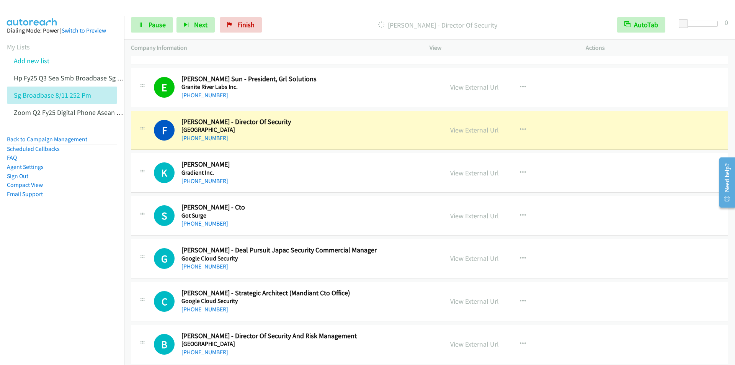
click at [328, 30] on p "Dialing Fazli Mahat - Director Of Security" at bounding box center [437, 25] width 331 height 10
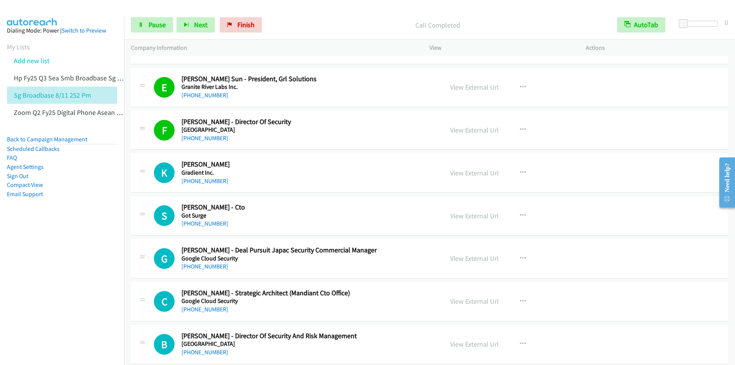
click at [359, 13] on div "Start Calls Pause Next Finish Call Completed AutoTab AutoTab 0" at bounding box center [429, 24] width 611 height 29
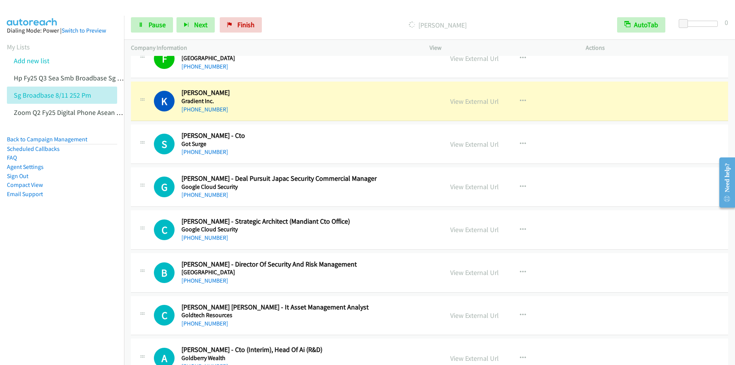
scroll to position [3253, 0]
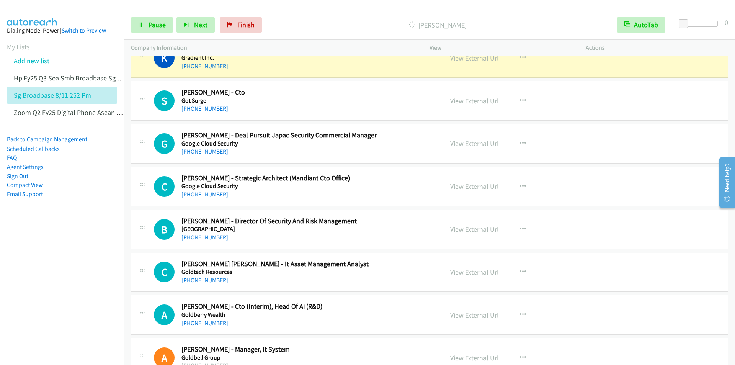
click at [318, 8] on div at bounding box center [364, 14] width 728 height 29
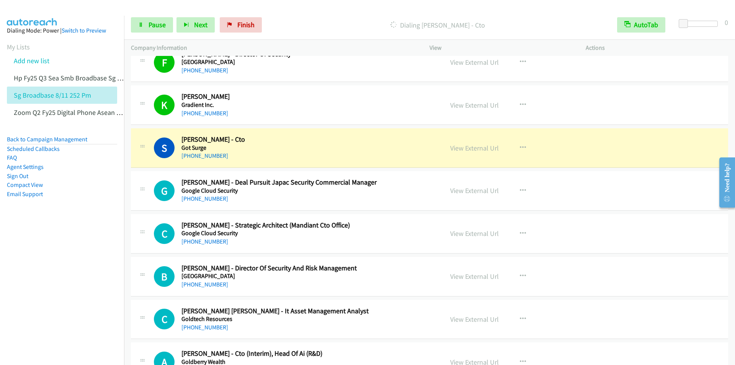
scroll to position [3215, 0]
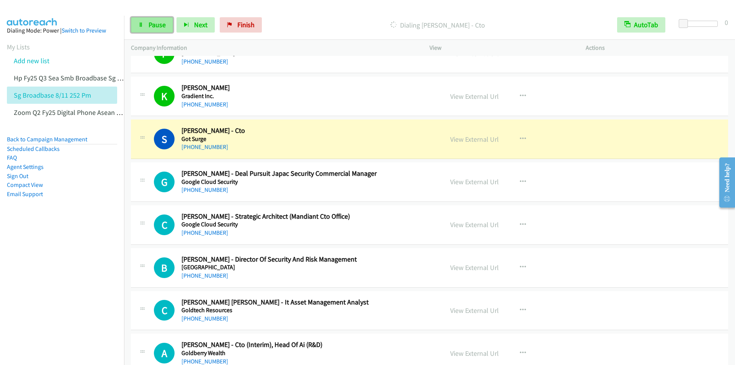
click at [158, 29] on link "Pause" at bounding box center [152, 24] width 42 height 15
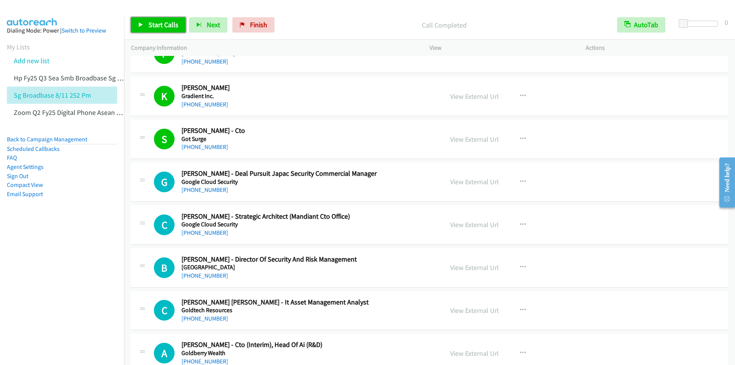
click at [162, 24] on span "Start Calls" at bounding box center [164, 24] width 30 height 9
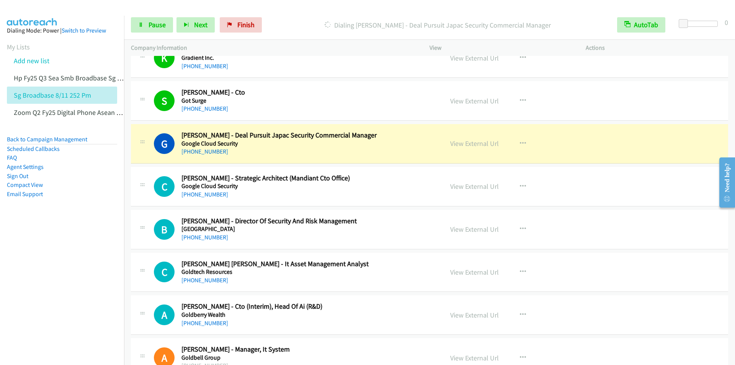
scroll to position [3292, 0]
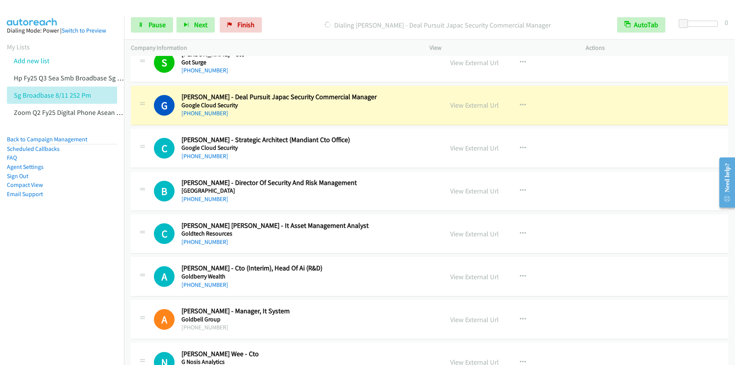
click at [315, 20] on p "Dialing Gina Chua - Deal Pursuit Japac Security Commercial Manager" at bounding box center [437, 25] width 331 height 10
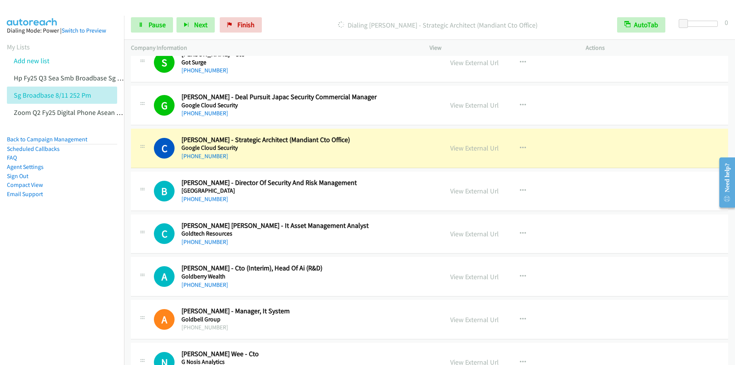
click at [305, 20] on p "Dialing Colin Low - Strategic Architect (Mandiant Cto Office)" at bounding box center [437, 25] width 331 height 10
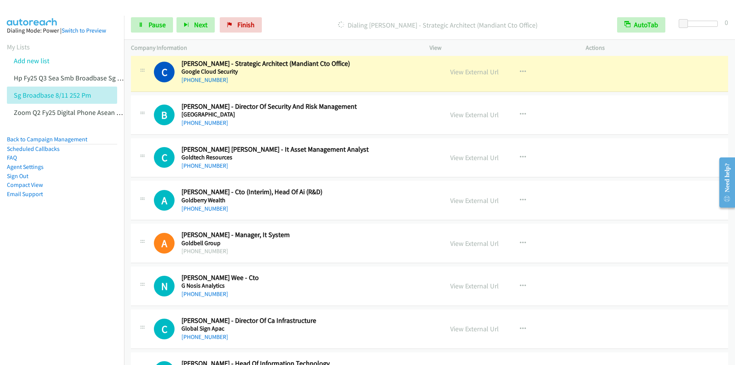
scroll to position [3368, 0]
drag, startPoint x: 145, startPoint y: 24, endPoint x: 142, endPoint y: 20, distance: 4.9
click at [146, 24] on link "Pause" at bounding box center [152, 24] width 42 height 15
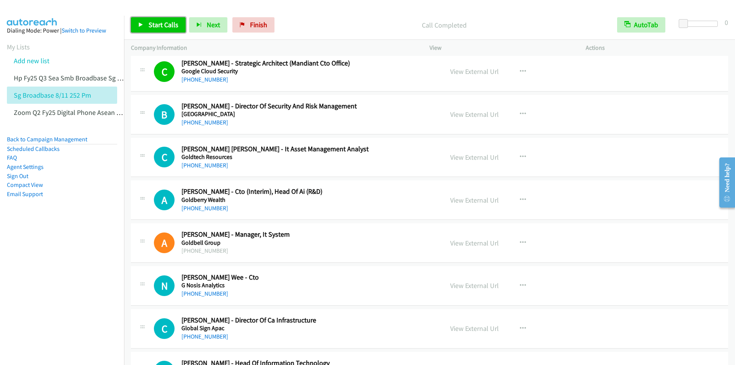
click at [142, 27] on icon at bounding box center [140, 25] width 5 height 5
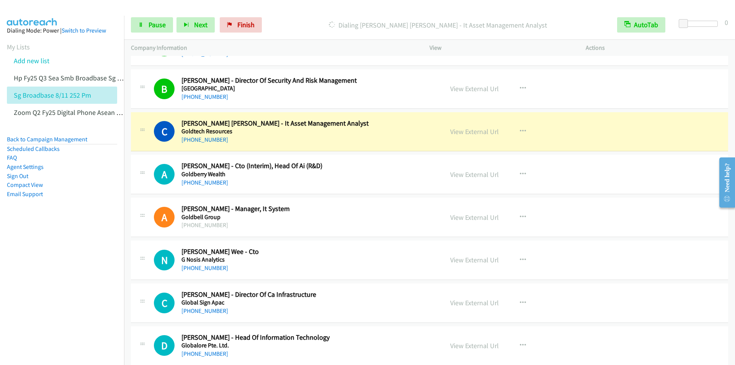
scroll to position [3407, 0]
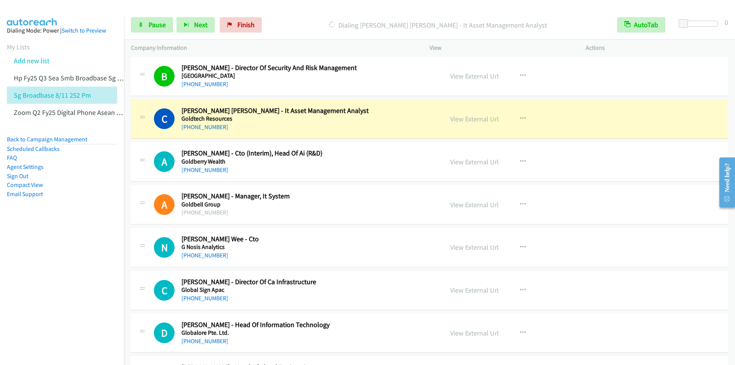
click at [310, 16] on div "Start Calls Pause Next Finish Dialing Chan Huei Cheng - It Asset Management Ana…" at bounding box center [429, 24] width 611 height 29
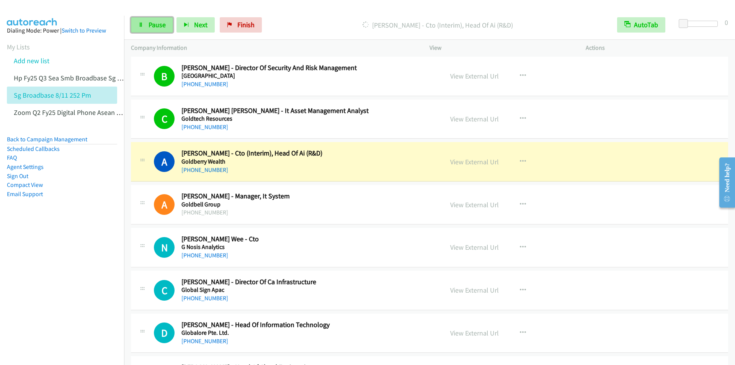
click at [149, 26] on span "Pause" at bounding box center [157, 24] width 17 height 9
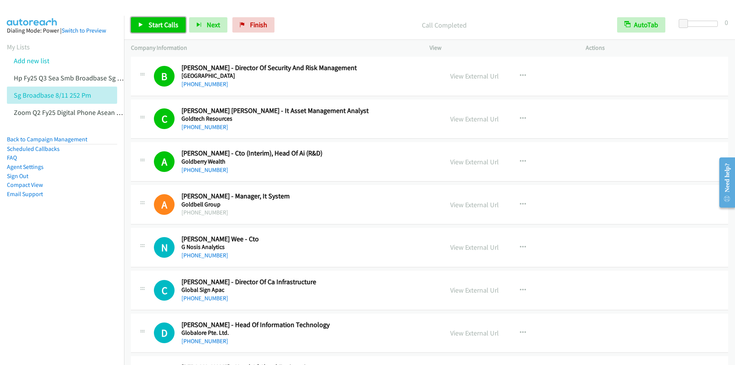
click at [156, 25] on span "Start Calls" at bounding box center [164, 24] width 30 height 9
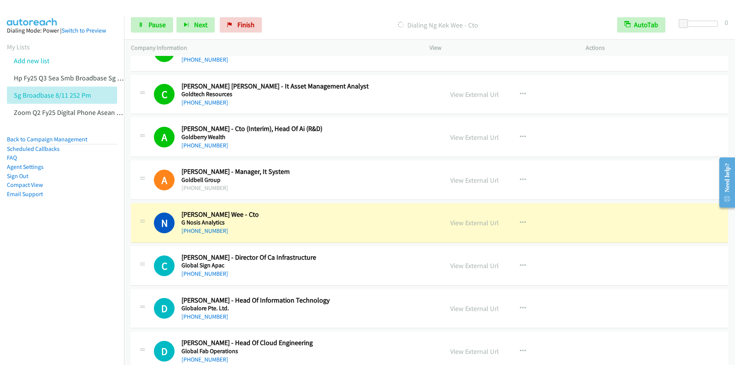
scroll to position [3445, 0]
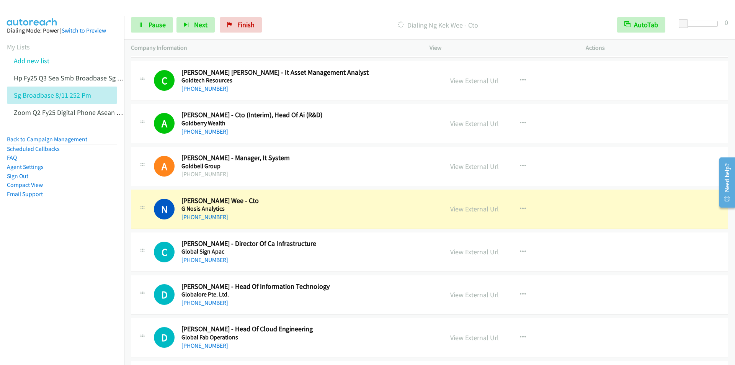
click at [308, 11] on div "Start Calls Pause Next Finish Dialing Ng Kek Wee - Cto AutoTab AutoTab 0" at bounding box center [429, 24] width 611 height 29
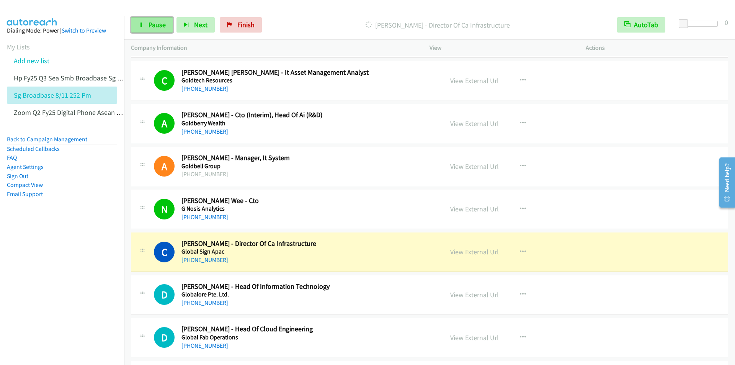
click at [147, 22] on link "Pause" at bounding box center [152, 24] width 42 height 15
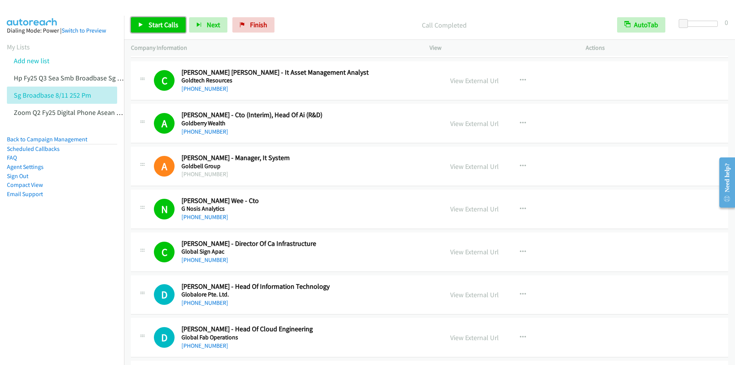
click at [162, 27] on span "Start Calls" at bounding box center [164, 24] width 30 height 9
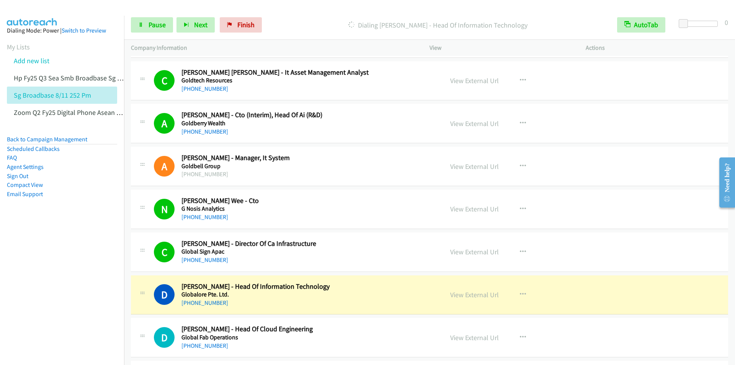
scroll to position [3598, 0]
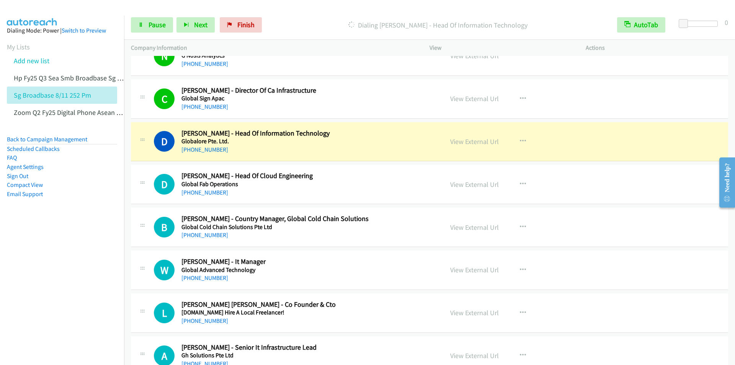
click at [299, 8] on div at bounding box center [364, 14] width 728 height 29
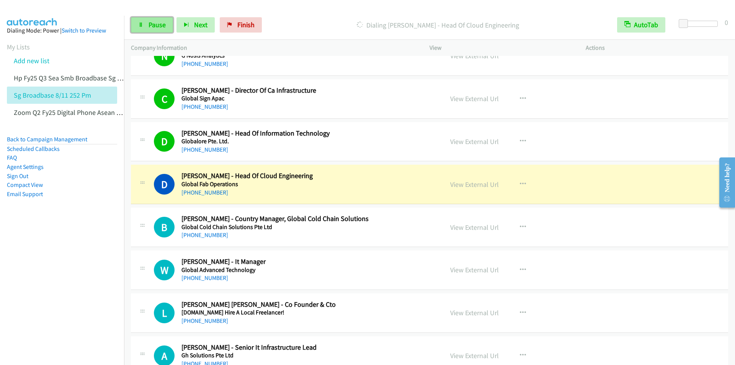
click at [150, 22] on span "Pause" at bounding box center [157, 24] width 17 height 9
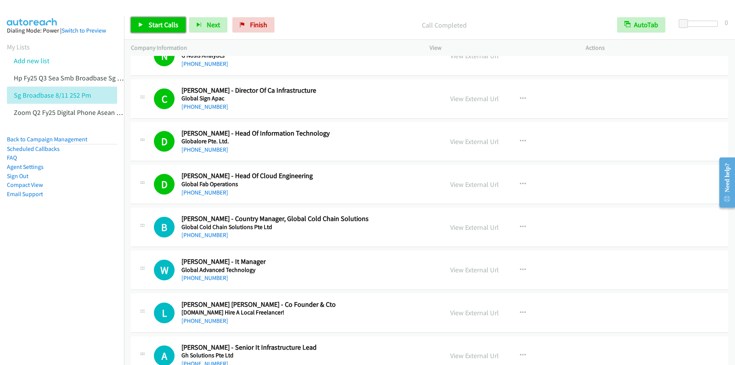
click at [153, 23] on span "Start Calls" at bounding box center [164, 24] width 30 height 9
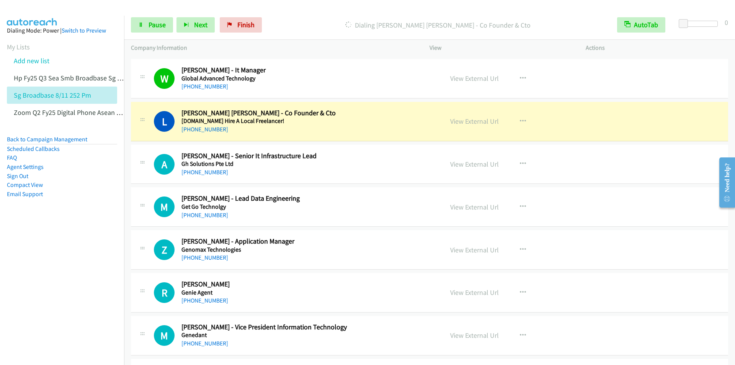
scroll to position [3828, 0]
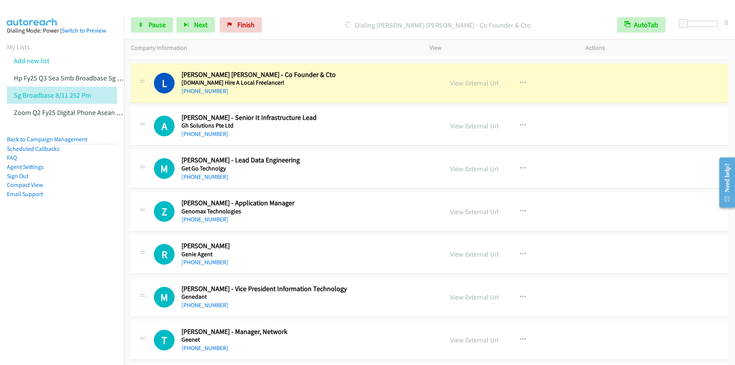
click at [330, 17] on div "Start Calls Pause Next Finish Dialing Lim Han Yang - Co Founder & Cto AutoTab A…" at bounding box center [429, 24] width 611 height 29
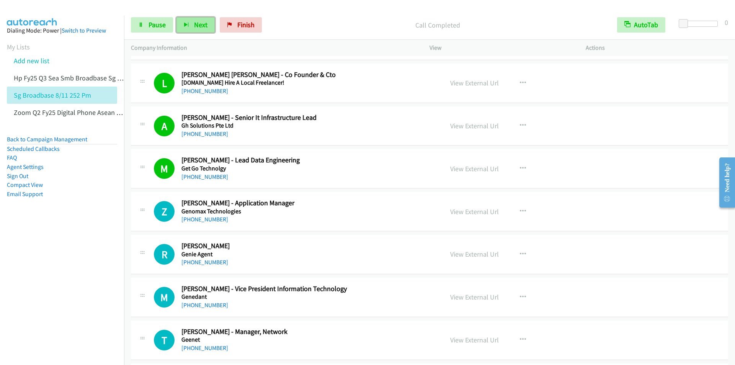
click at [198, 27] on span "Next" at bounding box center [200, 24] width 13 height 9
click at [317, 21] on p "Call Completed" at bounding box center [437, 25] width 331 height 10
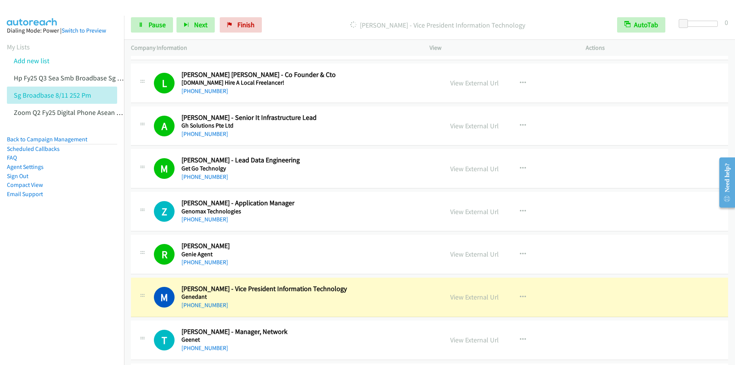
scroll to position [3981, 0]
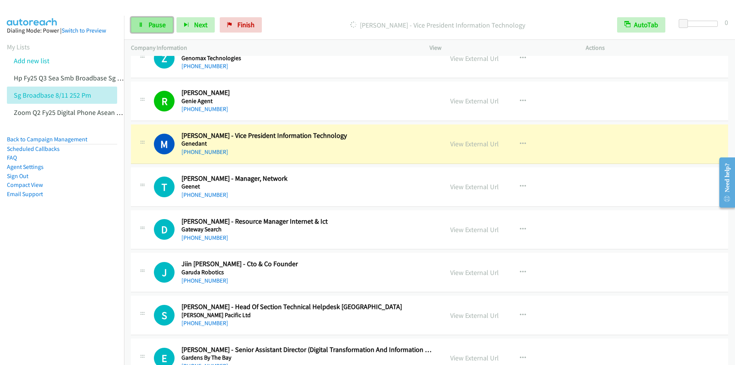
click at [164, 27] on span "Pause" at bounding box center [157, 24] width 17 height 9
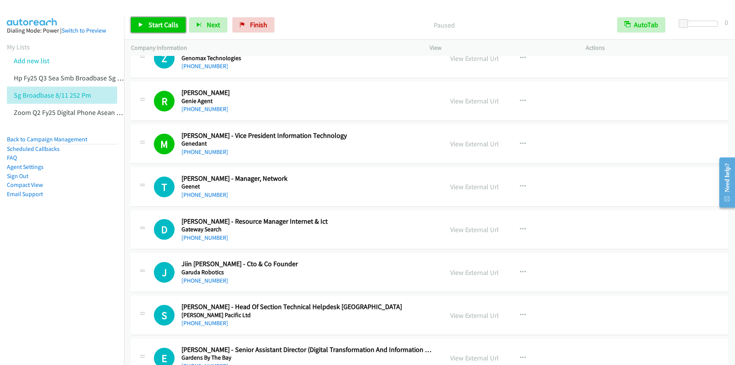
click at [159, 23] on span "Start Calls" at bounding box center [164, 24] width 30 height 9
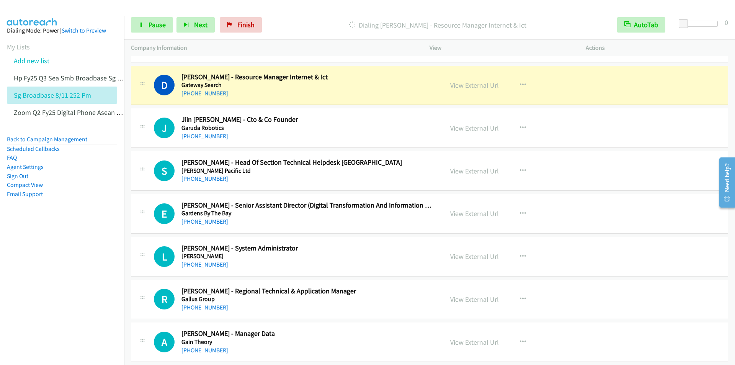
scroll to position [4134, 0]
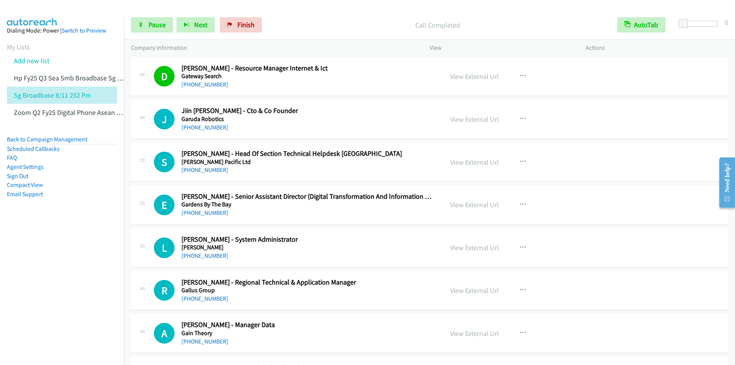
click at [301, 23] on p "Call Completed" at bounding box center [437, 25] width 331 height 10
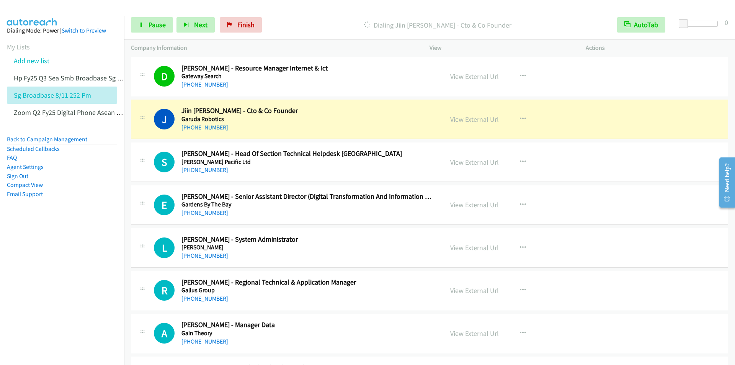
click at [336, 21] on p "Dialing Jiin Joo Ong - Cto & Co Founder" at bounding box center [437, 25] width 331 height 10
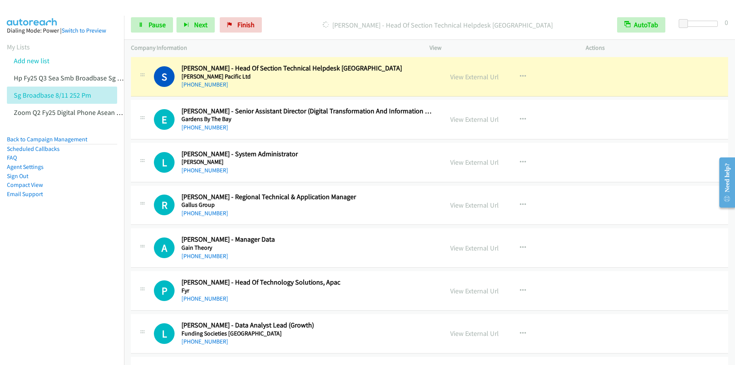
scroll to position [4210, 0]
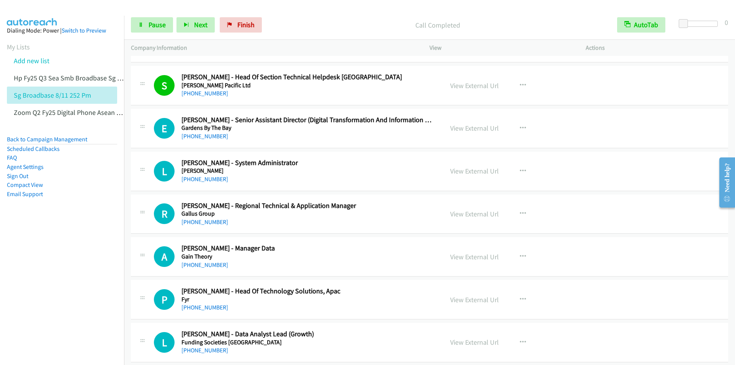
click at [340, 25] on p "Call Completed" at bounding box center [437, 25] width 331 height 10
click at [192, 22] on button "Next" at bounding box center [195, 24] width 38 height 15
click at [152, 24] on span "Pause" at bounding box center [157, 24] width 17 height 9
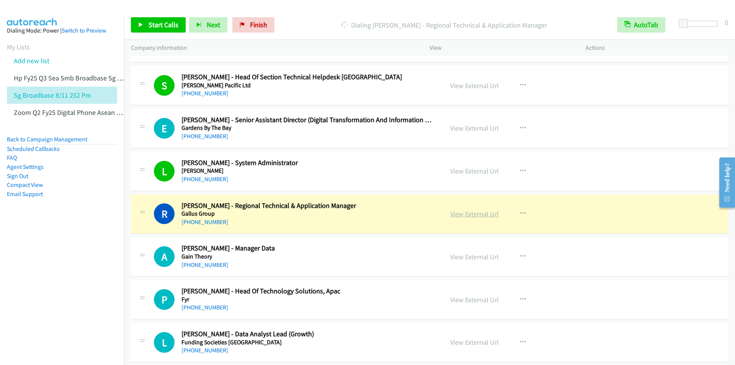
click at [477, 215] on link "View External Url" at bounding box center [474, 213] width 49 height 9
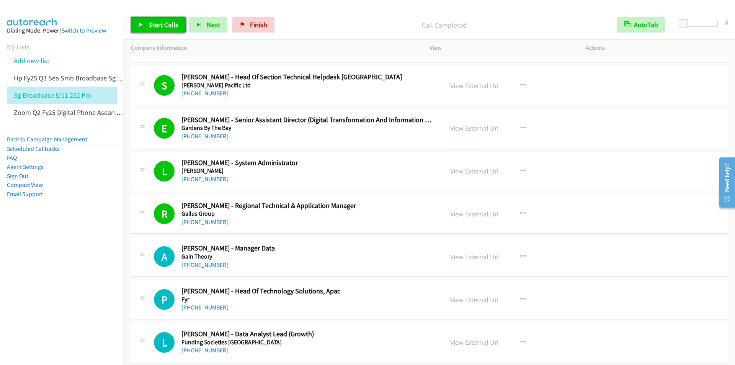
click at [155, 25] on span "Start Calls" at bounding box center [164, 24] width 30 height 9
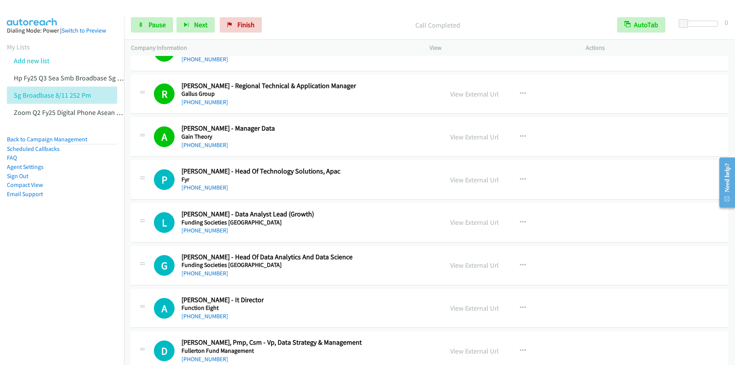
scroll to position [4249, 0]
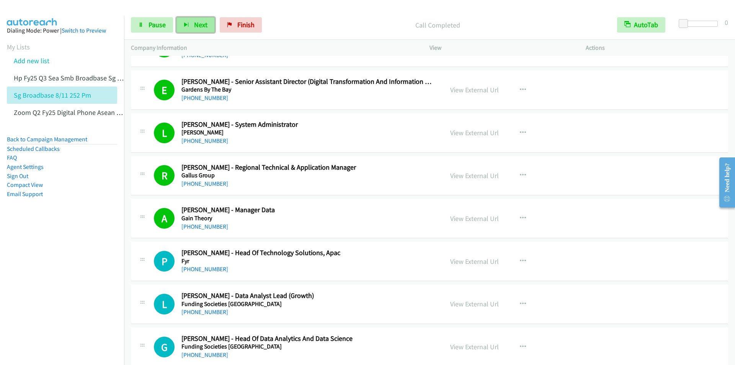
click at [195, 26] on span "Next" at bounding box center [200, 24] width 13 height 9
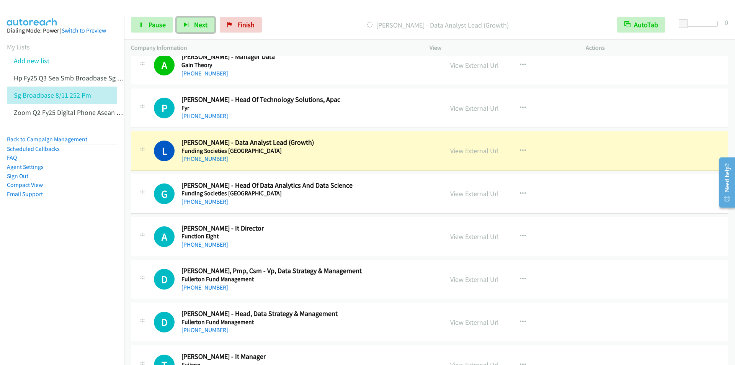
scroll to position [4440, 0]
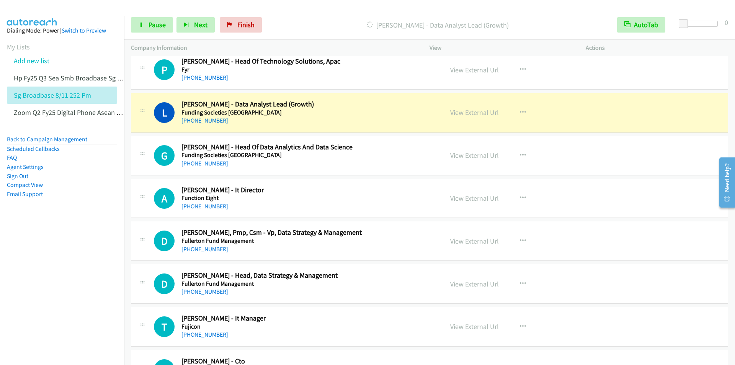
click at [328, 10] on div "Start Calls Pause Next Finish Dialing Lynn Tan - Data Analyst Lead (Growth) Aut…" at bounding box center [429, 24] width 611 height 29
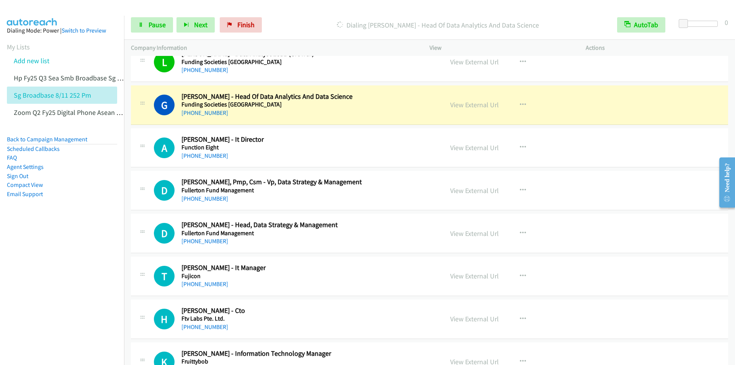
scroll to position [4517, 0]
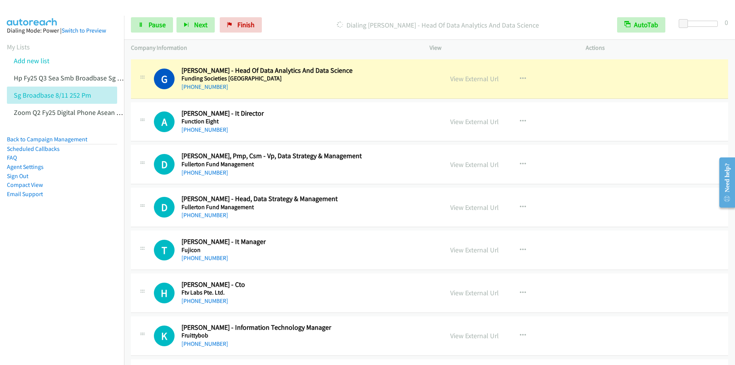
click at [325, 15] on div "Start Calls Pause Next Finish Dialing Gwen Wong - Head Of Data Analytics And Da…" at bounding box center [429, 24] width 611 height 29
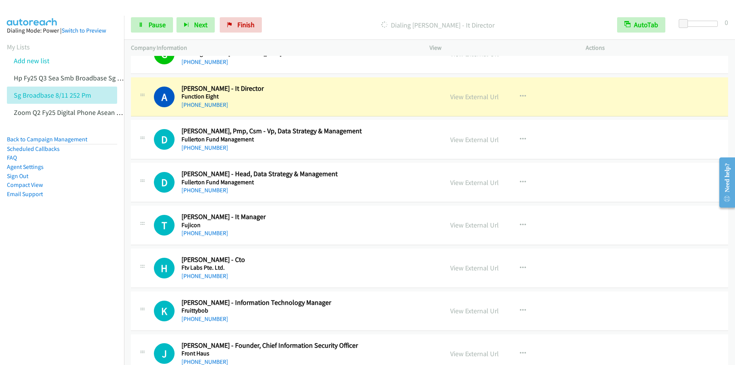
scroll to position [4555, 0]
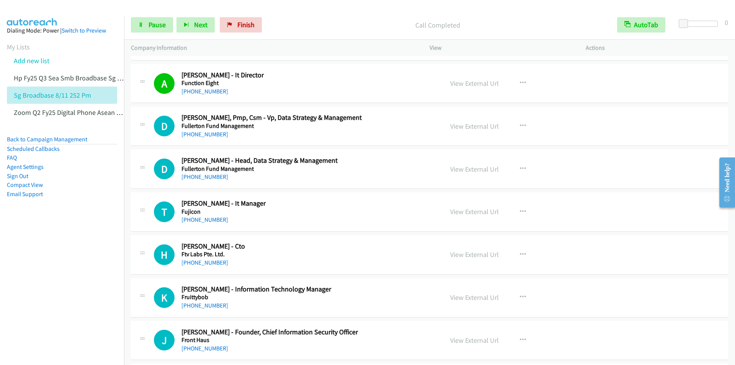
click at [339, 12] on div "Start Calls Pause Next Finish Call Completed AutoTab AutoTab 0" at bounding box center [429, 24] width 611 height 29
click at [202, 28] on span "Next" at bounding box center [200, 24] width 13 height 9
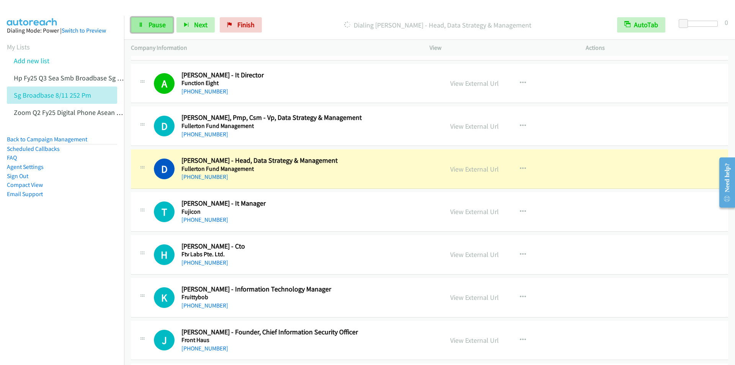
click at [156, 26] on span "Pause" at bounding box center [157, 24] width 17 height 9
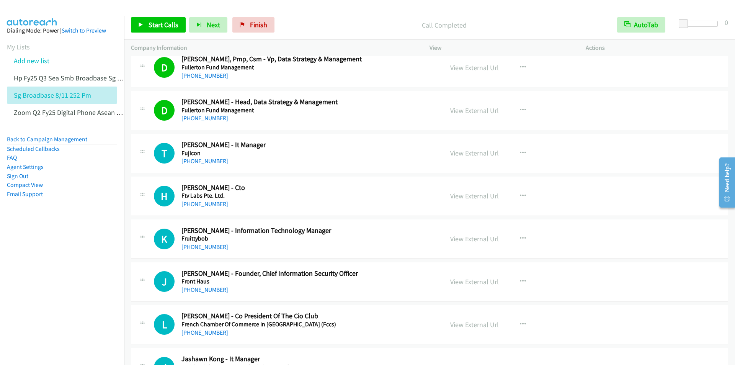
scroll to position [4670, 0]
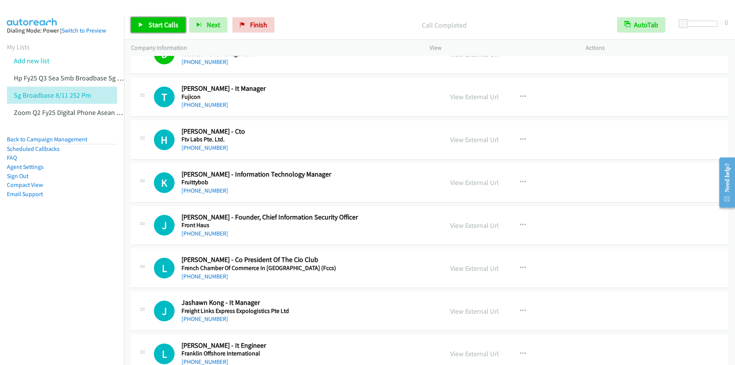
click at [147, 22] on link "Start Calls" at bounding box center [158, 24] width 55 height 15
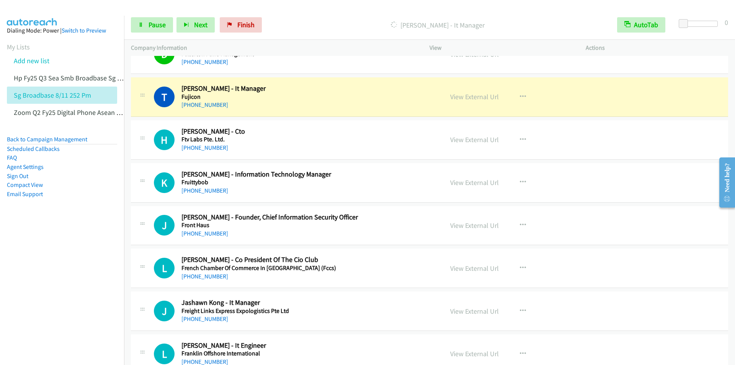
click at [320, 20] on p "Dialing Teo Kah Hong - It Manager" at bounding box center [437, 25] width 331 height 10
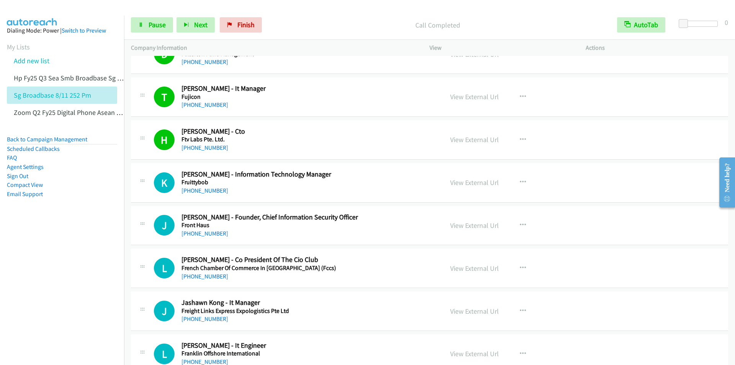
click at [336, 16] on div "Start Calls Pause Next Finish Call Completed AutoTab AutoTab 0" at bounding box center [429, 24] width 611 height 29
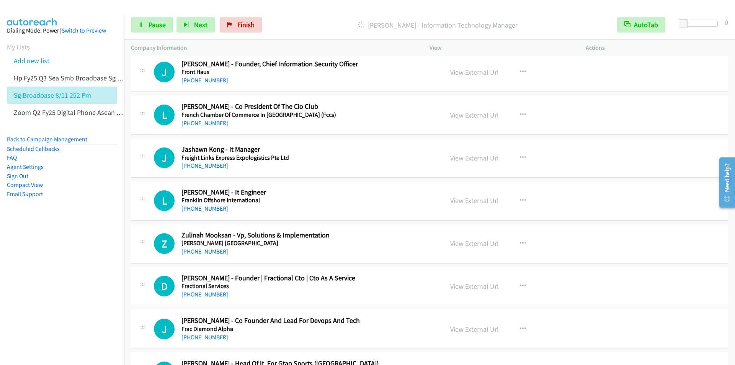
scroll to position [4708, 0]
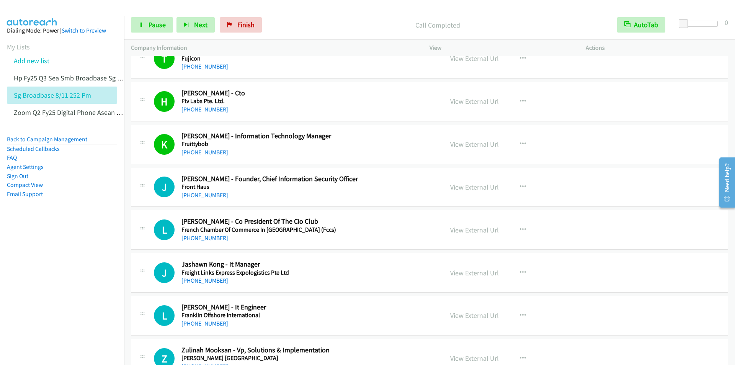
click at [311, 16] on div "Start Calls Pause Next Finish Call Completed AutoTab AutoTab 0" at bounding box center [429, 24] width 611 height 29
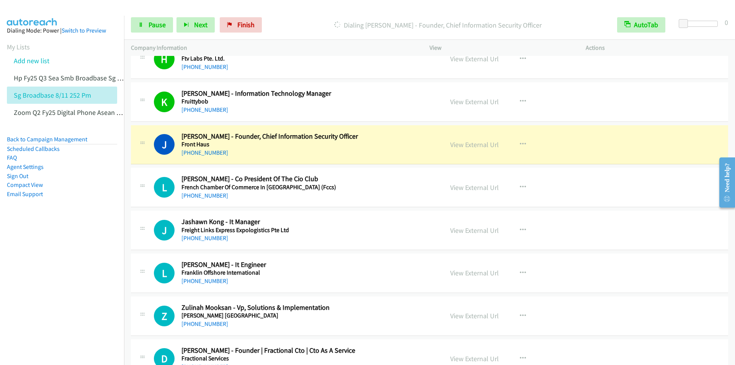
scroll to position [4784, 0]
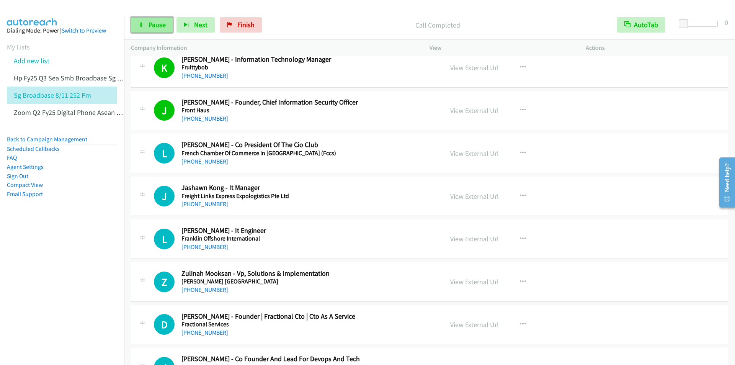
click at [155, 20] on link "Pause" at bounding box center [152, 24] width 42 height 15
click at [161, 21] on span "Start Calls" at bounding box center [164, 24] width 30 height 9
click at [201, 25] on span "Next" at bounding box center [200, 24] width 13 height 9
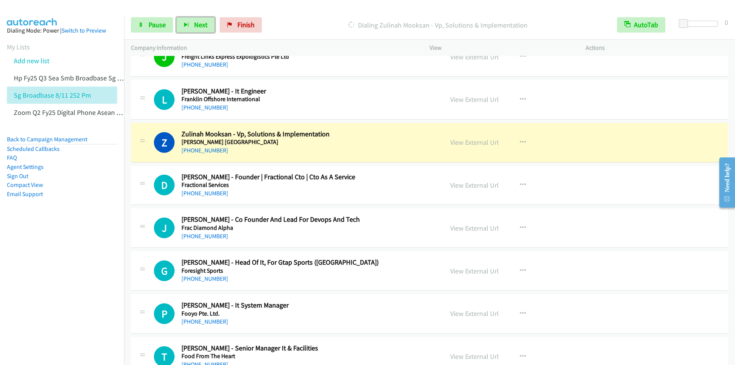
scroll to position [4938, 0]
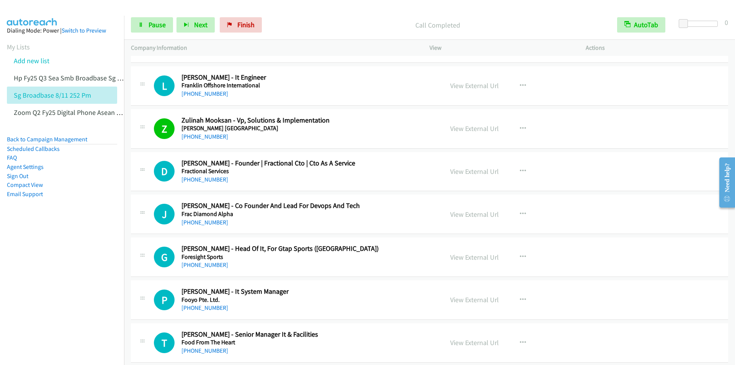
click at [307, 8] on div at bounding box center [364, 14] width 728 height 29
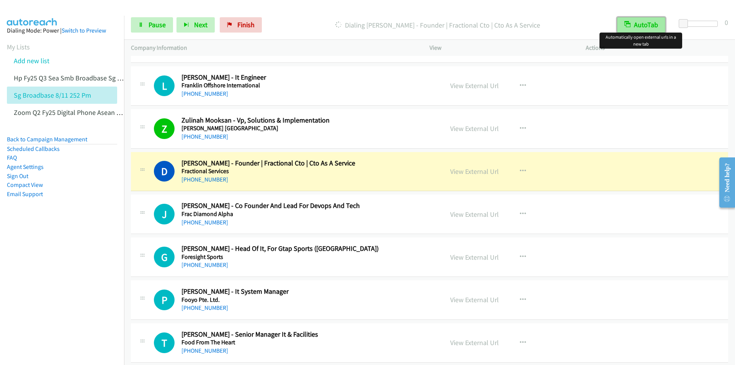
click at [638, 25] on button "AutoTab" at bounding box center [641, 24] width 48 height 15
click at [638, 26] on button "AutoTab" at bounding box center [641, 24] width 47 height 15
click at [310, 15] on div "Start Calls Pause Next Finish Dialing Deepak Goel - Founder | Fractional Cto | …" at bounding box center [429, 24] width 611 height 29
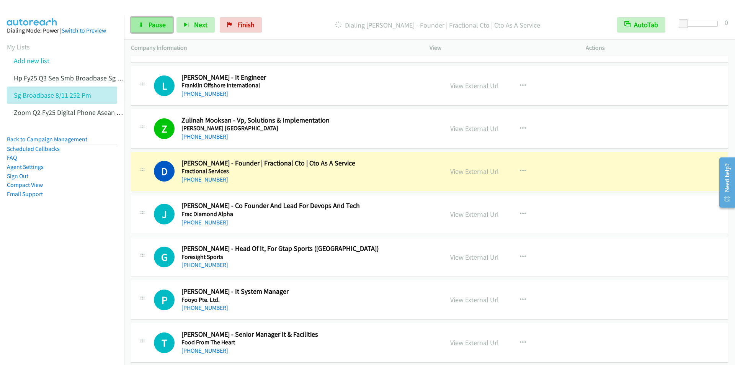
click at [144, 20] on link "Pause" at bounding box center [152, 24] width 42 height 15
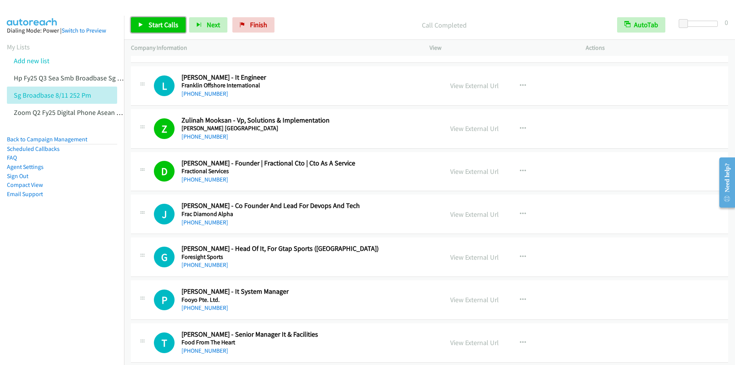
click at [156, 27] on span "Start Calls" at bounding box center [164, 24] width 30 height 9
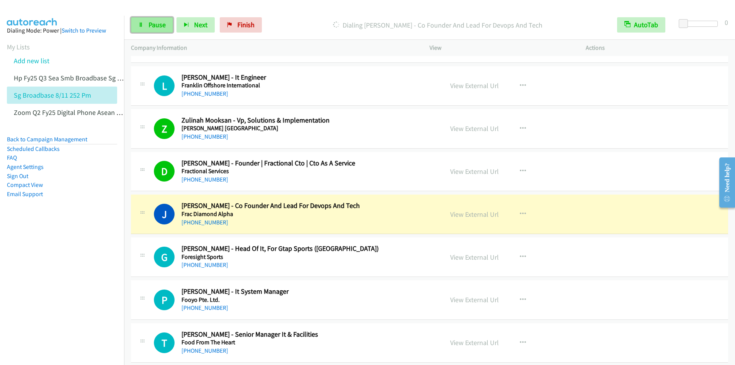
click at [150, 24] on span "Pause" at bounding box center [157, 24] width 17 height 9
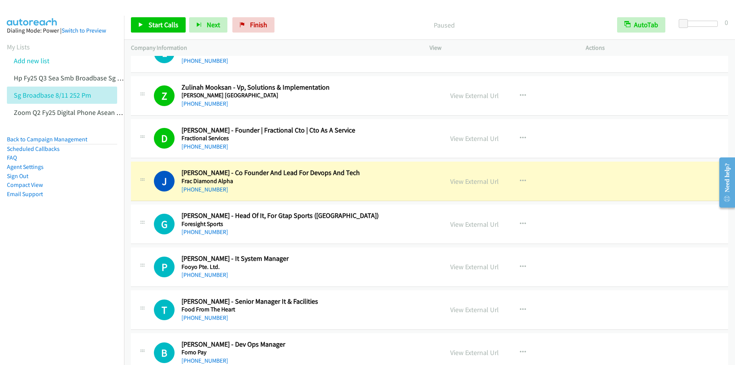
scroll to position [5014, 0]
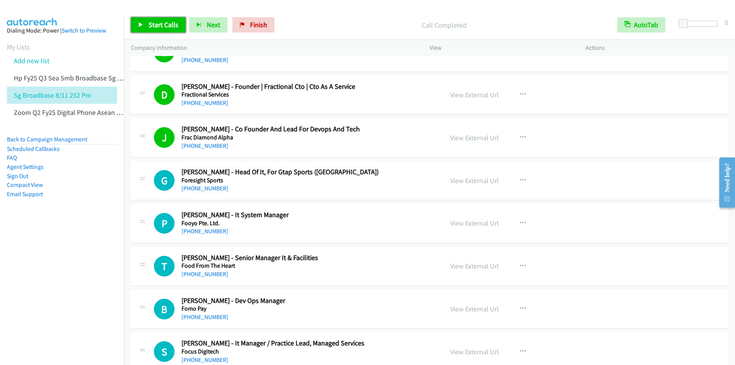
click at [153, 28] on span "Start Calls" at bounding box center [164, 24] width 30 height 9
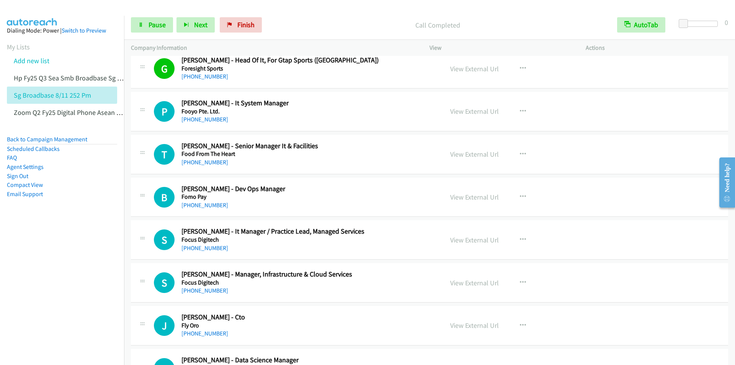
scroll to position [5129, 0]
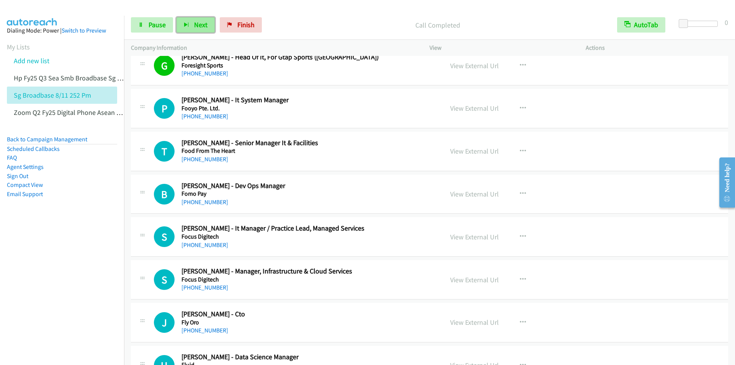
click at [198, 26] on span "Next" at bounding box center [200, 24] width 13 height 9
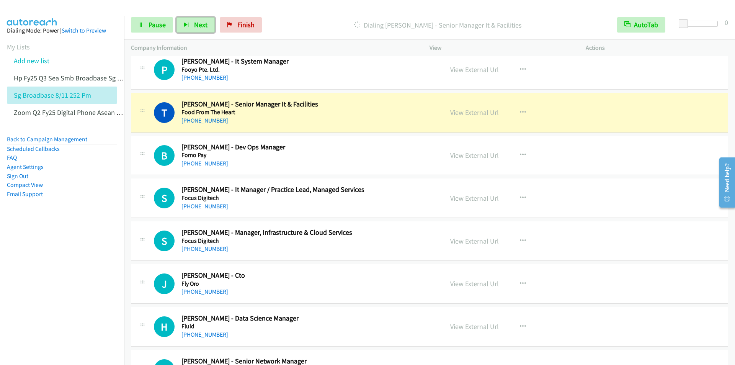
scroll to position [5167, 0]
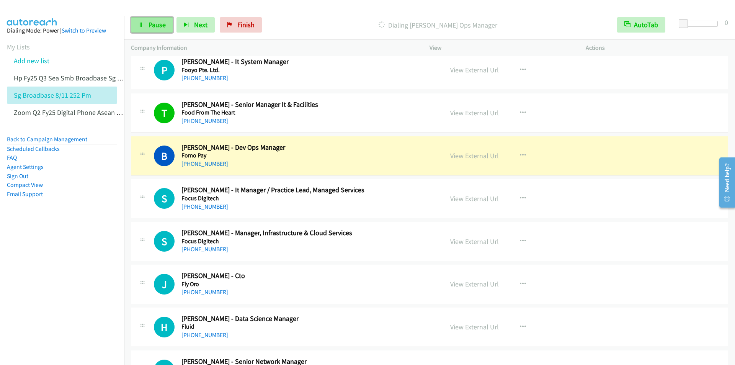
click at [155, 28] on span "Pause" at bounding box center [157, 24] width 17 height 9
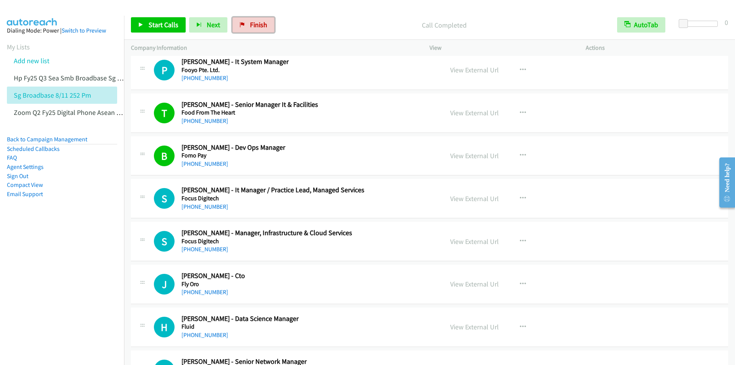
drag, startPoint x: 250, startPoint y: 26, endPoint x: 409, endPoint y: 42, distance: 160.0
click at [250, 26] on span "Finish" at bounding box center [258, 24] width 17 height 9
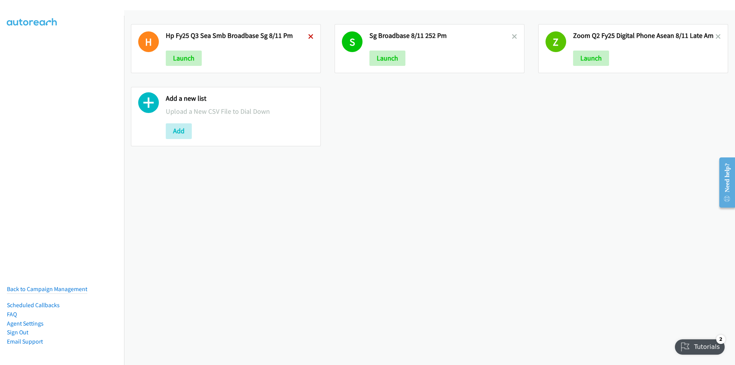
click at [308, 35] on icon at bounding box center [310, 36] width 5 height 5
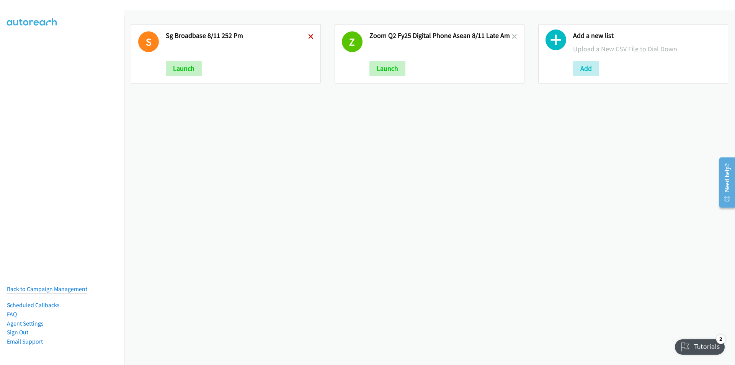
click at [308, 38] on icon at bounding box center [310, 36] width 5 height 5
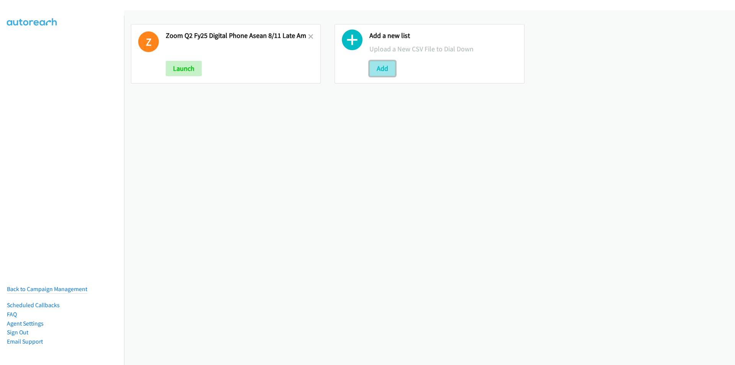
click at [382, 65] on button "Add" at bounding box center [382, 68] width 26 height 15
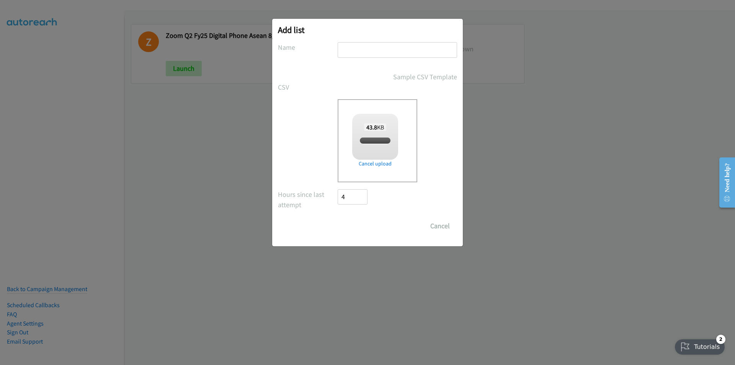
click at [377, 50] on input "text" at bounding box center [397, 50] width 119 height 16
checkbox input "true"
type input "Red Hat IN"
click at [356, 220] on input "Save List" at bounding box center [358, 225] width 40 height 15
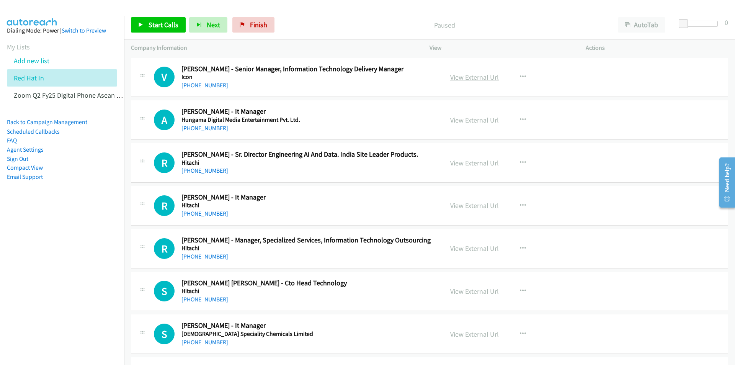
click at [468, 78] on link "View External Url" at bounding box center [474, 77] width 49 height 9
click at [648, 22] on button "AutoTab" at bounding box center [641, 24] width 47 height 15
click at [158, 24] on span "Start Calls" at bounding box center [164, 24] width 30 height 9
click at [153, 22] on span "Pause" at bounding box center [157, 24] width 17 height 9
click at [254, 25] on span "Finish" at bounding box center [258, 24] width 17 height 9
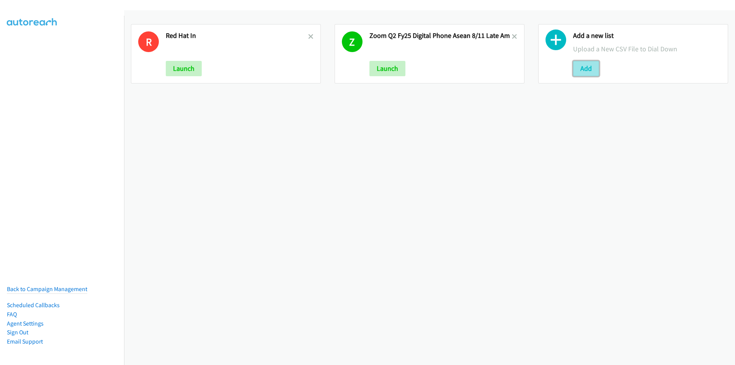
click at [581, 68] on button "Add" at bounding box center [586, 68] width 26 height 15
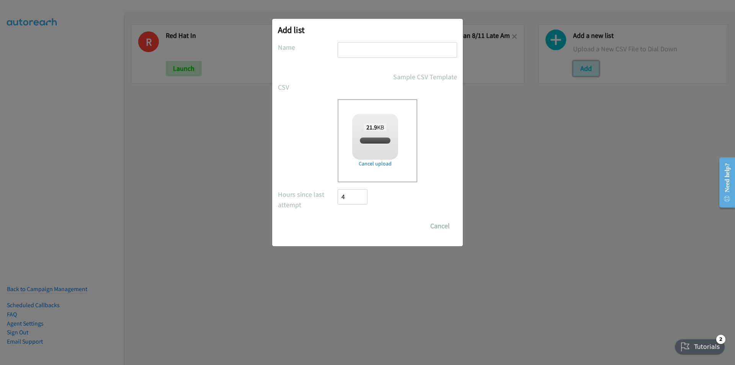
checkbox input "true"
click at [373, 50] on input "text" at bounding box center [397, 50] width 119 height 16
type input "RedHat IN OT 8/11"
click at [363, 227] on input "Save List" at bounding box center [358, 225] width 40 height 15
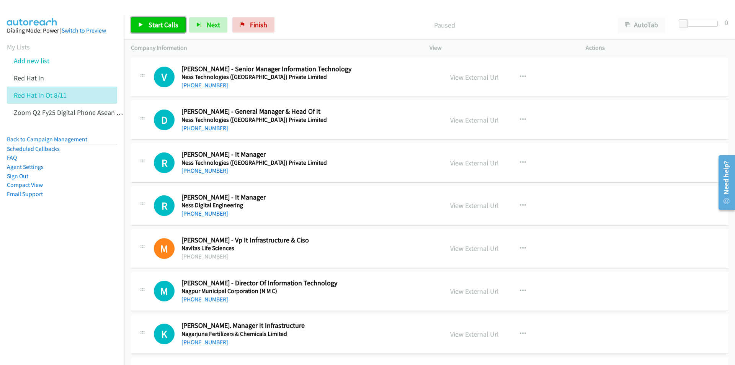
click at [150, 18] on link "Start Calls" at bounding box center [158, 24] width 55 height 15
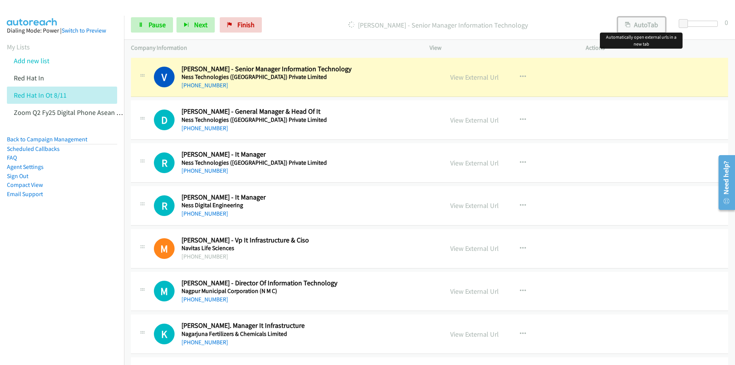
click at [643, 23] on button "AutoTab" at bounding box center [641, 24] width 47 height 15
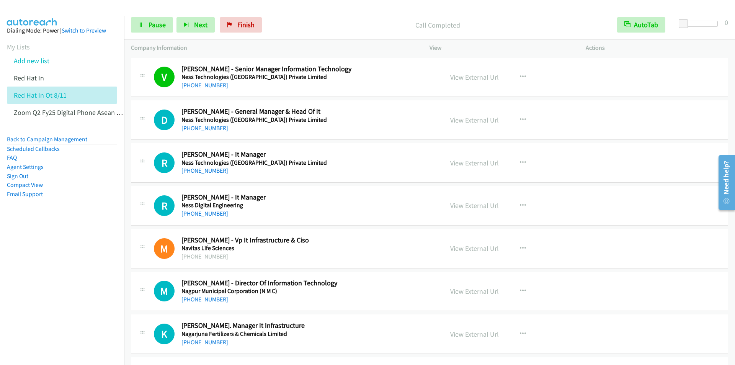
click at [291, 10] on div at bounding box center [364, 14] width 728 height 29
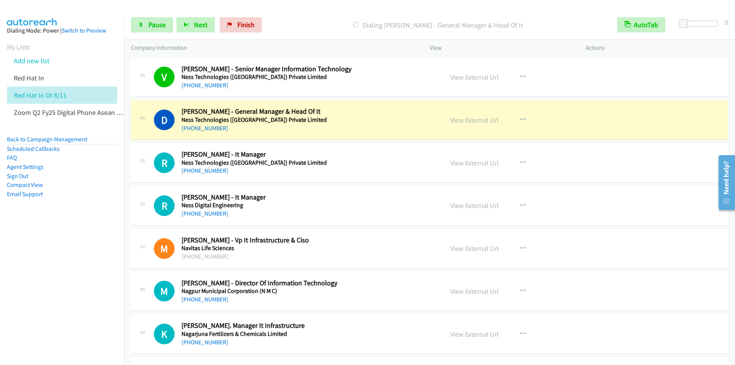
click at [389, 117] on h5 "Ness Technologies ([GEOGRAPHIC_DATA]) Private Limited" at bounding box center [307, 120] width 252 height 8
click at [465, 121] on link "View External Url" at bounding box center [474, 120] width 49 height 9
click at [149, 23] on span "Pause" at bounding box center [157, 24] width 17 height 9
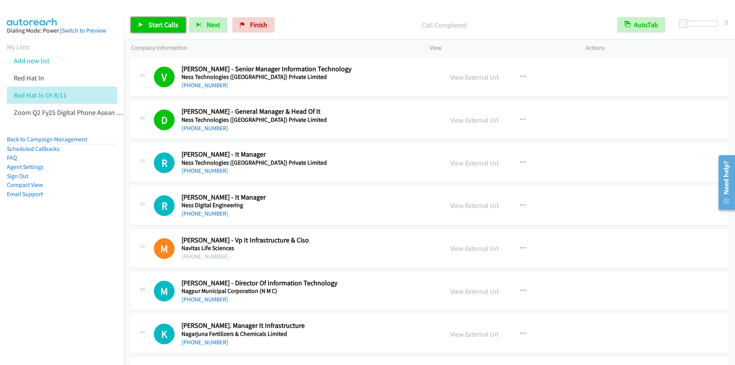
click at [165, 19] on link "Start Calls" at bounding box center [158, 24] width 55 height 15
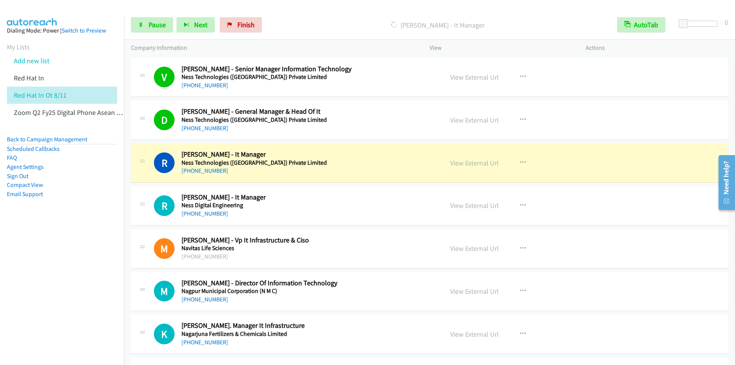
click at [328, 14] on div "Start Calls Pause Next Finish [PERSON_NAME] - It Manager AutoTab AutoTab 0" at bounding box center [429, 24] width 611 height 29
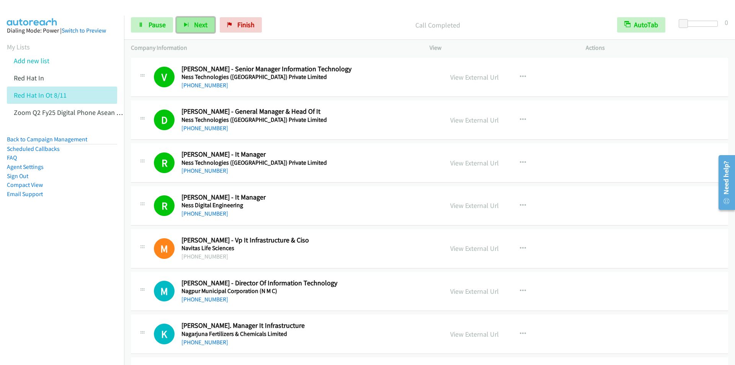
click at [195, 27] on span "Next" at bounding box center [200, 24] width 13 height 9
click at [362, 17] on div "Call Completed" at bounding box center [437, 24] width 345 height 15
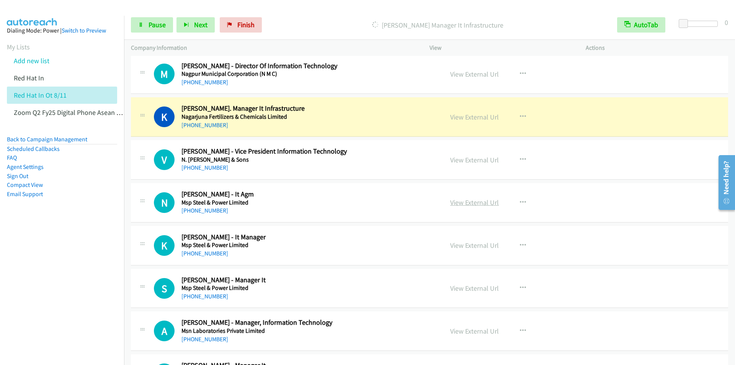
scroll to position [230, 0]
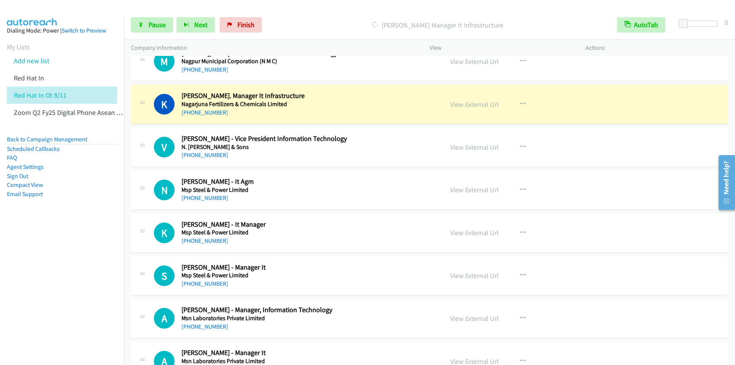
click at [303, 19] on div "[PERSON_NAME] Manager It Infrastructure" at bounding box center [437, 24] width 345 height 15
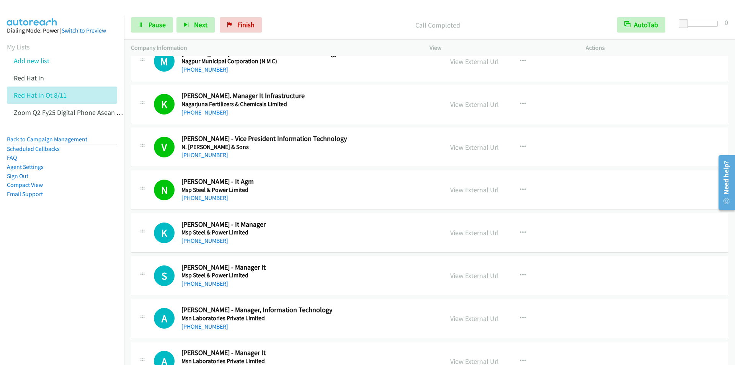
click at [335, 21] on p "Call Completed" at bounding box center [437, 25] width 331 height 10
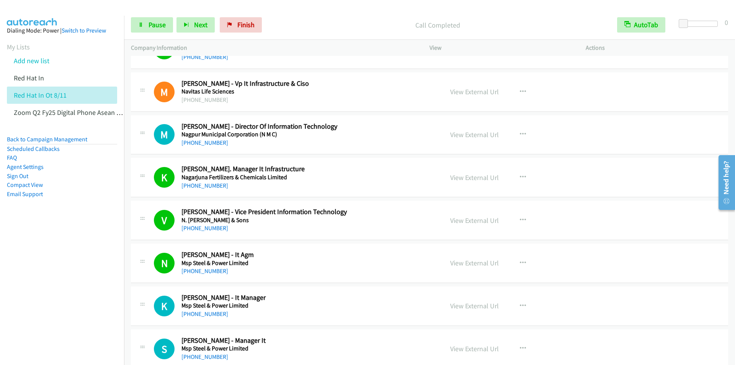
scroll to position [153, 0]
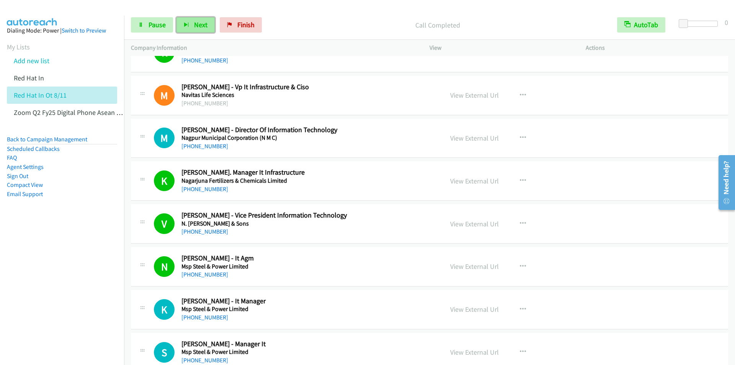
click at [198, 23] on span "Next" at bounding box center [200, 24] width 13 height 9
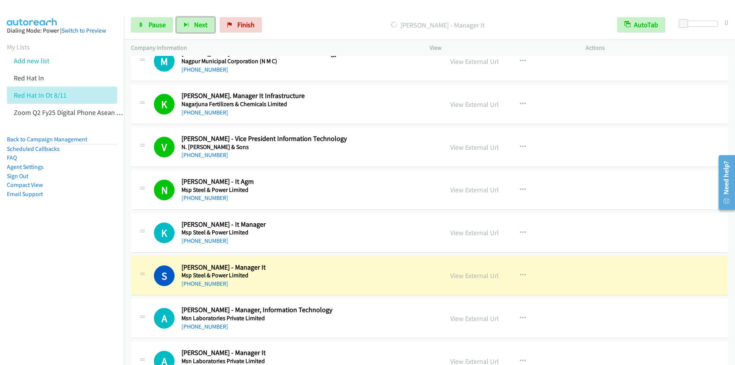
scroll to position [383, 0]
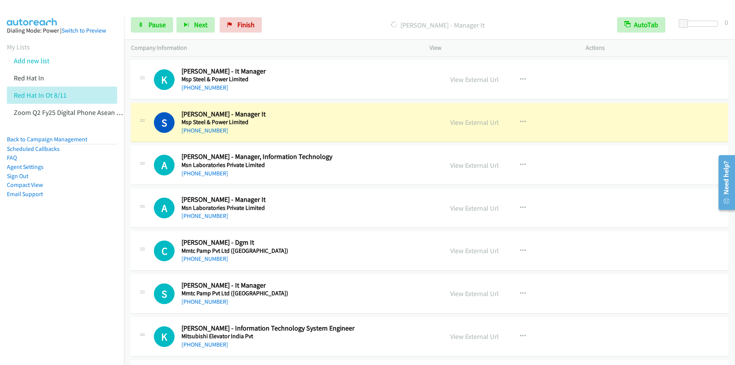
click at [298, 20] on p "[PERSON_NAME] - Manager It" at bounding box center [437, 25] width 331 height 10
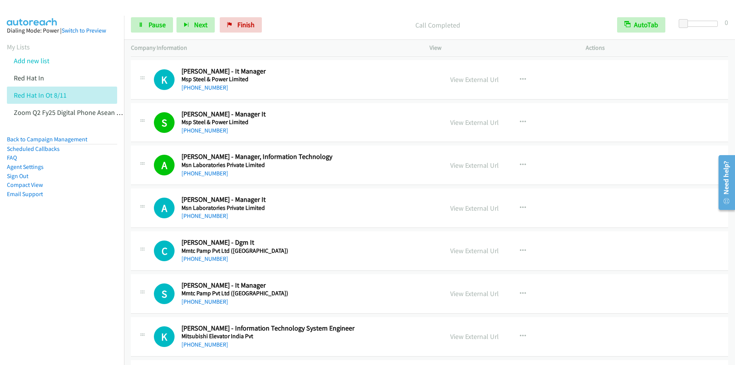
click at [323, 14] on div "Start Calls Pause Next Finish Call Completed AutoTab AutoTab 0" at bounding box center [429, 24] width 611 height 29
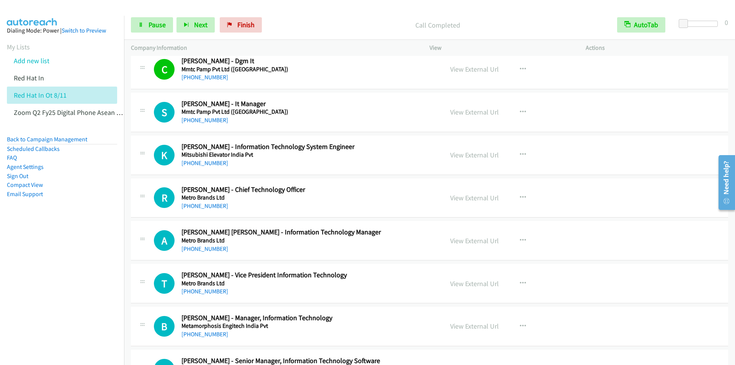
scroll to position [536, 0]
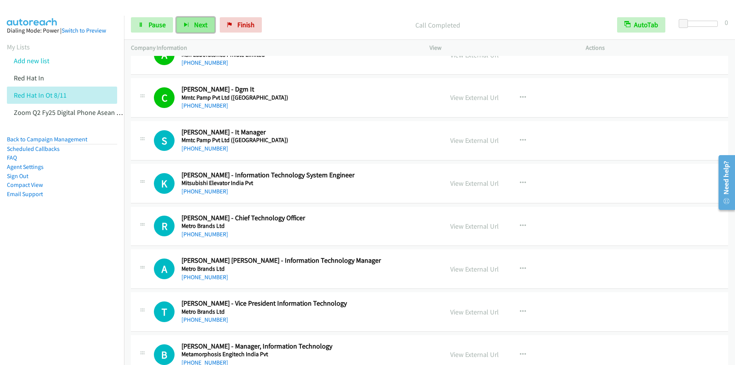
click at [198, 28] on span "Next" at bounding box center [200, 24] width 13 height 9
click at [345, 28] on p "Call Completed" at bounding box center [437, 25] width 331 height 10
click at [199, 27] on span "Next" at bounding box center [200, 24] width 13 height 9
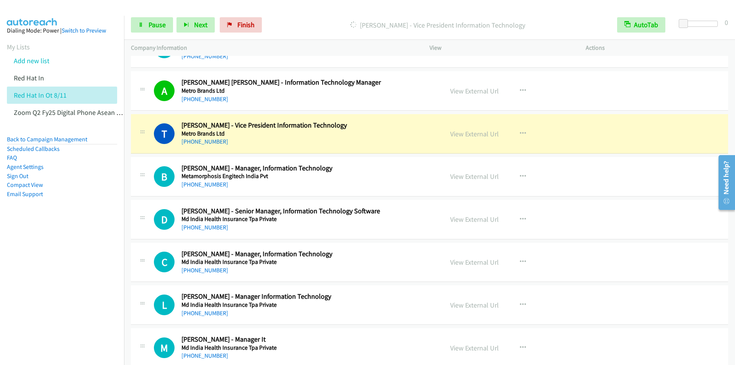
scroll to position [727, 0]
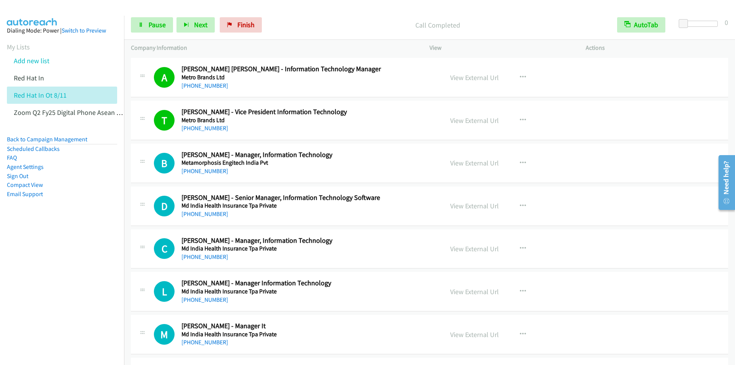
click at [335, 15] on div "Start Calls Pause Next Finish Call Completed AutoTab AutoTab 0" at bounding box center [429, 24] width 611 height 29
click at [154, 24] on span "Pause" at bounding box center [157, 24] width 17 height 9
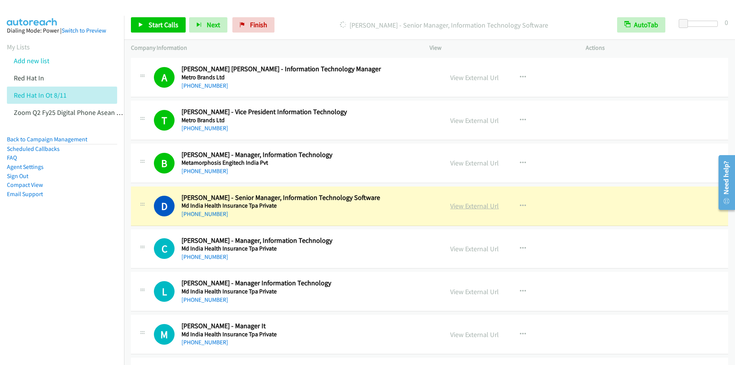
click at [480, 206] on link "View External Url" at bounding box center [474, 205] width 49 height 9
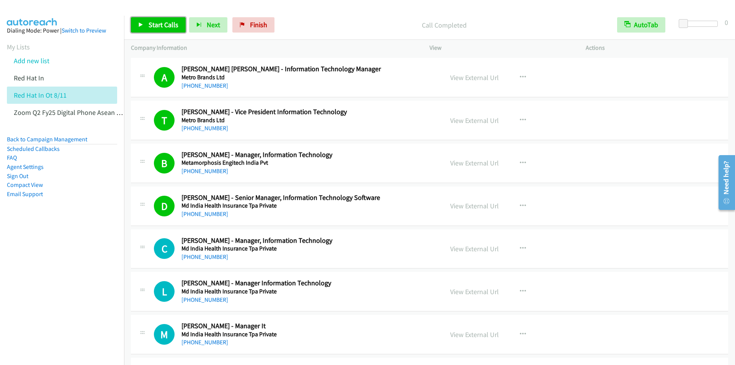
click at [158, 23] on span "Start Calls" at bounding box center [164, 24] width 30 height 9
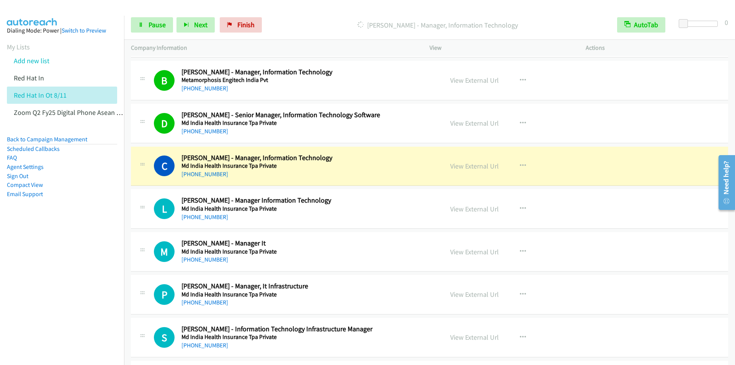
scroll to position [880, 0]
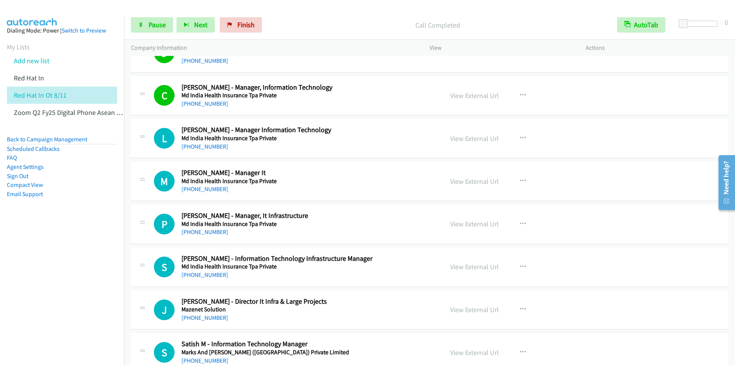
drag, startPoint x: 314, startPoint y: 13, endPoint x: 314, endPoint y: 9, distance: 3.8
click at [314, 13] on div "Start Calls Pause Next Finish Call Completed AutoTab AutoTab 0" at bounding box center [429, 24] width 611 height 29
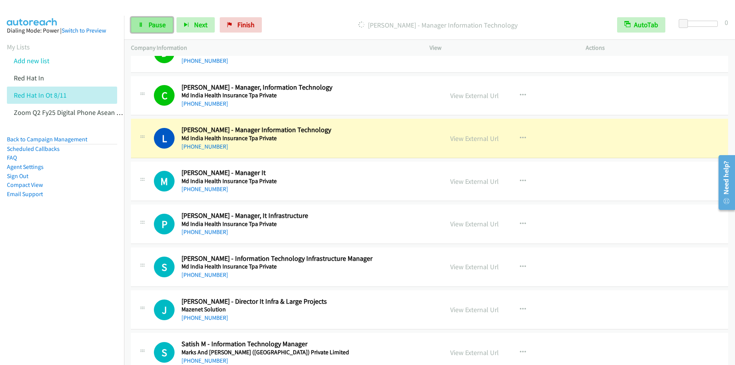
click at [154, 23] on span "Pause" at bounding box center [157, 24] width 17 height 9
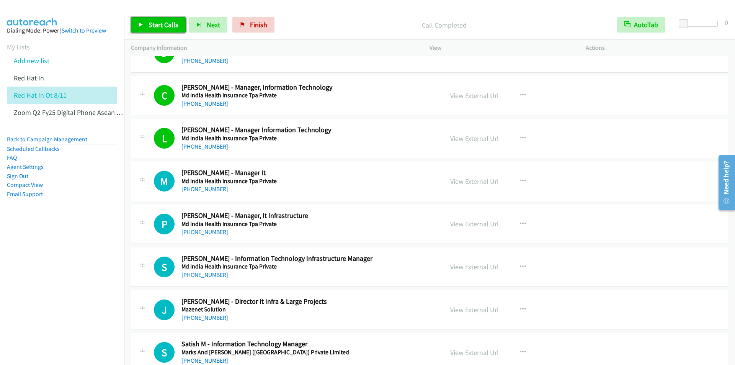
click at [158, 26] on span "Start Calls" at bounding box center [164, 24] width 30 height 9
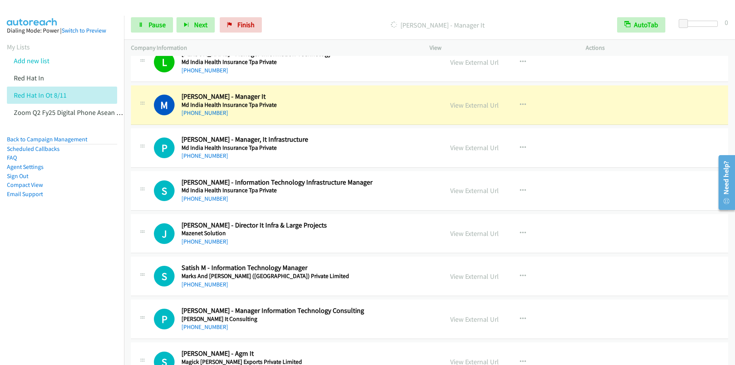
scroll to position [957, 0]
click at [346, 18] on div "[PERSON_NAME] - Manager It" at bounding box center [437, 24] width 345 height 15
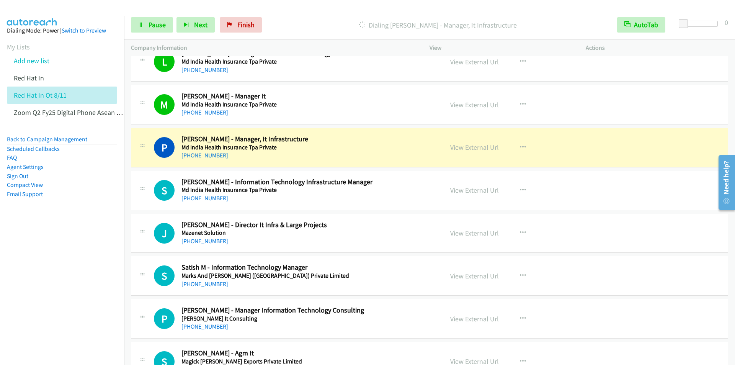
click at [324, 16] on div "Start Calls Pause Next Finish [PERSON_NAME] - Manager, It Infrastructure AutoTa…" at bounding box center [429, 24] width 611 height 29
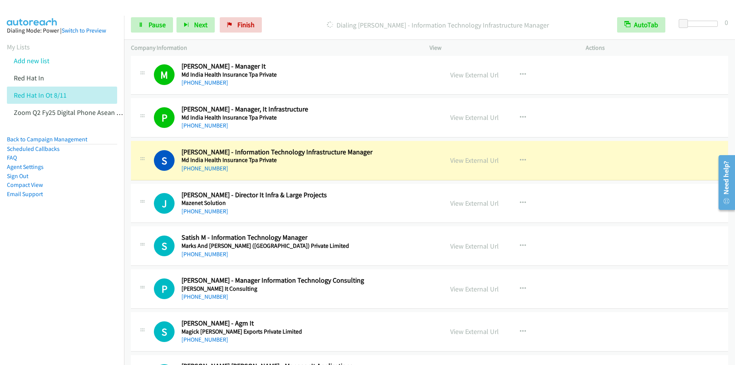
scroll to position [1033, 0]
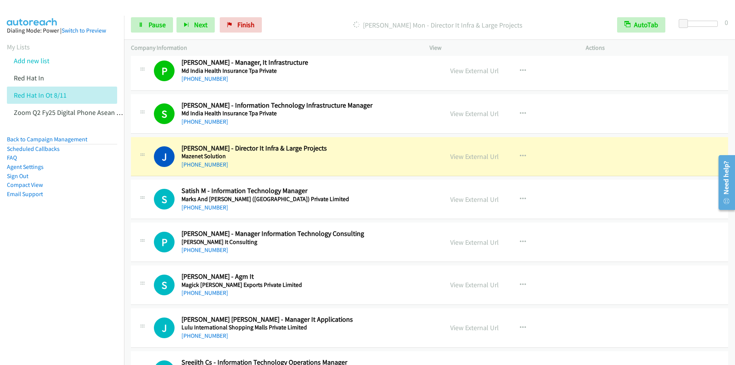
click at [326, 10] on div "Start Calls Pause Next Finish [PERSON_NAME] Mon - Director It Infra & Large Pro…" at bounding box center [429, 24] width 611 height 29
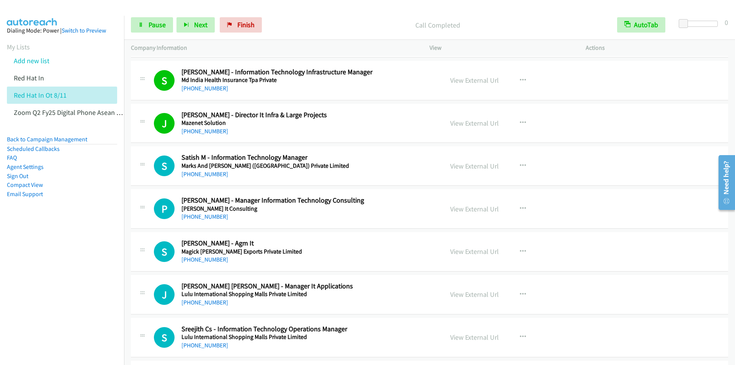
scroll to position [1110, 0]
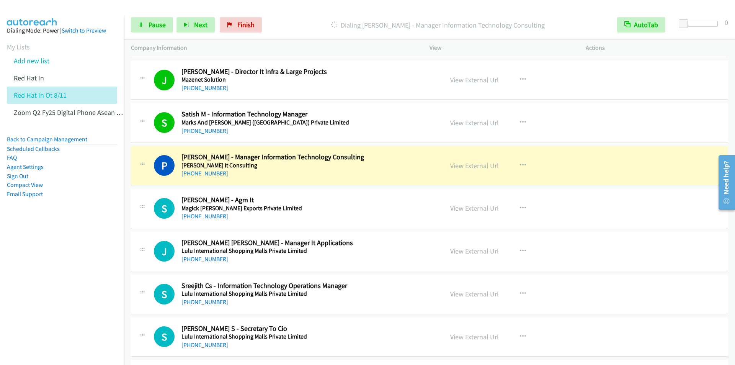
click at [310, 17] on div "Start Calls Pause Next Finish [PERSON_NAME] - Manager Information Technology Co…" at bounding box center [429, 24] width 611 height 29
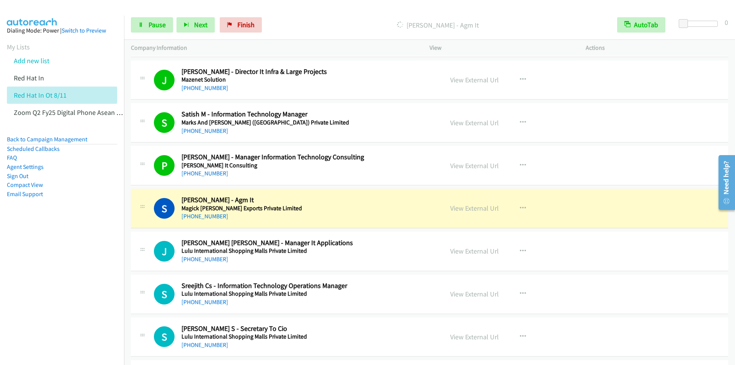
click at [300, 20] on p "[PERSON_NAME] - Agm It" at bounding box center [437, 25] width 331 height 10
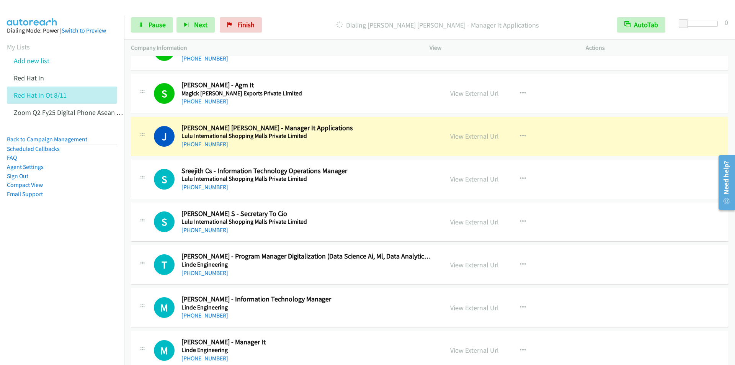
scroll to position [1263, 0]
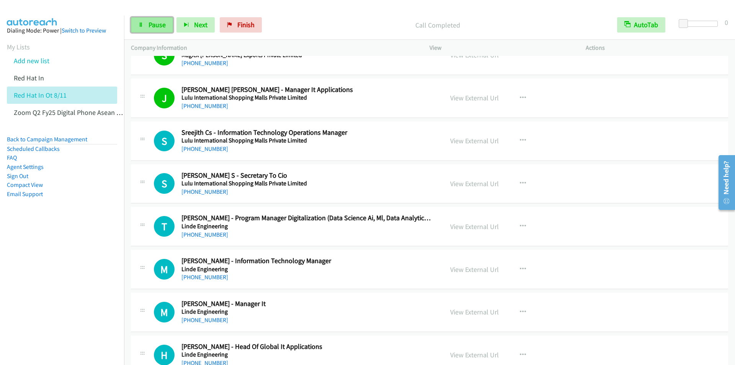
click at [153, 24] on span "Pause" at bounding box center [157, 24] width 17 height 9
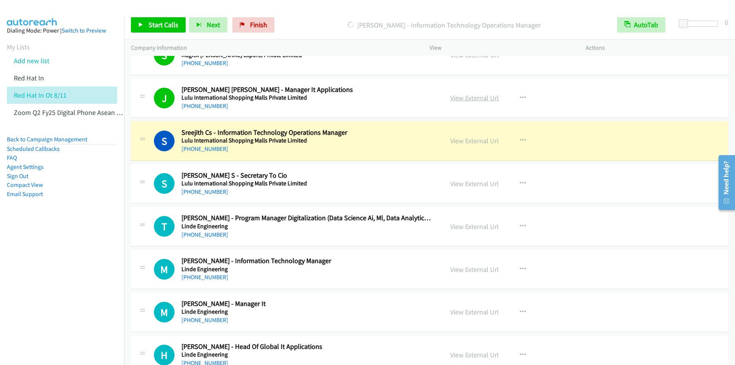
click at [476, 97] on link "View External Url" at bounding box center [474, 97] width 49 height 9
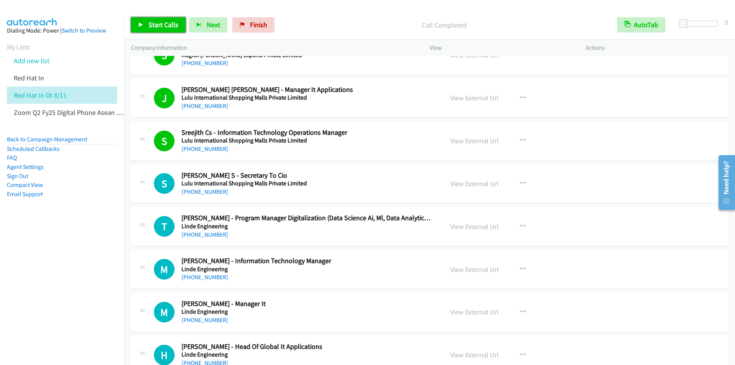
click at [150, 24] on span "Start Calls" at bounding box center [164, 24] width 30 height 9
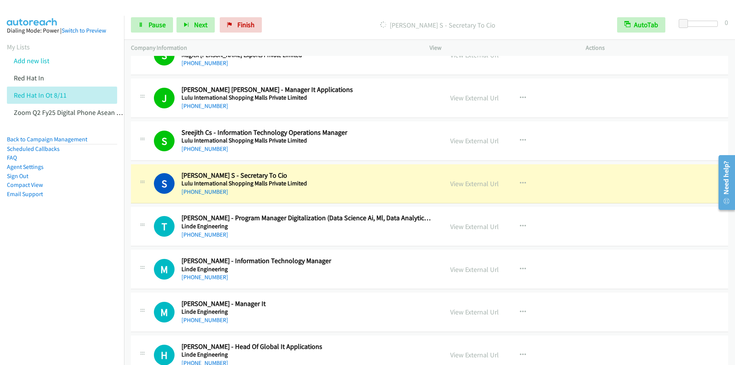
click at [342, 16] on div "Start Calls Pause Next Finish [PERSON_NAME] S - Secretary To Cio AutoTab AutoTa…" at bounding box center [429, 24] width 611 height 29
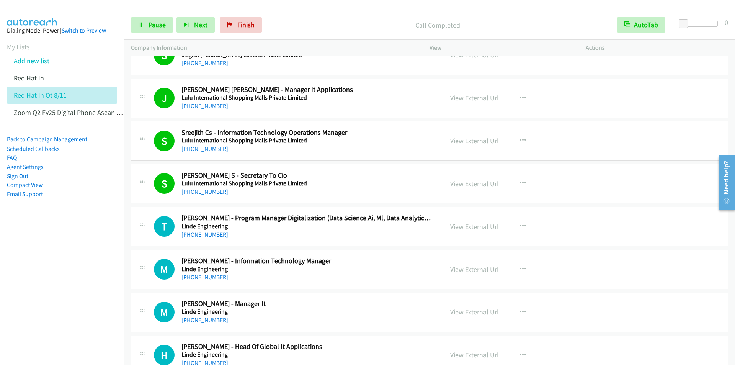
click at [387, 7] on div at bounding box center [364, 14] width 728 height 29
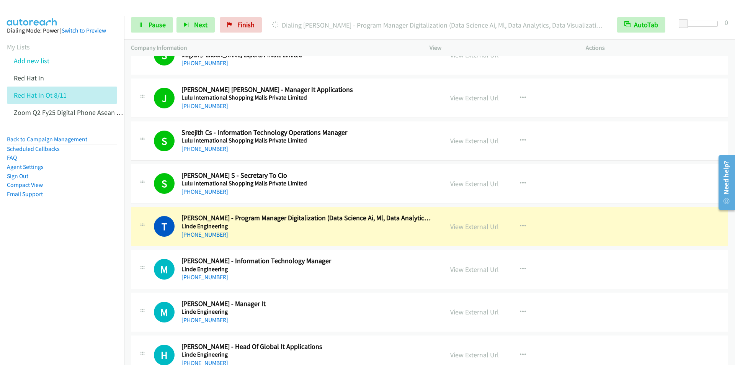
click at [385, 11] on div "Start Calls Pause Next Finish [PERSON_NAME] - Program Manager Digitalization (D…" at bounding box center [429, 24] width 611 height 29
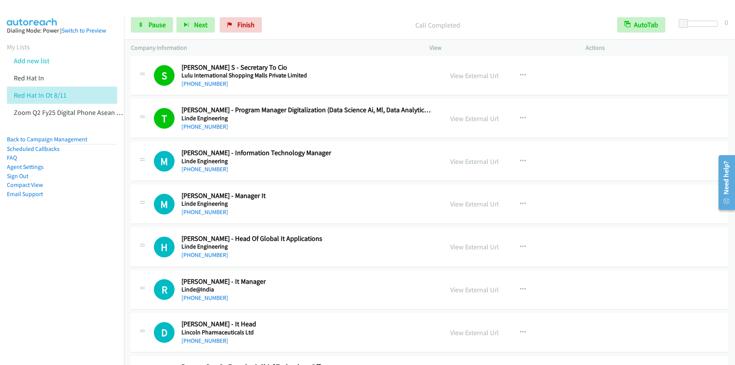
scroll to position [1416, 0]
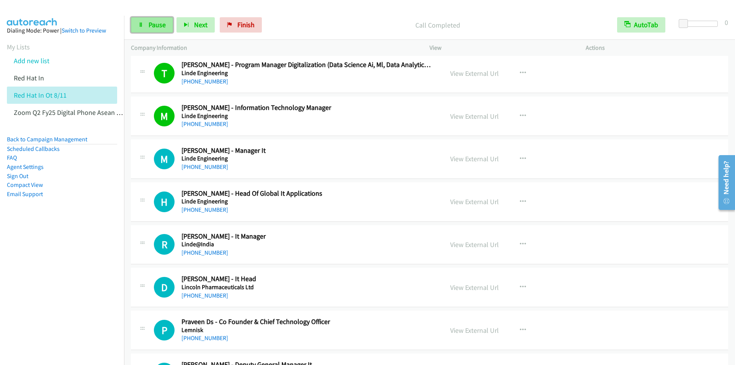
click at [151, 24] on span "Pause" at bounding box center [157, 24] width 17 height 9
click at [152, 23] on span "Start Calls" at bounding box center [164, 24] width 30 height 9
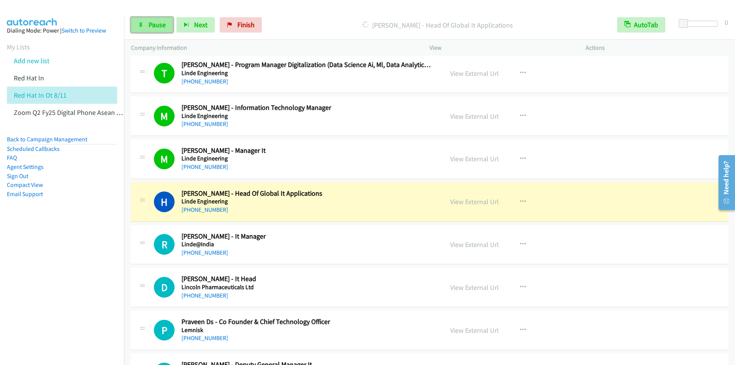
click at [157, 26] on span "Pause" at bounding box center [157, 24] width 17 height 9
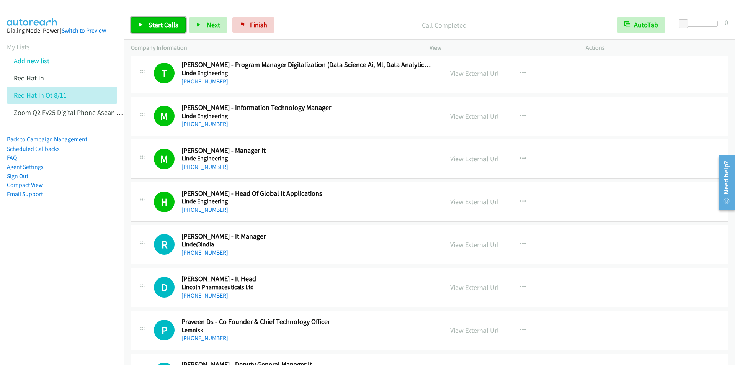
click at [158, 28] on span "Start Calls" at bounding box center [164, 24] width 30 height 9
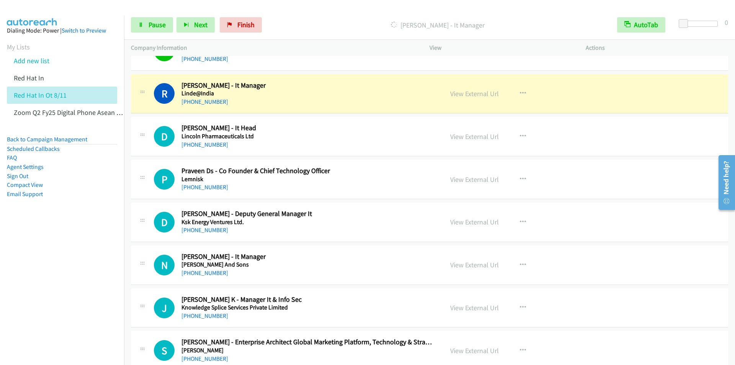
scroll to position [1569, 0]
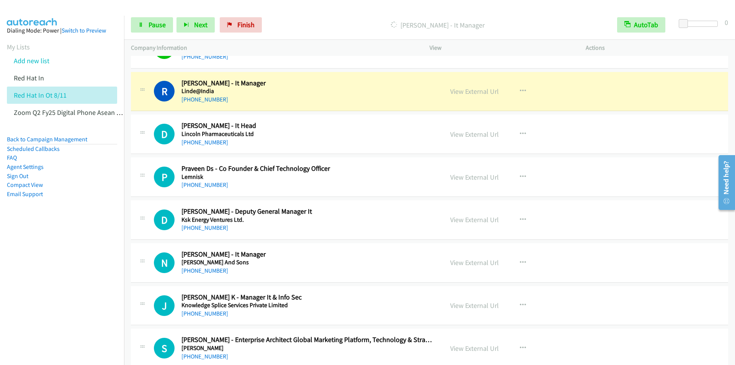
click at [340, 12] on div "Start Calls Pause Next Finish [PERSON_NAME] - It Manager AutoTab AutoTab 0" at bounding box center [429, 24] width 611 height 29
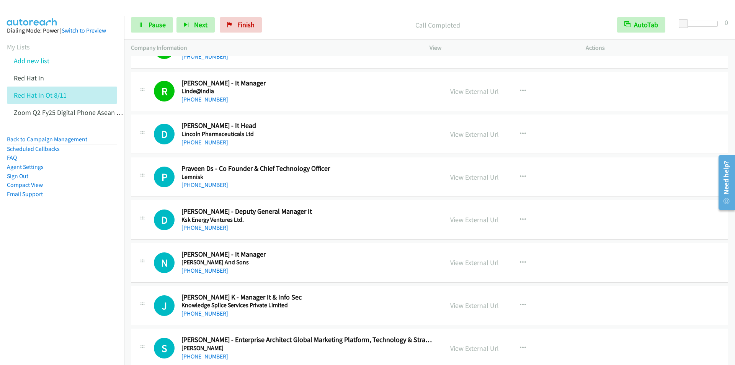
click at [350, 24] on p "Call Completed" at bounding box center [437, 25] width 331 height 10
click at [311, 11] on div "Start Calls Pause Next Finish Call Completed AutoTab AutoTab 0" at bounding box center [429, 24] width 611 height 29
click at [315, 27] on p "Call Completed" at bounding box center [437, 25] width 331 height 10
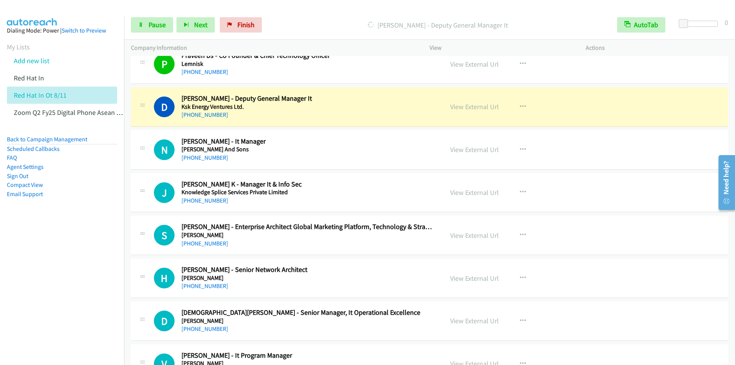
scroll to position [1684, 0]
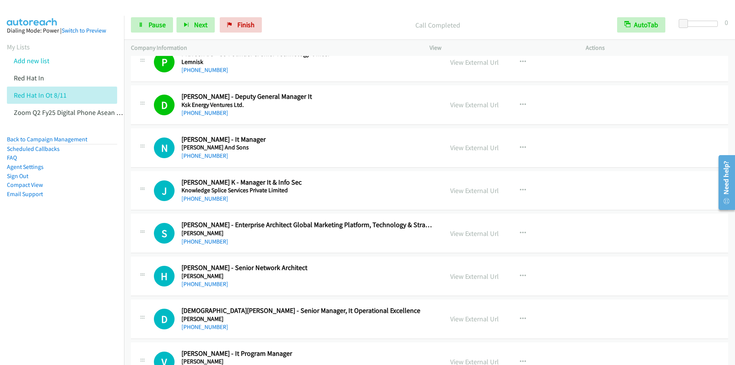
click at [323, 8] on div at bounding box center [364, 14] width 728 height 29
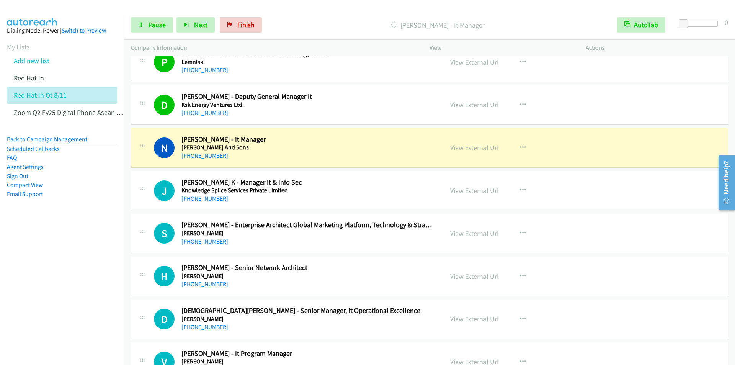
scroll to position [1722, 0]
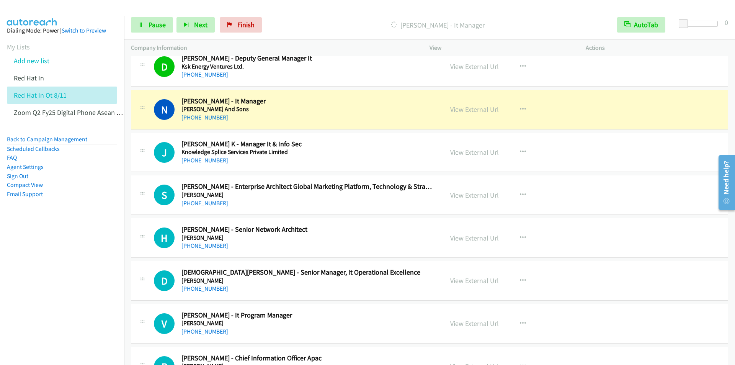
click at [309, 13] on div "Start Calls Pause Next Finish [PERSON_NAME] - It Manager AutoTab AutoTab 0" at bounding box center [429, 24] width 611 height 29
click at [289, 15] on div "Start Calls Pause Next Finish [PERSON_NAME] - It Manager AutoTab AutoTab 0" at bounding box center [429, 24] width 611 height 29
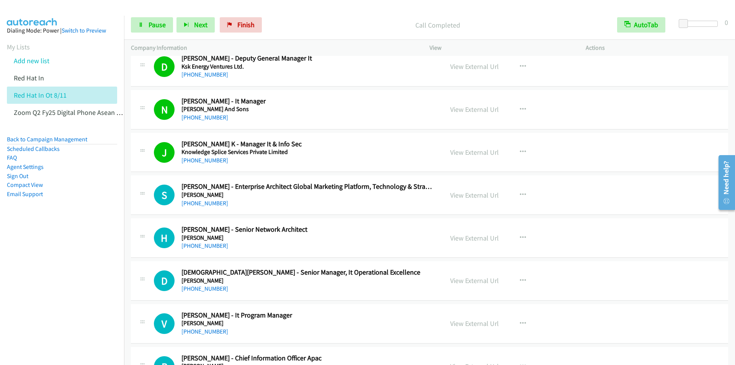
drag, startPoint x: 316, startPoint y: 18, endPoint x: 324, endPoint y: 28, distance: 13.0
click at [316, 18] on div "Call Completed" at bounding box center [437, 24] width 345 height 15
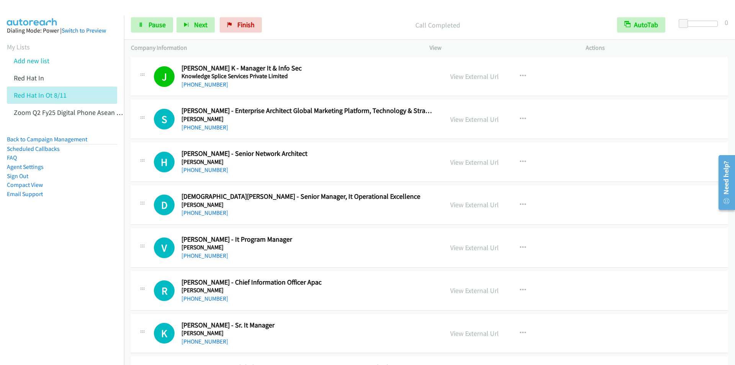
scroll to position [1799, 0]
click at [280, 21] on p "Call Completed" at bounding box center [437, 25] width 331 height 10
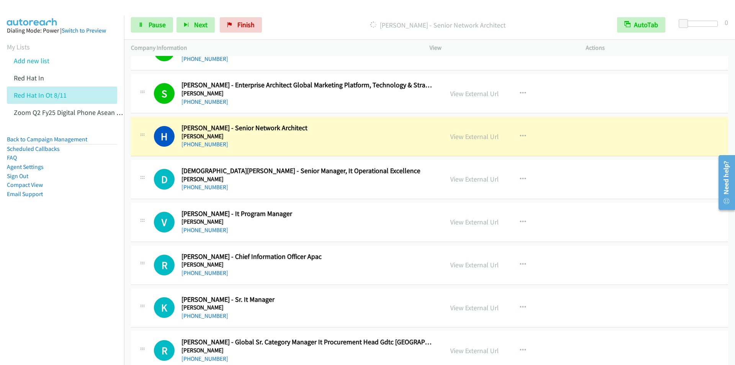
scroll to position [1837, 0]
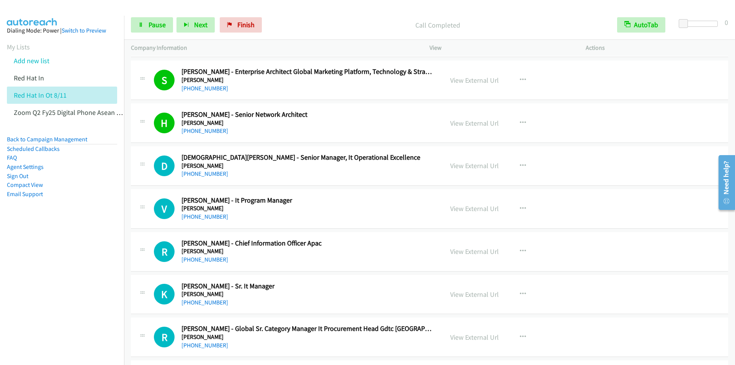
drag, startPoint x: 342, startPoint y: 16, endPoint x: 342, endPoint y: 21, distance: 5.0
click at [342, 16] on div "Start Calls Pause Next Finish Call Completed AutoTab AutoTab 0" at bounding box center [429, 24] width 611 height 29
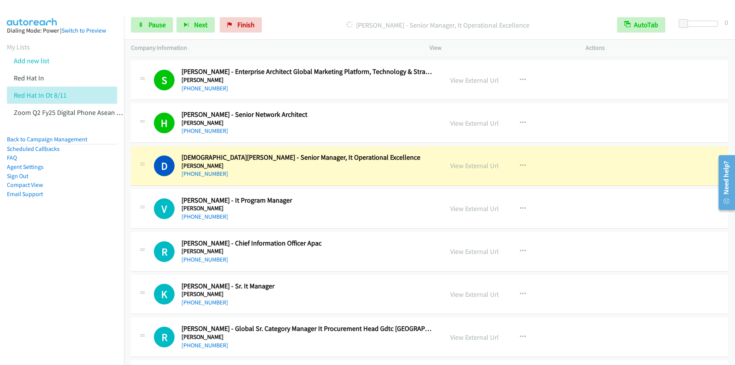
scroll to position [1914, 0]
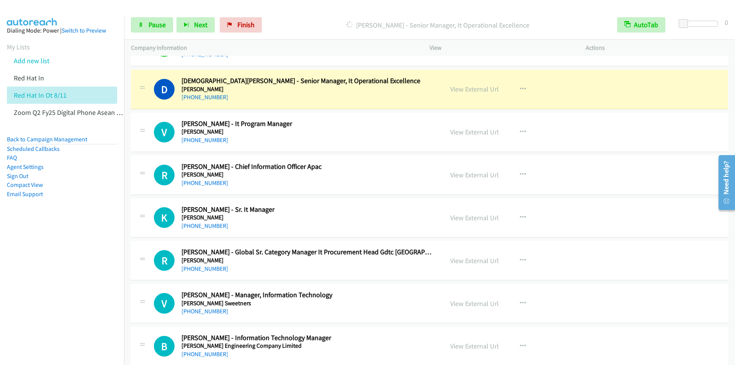
click at [382, 34] on div "Start Calls Pause Next Finish [PERSON_NAME] - Senior Manager, It Operational Ex…" at bounding box center [429, 24] width 611 height 29
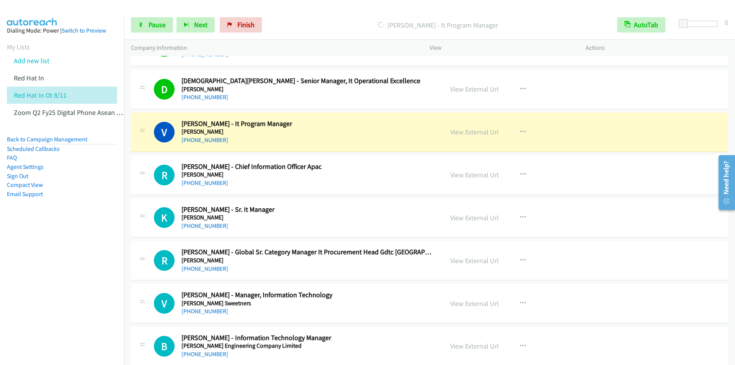
click at [322, 14] on div "Start Calls Pause Next Finish [PERSON_NAME] - It Program Manager AutoTab AutoTa…" at bounding box center [429, 24] width 611 height 29
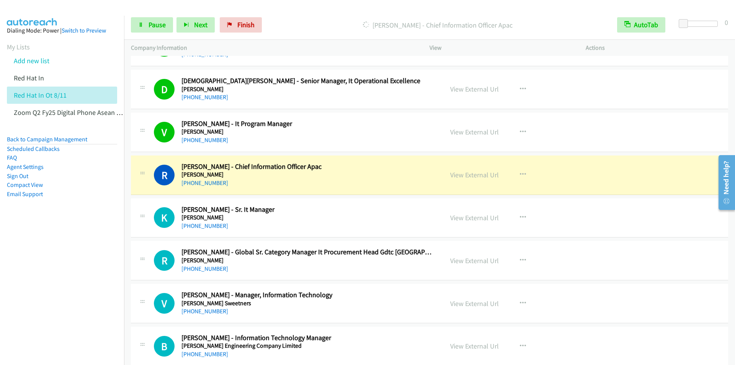
click at [307, 17] on div "Start Calls Pause Next Finish [PERSON_NAME] - Chief Information Officer Apac Au…" at bounding box center [429, 24] width 611 height 29
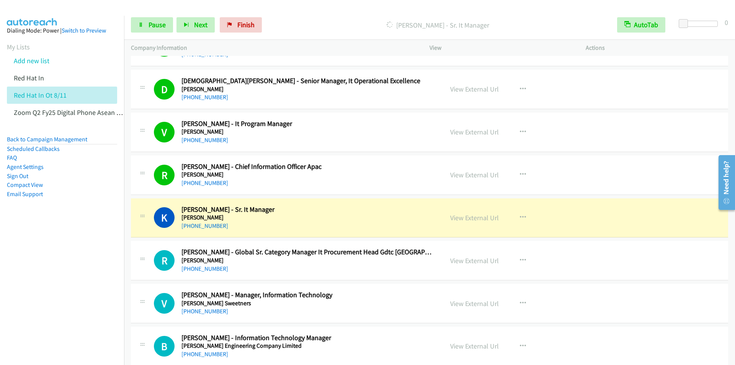
click at [333, 21] on p "[PERSON_NAME] - Sr. It Manager" at bounding box center [437, 25] width 331 height 10
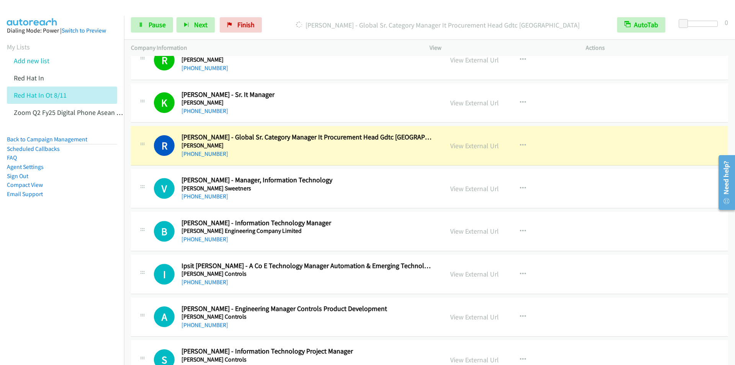
scroll to position [2067, 0]
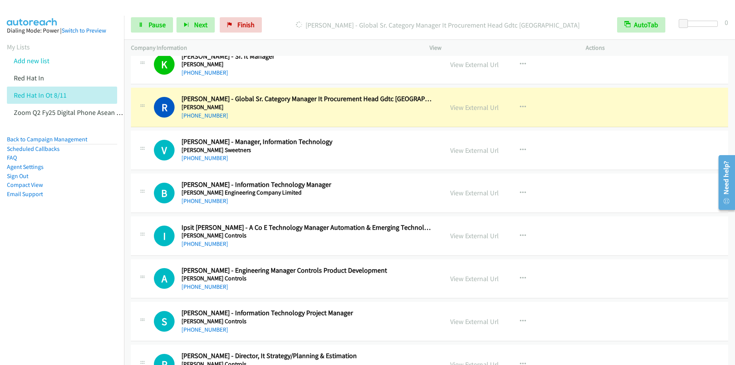
click at [307, 15] on div "Start Calls Pause Next Finish [PERSON_NAME] - Global Sr. Category Manager It Pr…" at bounding box center [429, 24] width 611 height 29
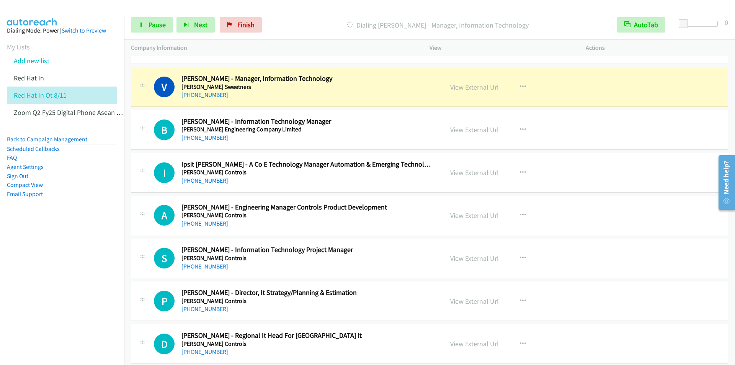
scroll to position [2143, 0]
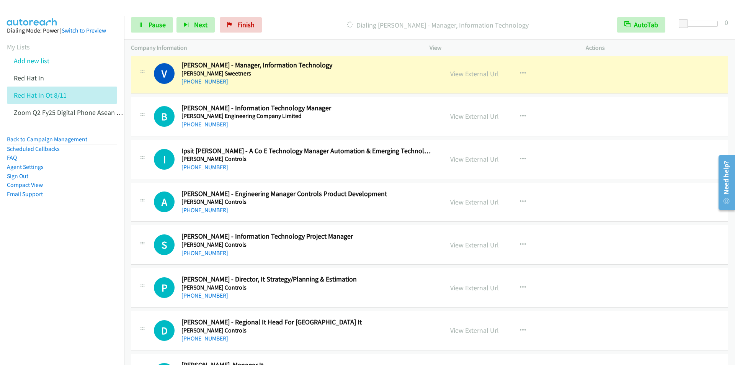
click at [310, 23] on p "Dialing [PERSON_NAME] - Manager, Information Technology" at bounding box center [437, 25] width 331 height 10
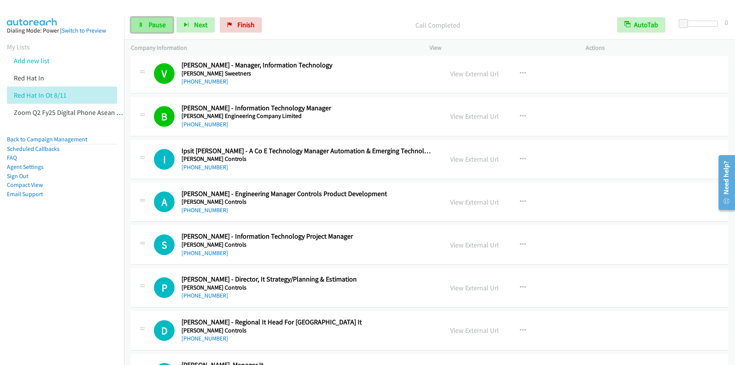
click at [155, 27] on span "Pause" at bounding box center [157, 24] width 17 height 9
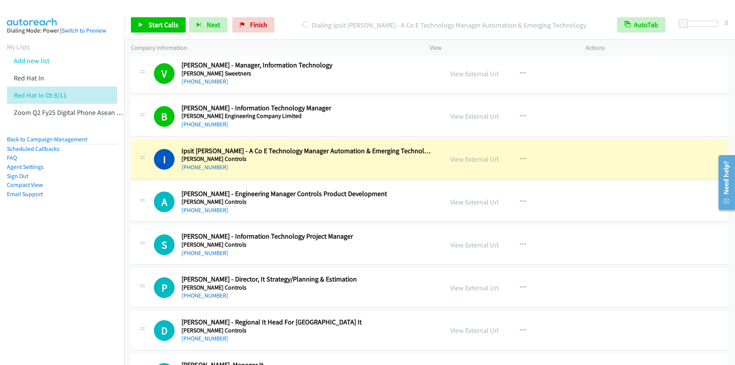
scroll to position [2182, 0]
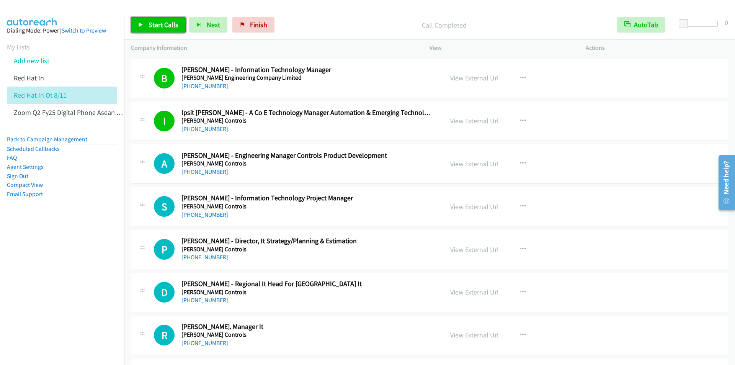
click at [160, 23] on span "Start Calls" at bounding box center [164, 24] width 30 height 9
click at [301, 12] on div "Start Calls Pause Next Finish Call Completed AutoTab AutoTab 0" at bounding box center [429, 24] width 611 height 29
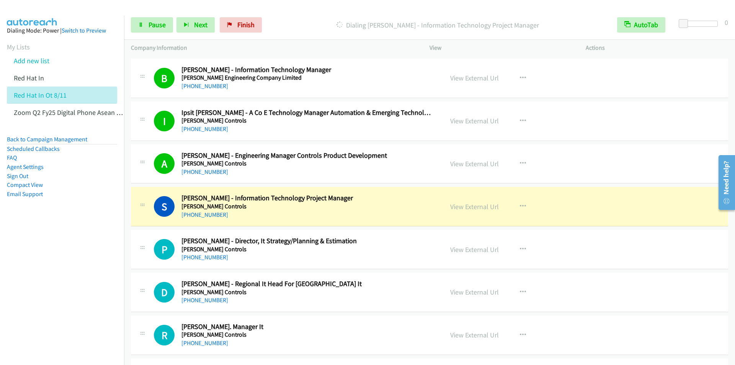
click at [326, 7] on div at bounding box center [364, 14] width 728 height 29
click at [299, 20] on p "Dialing [PERSON_NAME] - Information Technology Project Manager" at bounding box center [437, 25] width 331 height 10
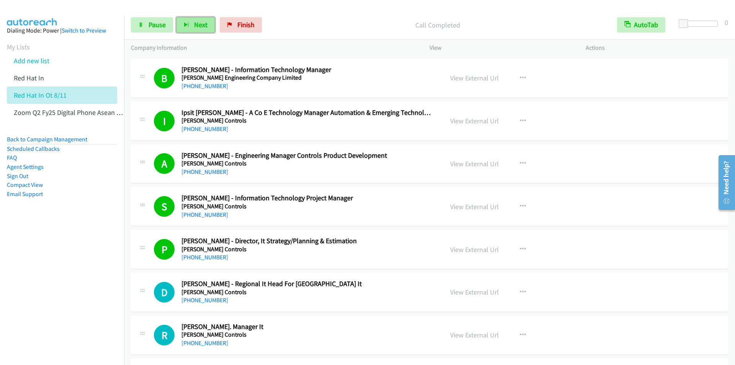
click at [202, 26] on span "Next" at bounding box center [200, 24] width 13 height 9
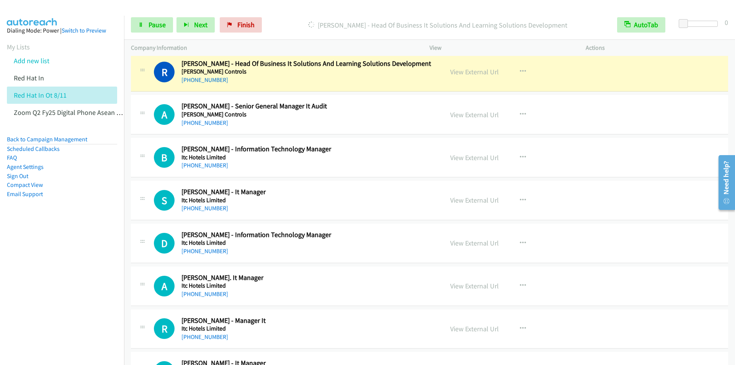
scroll to position [2488, 0]
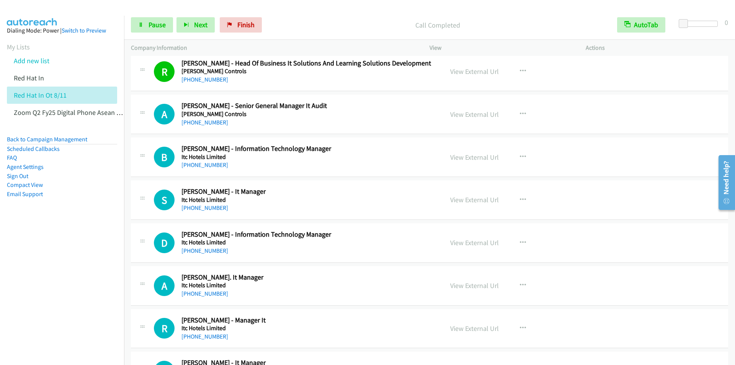
click at [310, 11] on div "Start Calls Pause Next Finish Call Completed AutoTab AutoTab 0" at bounding box center [429, 24] width 611 height 29
click at [198, 25] on span "Next" at bounding box center [200, 24] width 13 height 9
drag, startPoint x: 336, startPoint y: 17, endPoint x: 331, endPoint y: 16, distance: 5.5
click at [336, 16] on div "Start Calls Pause Next Finish Call Completed AutoTab AutoTab 0" at bounding box center [429, 24] width 611 height 29
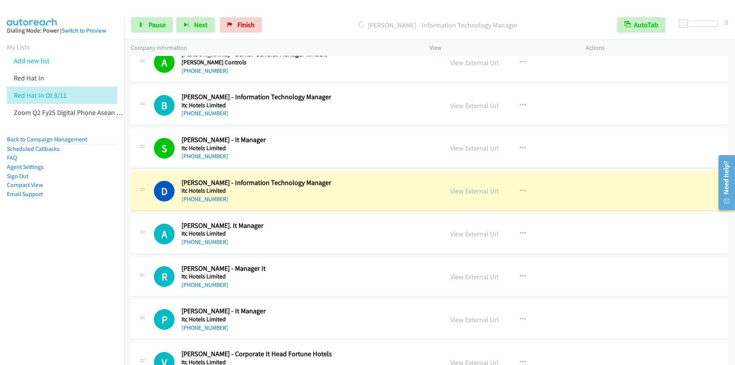
scroll to position [2603, 0]
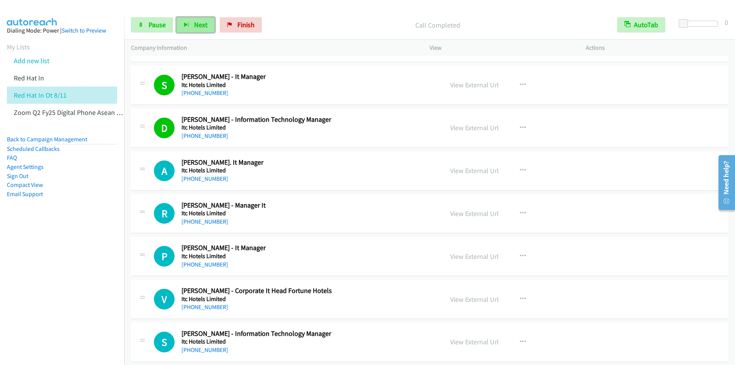
click at [199, 28] on span "Next" at bounding box center [200, 24] width 13 height 9
click at [197, 23] on span "Next" at bounding box center [200, 24] width 13 height 9
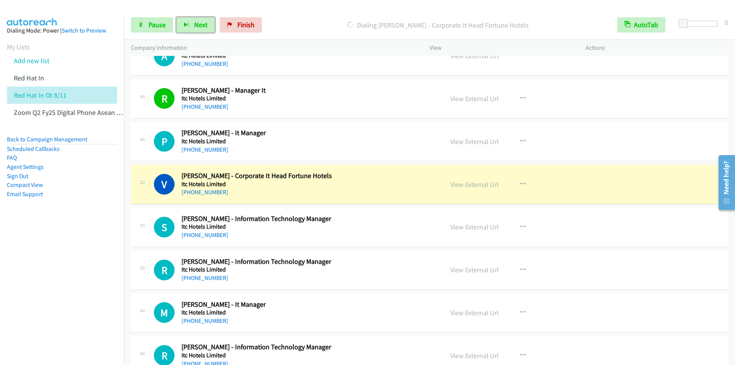
scroll to position [2756, 0]
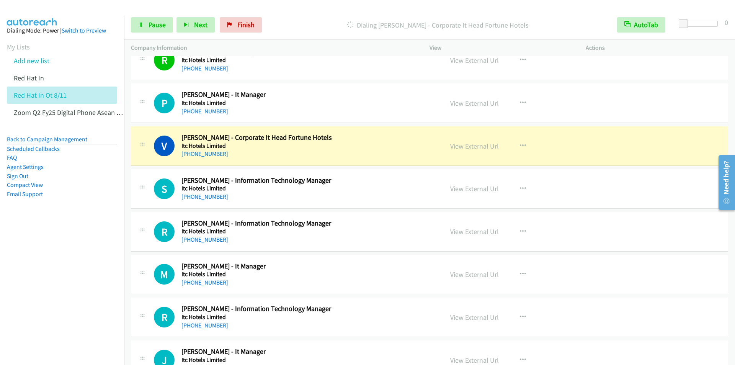
click at [319, 20] on p "Dialing [PERSON_NAME] - Corporate It Head Fortune Hotels" at bounding box center [437, 25] width 331 height 10
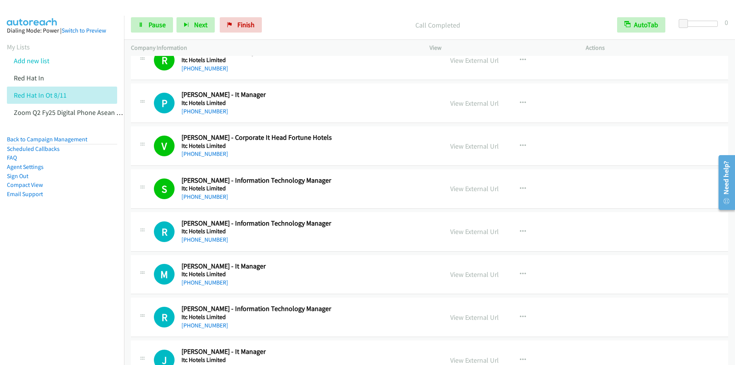
click at [307, 17] on div "Start Calls Pause Next Finish Call Completed AutoTab AutoTab 0" at bounding box center [429, 24] width 611 height 29
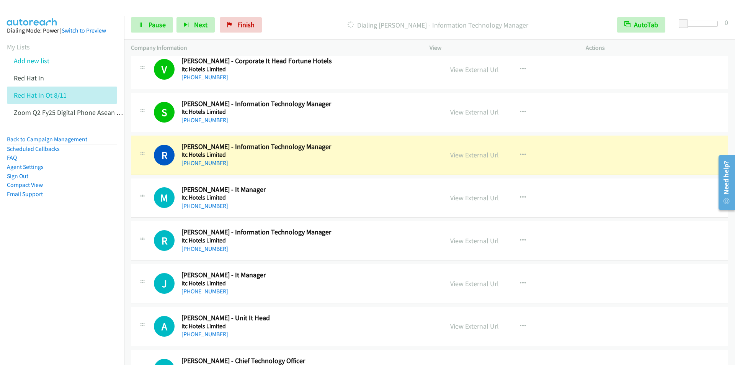
scroll to position [2871, 0]
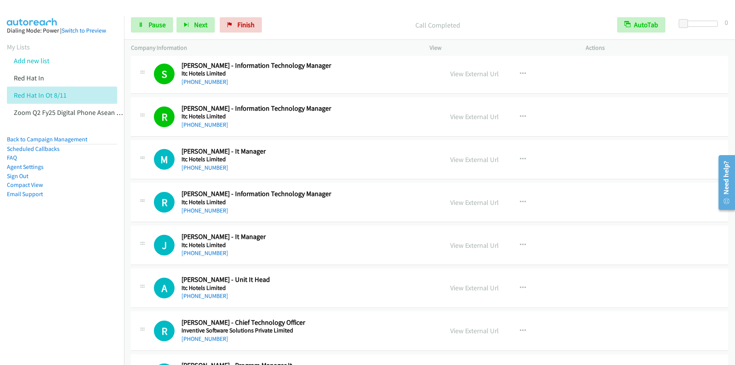
click at [312, 16] on div "Start Calls Pause Next Finish Call Completed AutoTab AutoTab 0" at bounding box center [429, 24] width 611 height 29
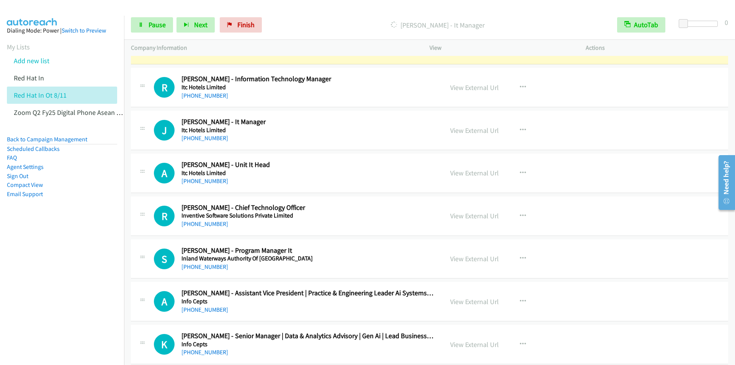
scroll to position [2947, 0]
